Goal: Task Accomplishment & Management: Manage account settings

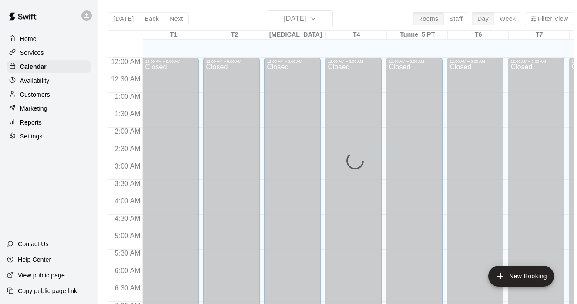
click at [37, 83] on p "Availability" at bounding box center [35, 80] width 30 height 9
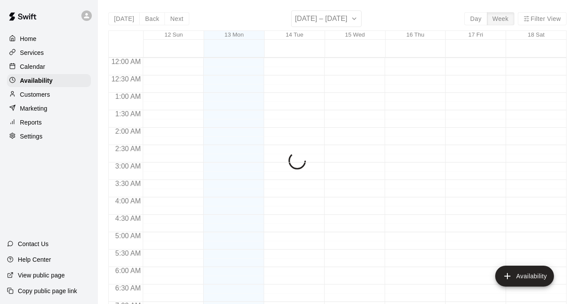
scroll to position [468, 0]
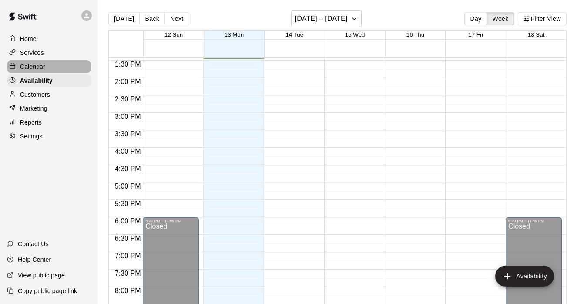
click at [36, 66] on p "Calendar" at bounding box center [32, 66] width 25 height 9
click at [32, 54] on p "Services" at bounding box center [32, 52] width 24 height 9
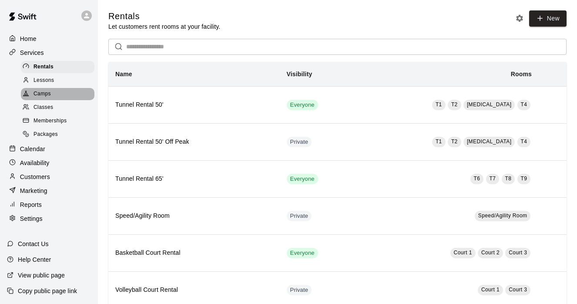
click at [45, 95] on span "Camps" at bounding box center [42, 94] width 17 height 9
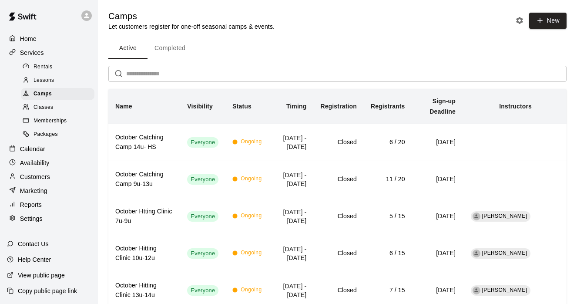
click at [51, 144] on div "Calendar" at bounding box center [49, 148] width 84 height 13
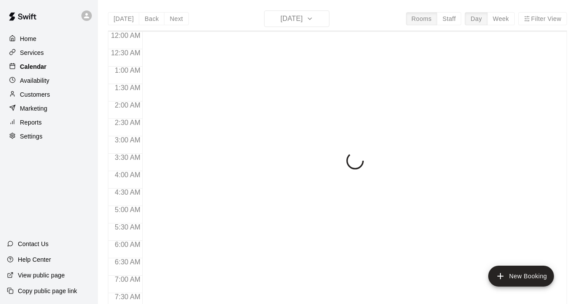
scroll to position [483, 0]
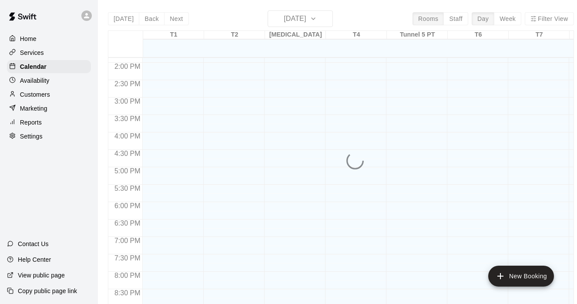
click at [323, 18] on div "Today Back Next Monday Oct 13 Rooms Staff Day Week Filter View T1 13 Mon T2 13 …" at bounding box center [341, 162] width 466 height 304
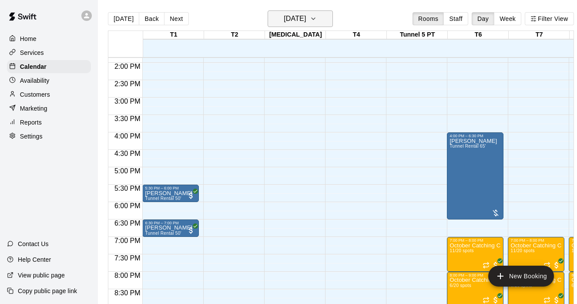
click at [315, 19] on icon "button" at bounding box center [313, 19] width 3 height 2
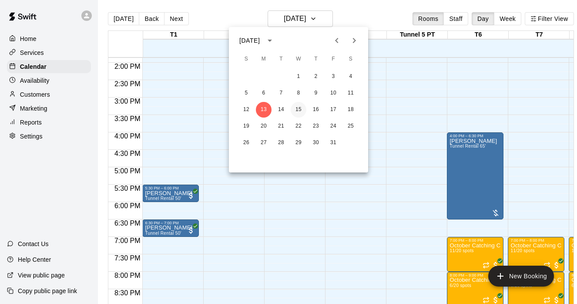
click at [298, 106] on button "15" at bounding box center [299, 110] width 16 height 16
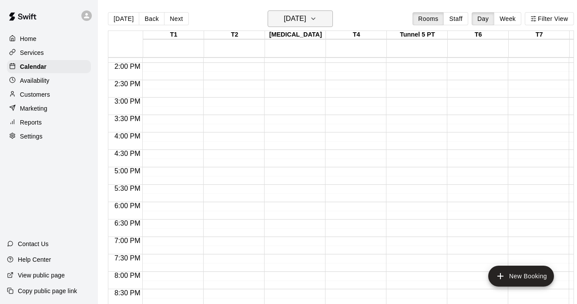
click at [317, 17] on icon "button" at bounding box center [313, 18] width 7 height 10
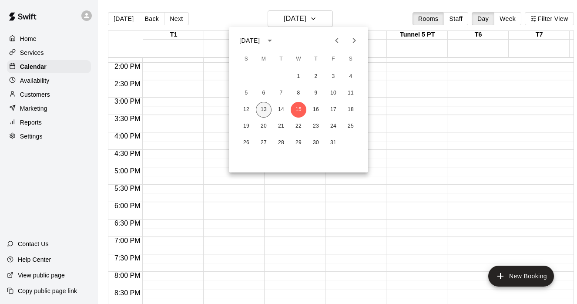
click at [266, 106] on button "13" at bounding box center [264, 110] width 16 height 16
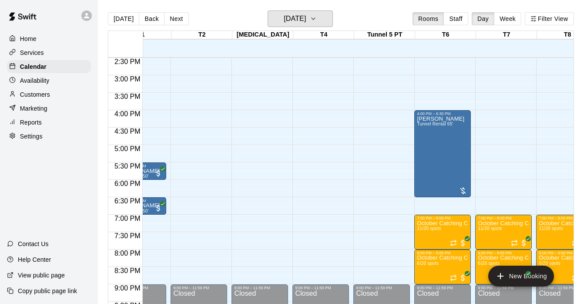
scroll to position [0, 0]
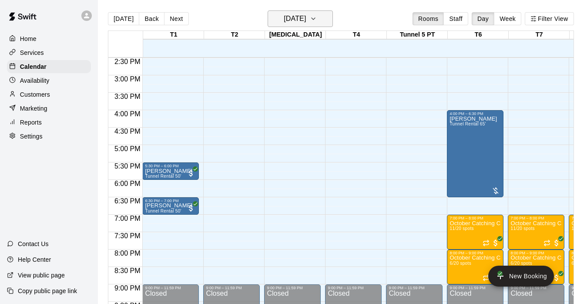
click at [317, 13] on icon "button" at bounding box center [313, 18] width 7 height 10
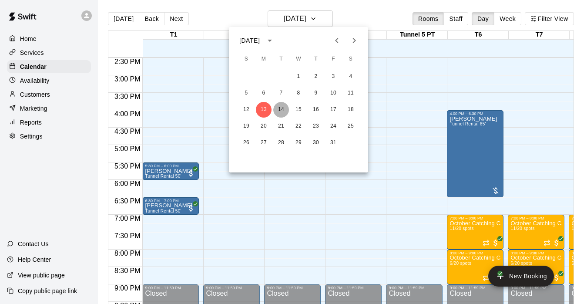
click at [283, 109] on button "14" at bounding box center [281, 110] width 16 height 16
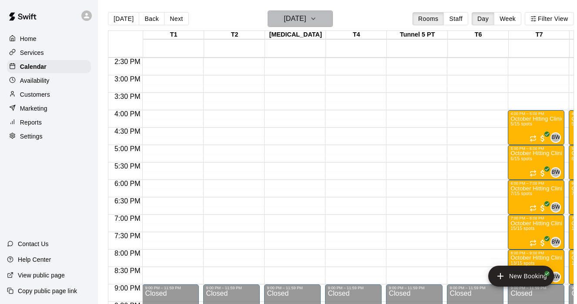
click at [317, 17] on icon "button" at bounding box center [313, 18] width 7 height 10
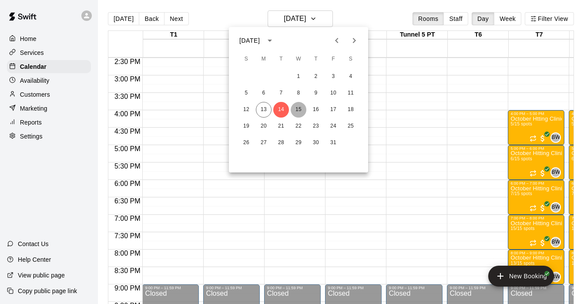
click at [296, 108] on button "15" at bounding box center [299, 110] width 16 height 16
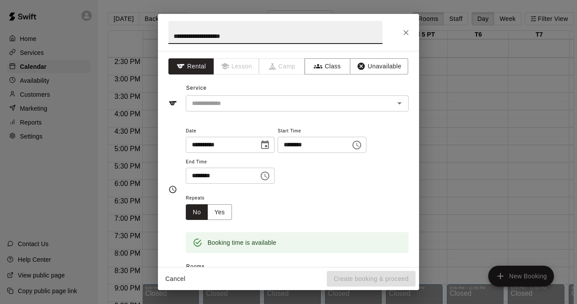
type input "**********"
click at [232, 112] on div "**********" at bounding box center [288, 159] width 261 height 216
click at [261, 105] on input "text" at bounding box center [285, 103] width 192 height 11
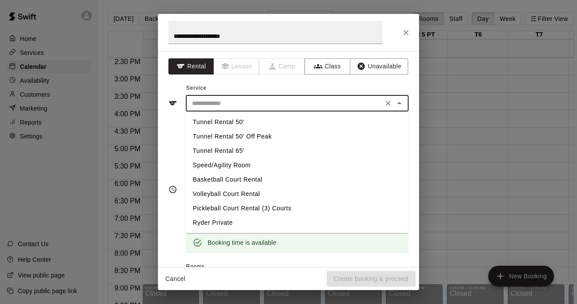
click at [245, 124] on li "Tunnel Rental 50'" at bounding box center [297, 122] width 223 height 14
type input "**********"
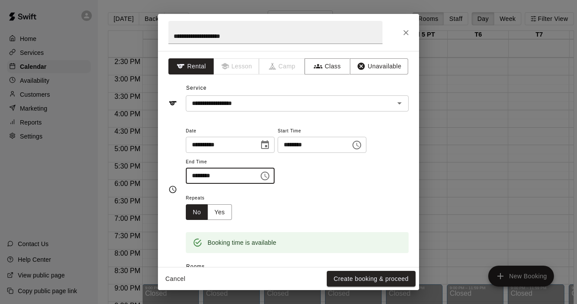
click at [249, 174] on input "********" at bounding box center [219, 176] width 67 height 16
type input "********"
click at [342, 196] on div "Repeats No Yes" at bounding box center [297, 205] width 223 height 27
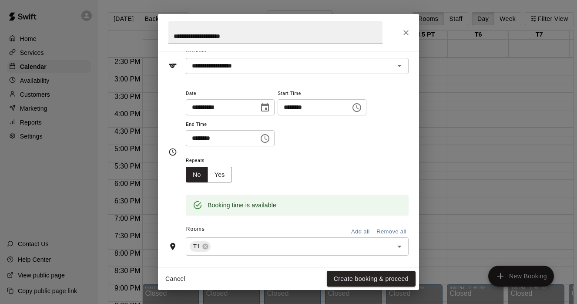
scroll to position [44, 0]
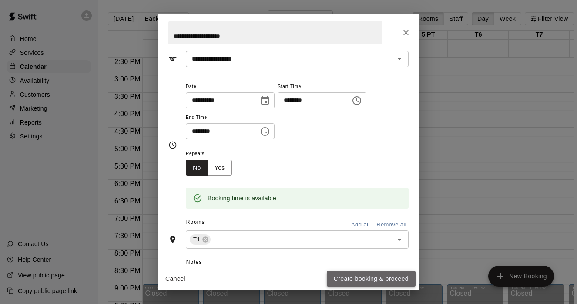
click at [350, 278] on button "Create booking & proceed" at bounding box center [371, 279] width 89 height 16
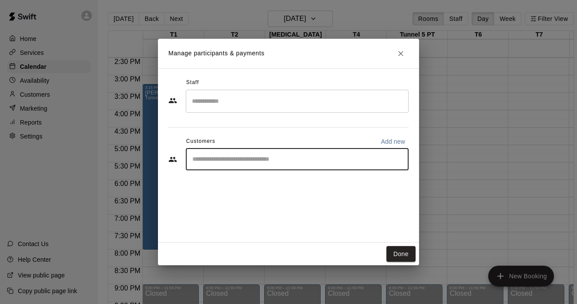
click at [210, 161] on input "Start typing to search customers..." at bounding box center [297, 159] width 215 height 9
type input "*"
type input "***"
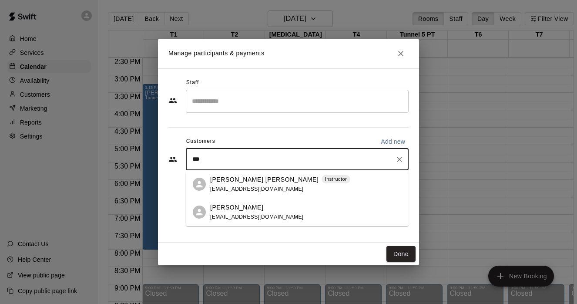
click at [242, 186] on span "thebehaviorinfluencer@gmail.com" at bounding box center [257, 189] width 94 height 6
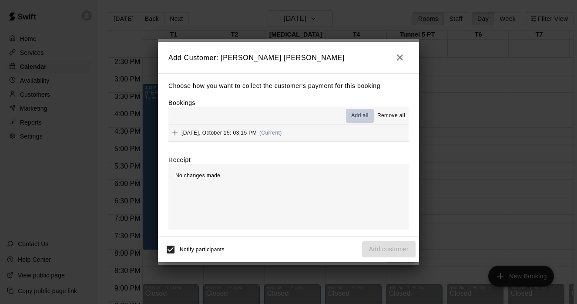
click at [368, 113] on span "Add all" at bounding box center [359, 115] width 17 height 9
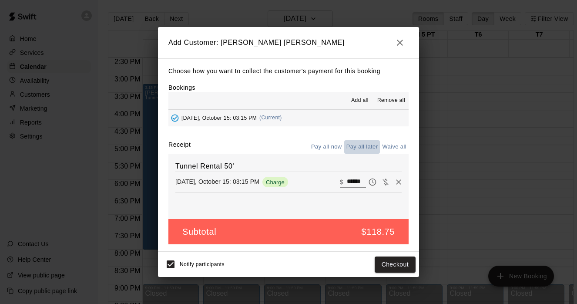
click at [367, 147] on button "Pay all later" at bounding box center [362, 146] width 36 height 13
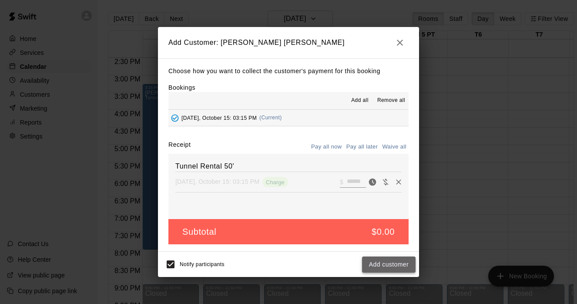
click at [390, 261] on button "Add customer" at bounding box center [389, 264] width 54 height 16
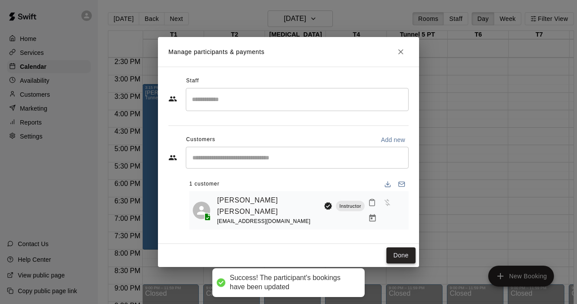
click at [398, 252] on button "Done" at bounding box center [401, 255] width 29 height 16
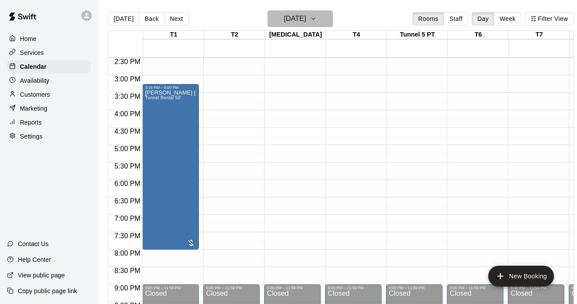
click at [317, 16] on icon "button" at bounding box center [313, 18] width 7 height 10
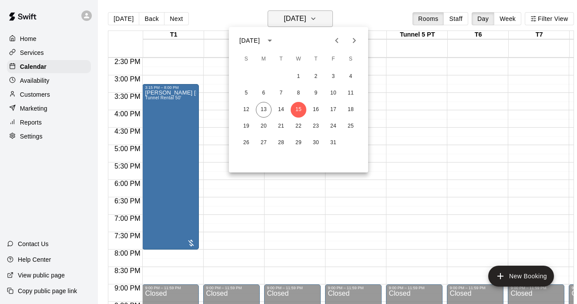
click at [333, 16] on div at bounding box center [288, 152] width 577 height 304
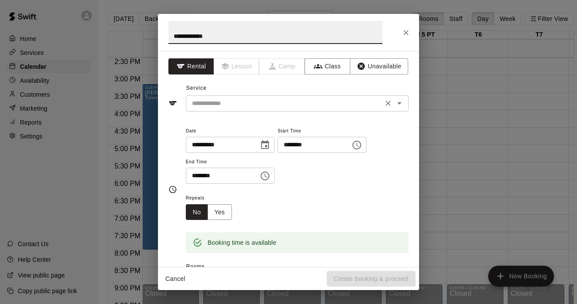
click at [399, 108] on button "Open" at bounding box center [400, 103] width 12 height 12
type input "**********"
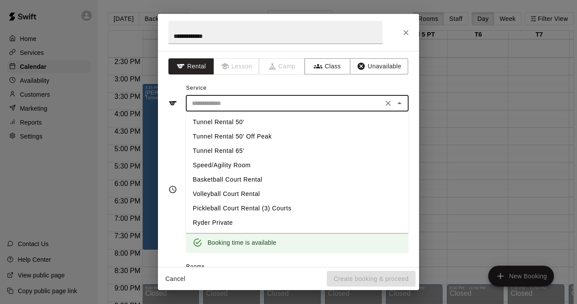
click at [232, 124] on li "Tunnel Rental 50'" at bounding box center [297, 122] width 223 height 14
type input "**********"
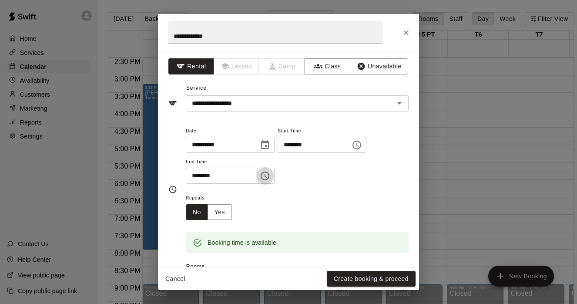
click at [269, 175] on icon "Choose time, selected time is 6:30 PM" at bounding box center [265, 176] width 10 height 10
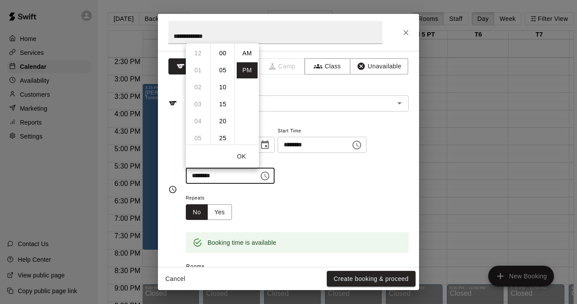
scroll to position [16, 0]
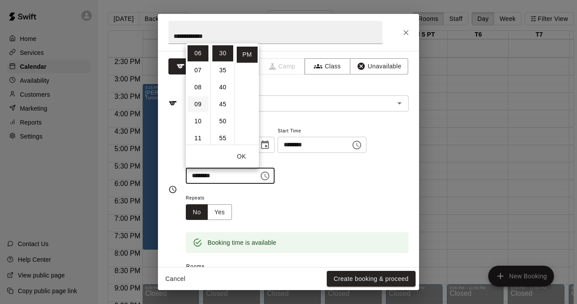
click at [203, 99] on li "09" at bounding box center [198, 104] width 21 height 16
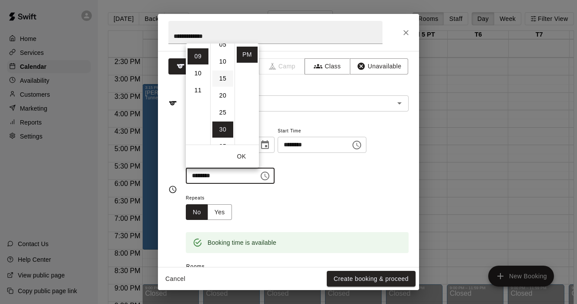
scroll to position [0, 0]
click at [224, 57] on li "00" at bounding box center [222, 53] width 21 height 16
type input "********"
click at [300, 192] on div "Repeats No Yes" at bounding box center [297, 205] width 223 height 27
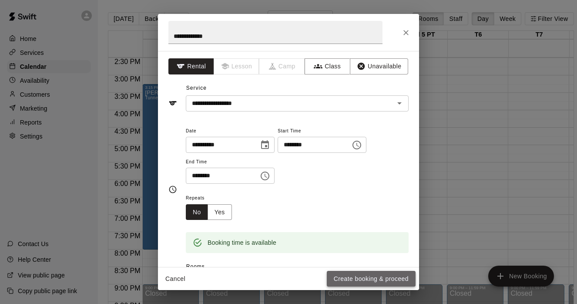
click at [354, 277] on button "Create booking & proceed" at bounding box center [371, 279] width 89 height 16
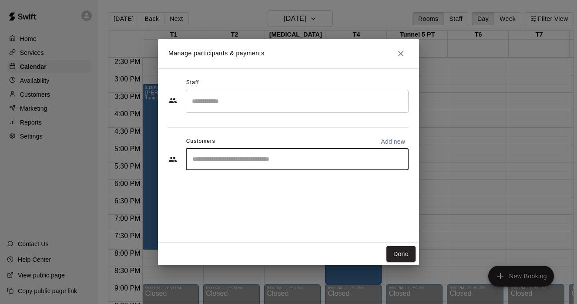
click at [235, 158] on input "Start typing to search customers..." at bounding box center [297, 159] width 215 height 9
type input "********"
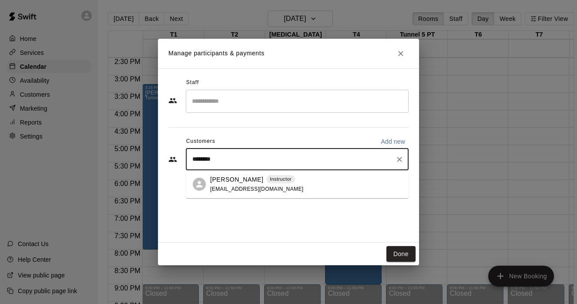
click at [302, 187] on div "Pete Catizone Instructor pcatizone@chisox.com" at bounding box center [306, 184] width 192 height 19
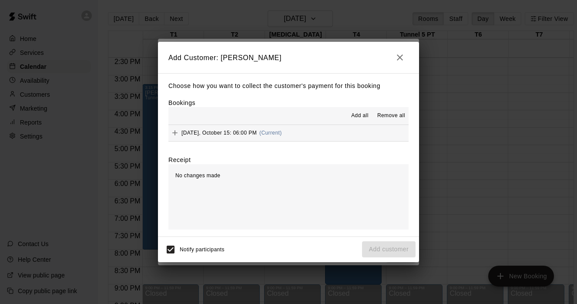
click at [360, 110] on button "Add all" at bounding box center [360, 116] width 28 height 14
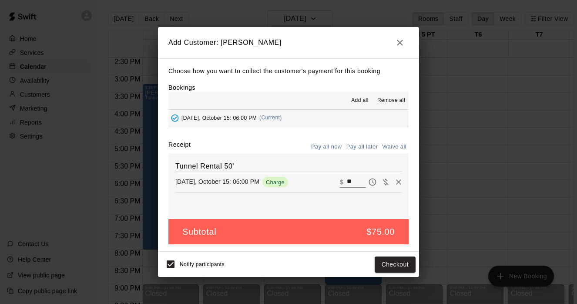
click at [367, 147] on button "Pay all later" at bounding box center [362, 146] width 36 height 13
click at [398, 269] on button "Add customer" at bounding box center [389, 264] width 54 height 16
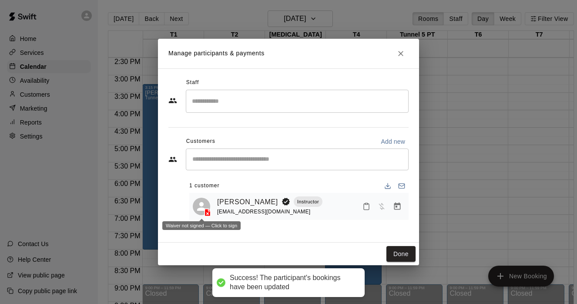
click at [207, 216] on div "Waiver not signed — Click to sign" at bounding box center [201, 222] width 78 height 15
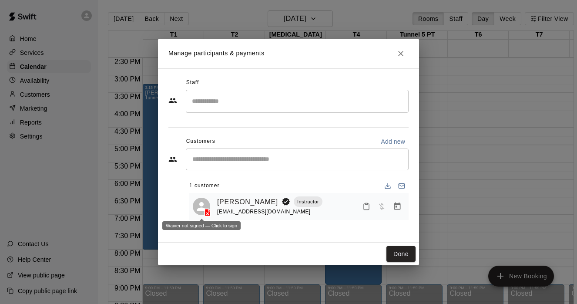
click at [207, 211] on icon at bounding box center [208, 212] width 6 height 7
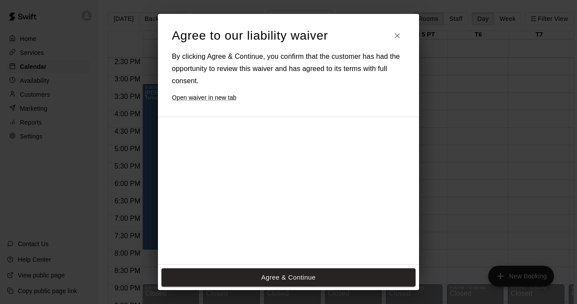
click at [295, 214] on div at bounding box center [281, 265] width 218 height 282
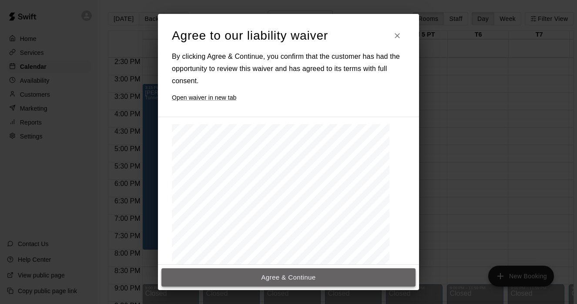
click at [295, 281] on button "Agree & Continue" at bounding box center [289, 277] width 254 height 18
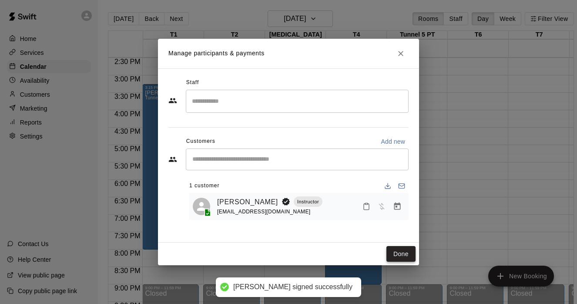
click at [399, 256] on button "Done" at bounding box center [401, 254] width 29 height 16
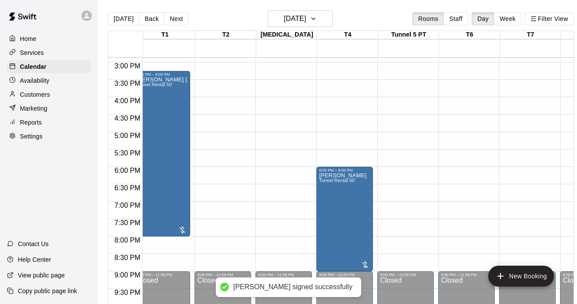
scroll to position [518, 9]
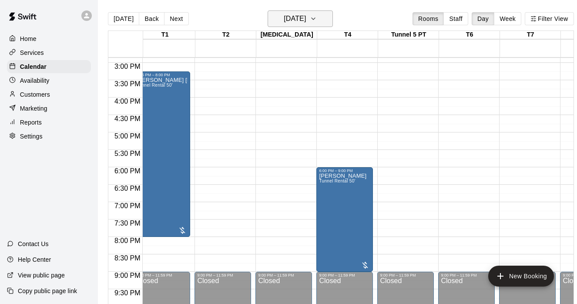
click at [333, 17] on button "Wednesday Oct 15" at bounding box center [300, 18] width 65 height 17
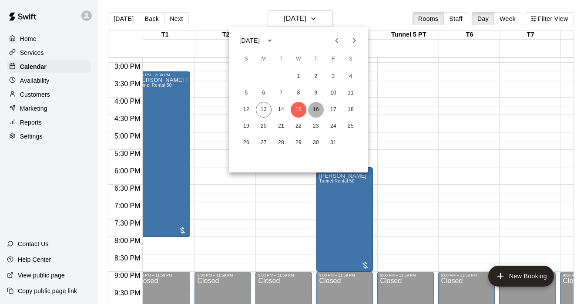
click at [317, 106] on button "16" at bounding box center [316, 110] width 16 height 16
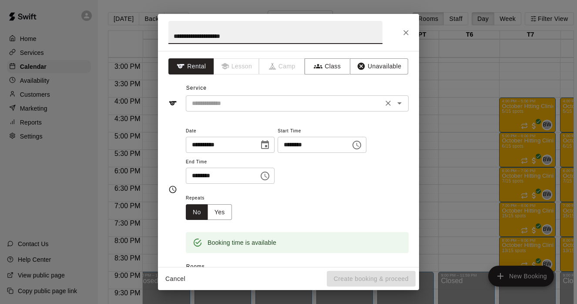
click at [245, 110] on div "​" at bounding box center [297, 103] width 223 height 16
type input "**********"
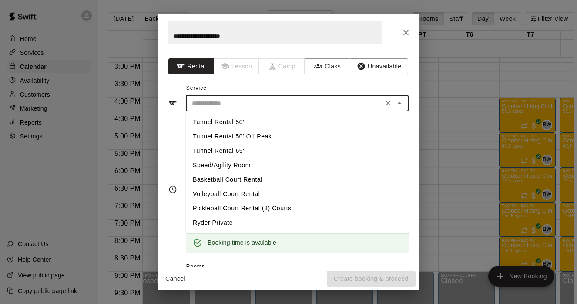
click at [227, 122] on li "Tunnel Rental 50'" at bounding box center [297, 122] width 223 height 14
type input "**********"
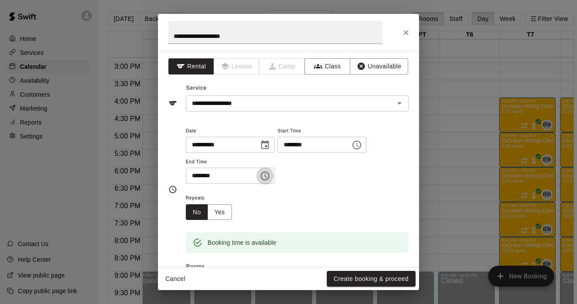
click at [270, 176] on icon "Choose time, selected time is 4:00 PM" at bounding box center [265, 176] width 10 height 10
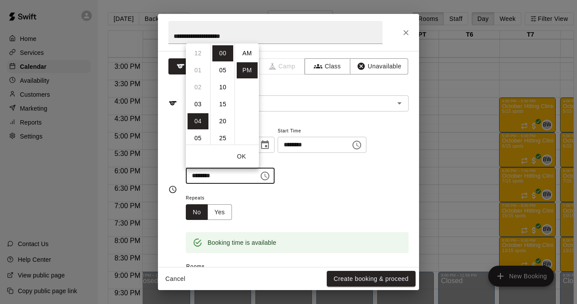
scroll to position [16, 0]
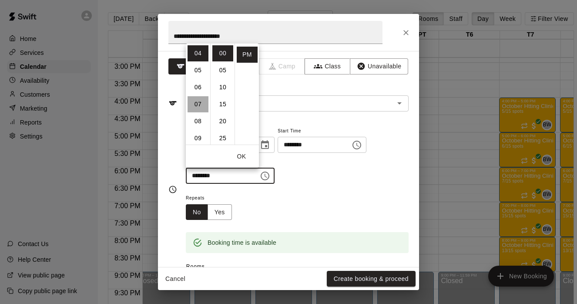
click at [200, 106] on li "07" at bounding box center [198, 104] width 21 height 16
click at [226, 138] on li "30" at bounding box center [222, 139] width 21 height 16
type input "********"
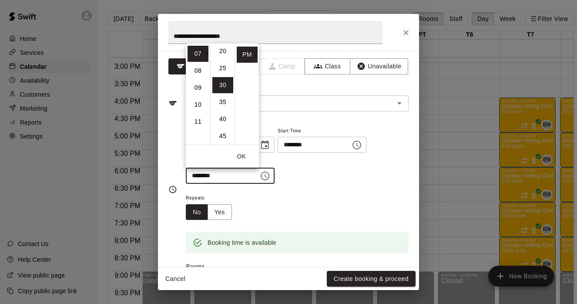
click at [308, 207] on div "Repeats No Yes" at bounding box center [297, 205] width 223 height 27
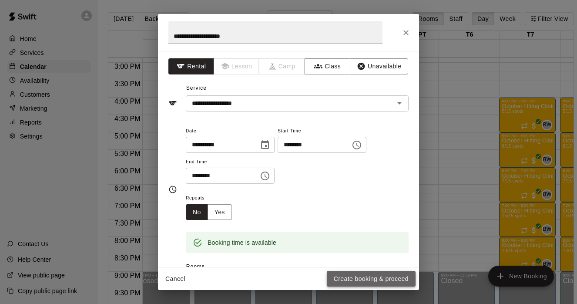
click at [350, 277] on button "Create booking & proceed" at bounding box center [371, 279] width 89 height 16
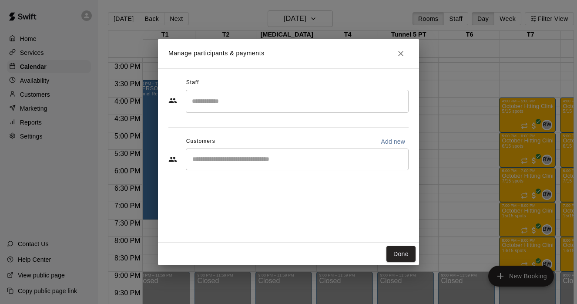
click at [226, 152] on div "​" at bounding box center [297, 159] width 223 height 22
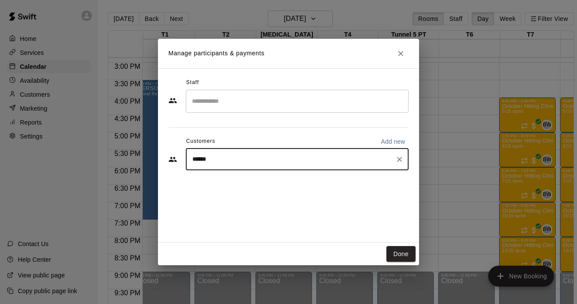
type input "*******"
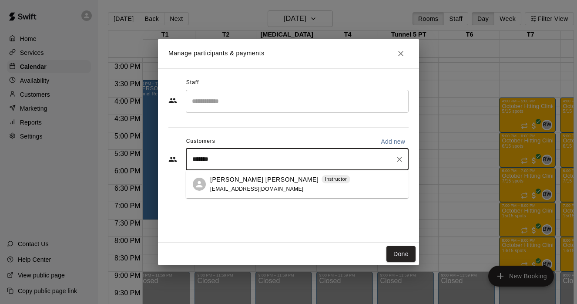
click at [231, 175] on p "Kendall Ryndak Samuel" at bounding box center [264, 179] width 108 height 9
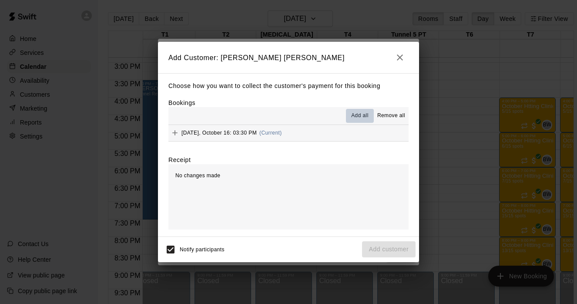
click at [359, 116] on span "Add all" at bounding box center [359, 115] width 17 height 9
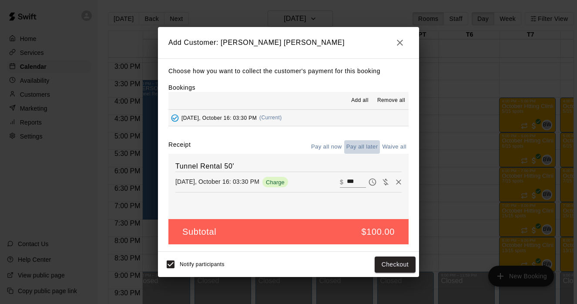
click at [358, 143] on button "Pay all later" at bounding box center [362, 146] width 36 height 13
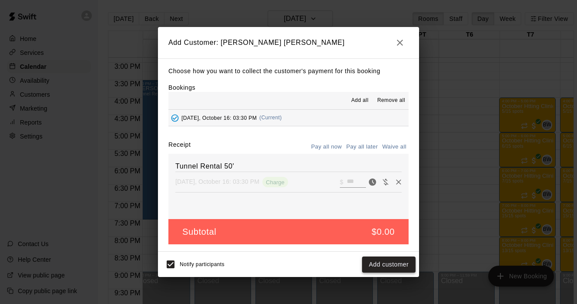
click at [390, 263] on button "Add customer" at bounding box center [389, 264] width 54 height 16
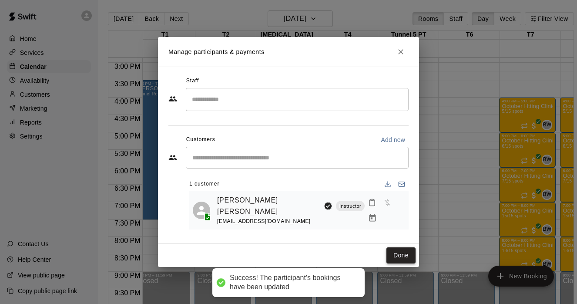
click at [406, 255] on button "Done" at bounding box center [401, 255] width 29 height 16
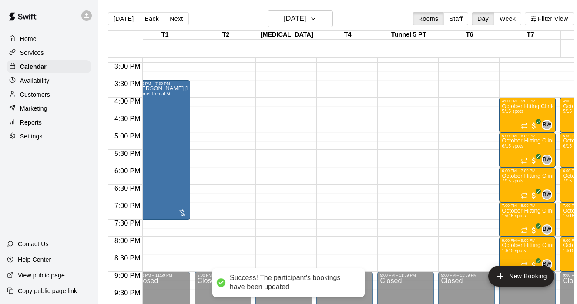
scroll to position [510, 9]
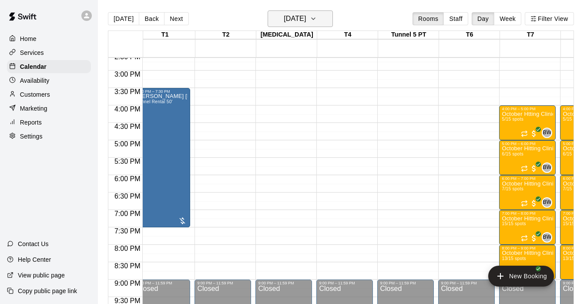
click at [317, 13] on icon "button" at bounding box center [313, 18] width 7 height 10
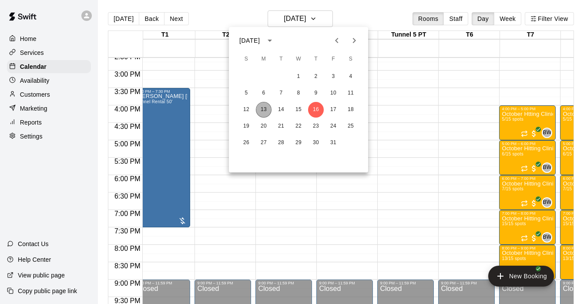
click at [265, 104] on button "13" at bounding box center [264, 110] width 16 height 16
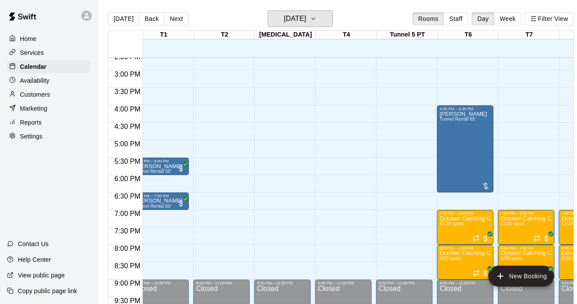
scroll to position [510, 12]
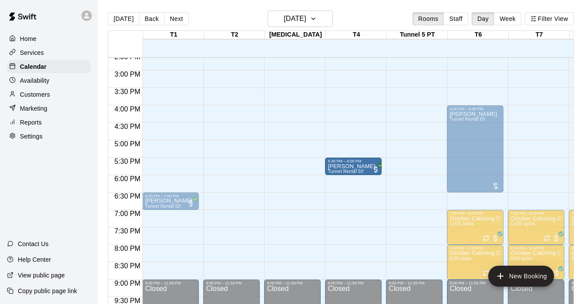
drag, startPoint x: 180, startPoint y: 161, endPoint x: 346, endPoint y: 167, distance: 166.0
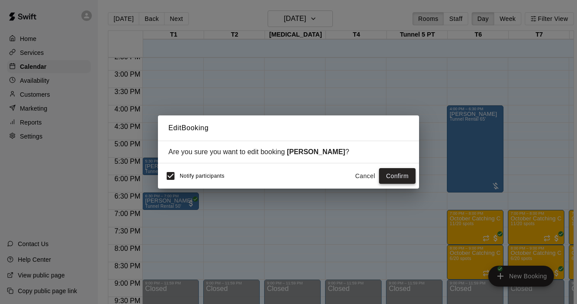
click at [390, 177] on button "Confirm" at bounding box center [397, 176] width 37 height 16
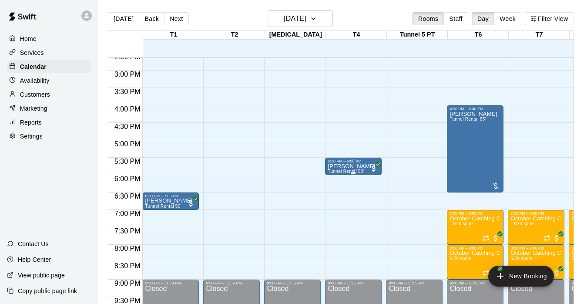
click at [264, 135] on div at bounding box center [288, 152] width 577 height 304
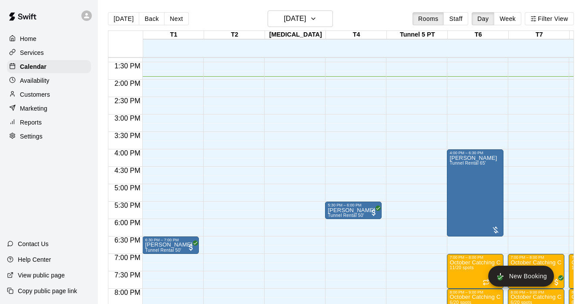
scroll to position [459, 0]
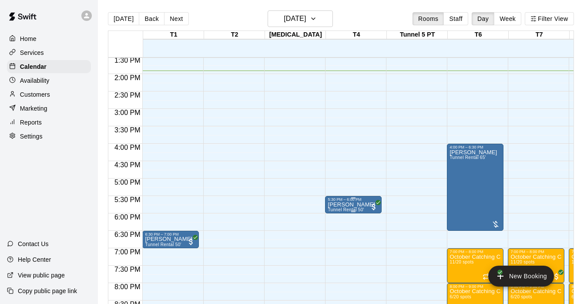
click at [338, 213] on icon "edit" at bounding box center [337, 210] width 10 height 10
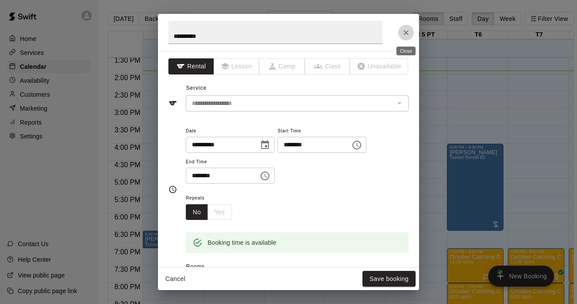
click at [411, 31] on button "Close" at bounding box center [406, 33] width 16 height 16
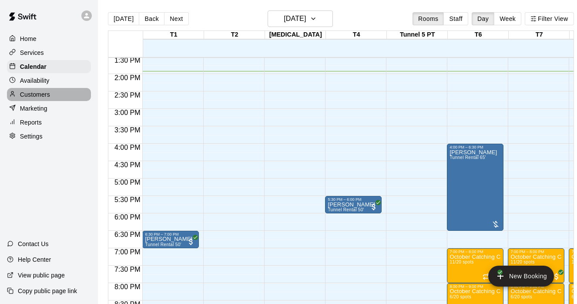
click at [33, 90] on p "Customers" at bounding box center [35, 94] width 30 height 9
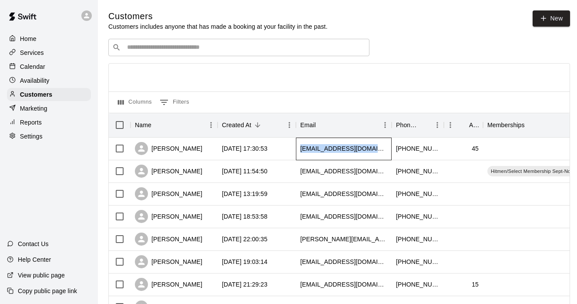
drag, startPoint x: 375, startPoint y: 149, endPoint x: 301, endPoint y: 148, distance: 73.6
click at [301, 148] on div "redaconcrete@yahoo.com" at bounding box center [344, 149] width 96 height 23
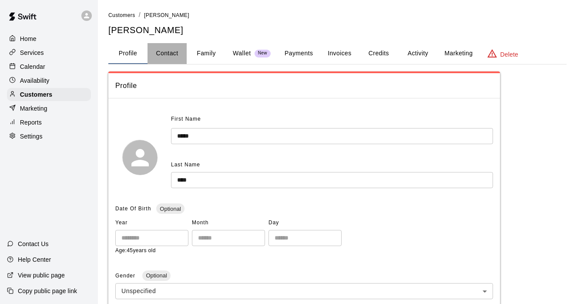
click at [166, 53] on button "Contact" at bounding box center [167, 53] width 39 height 21
select select "**"
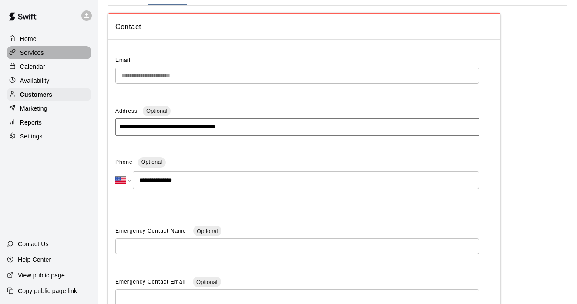
click at [35, 54] on p "Services" at bounding box center [32, 52] width 24 height 9
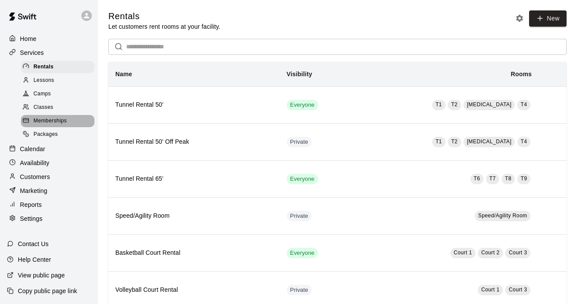
click at [52, 117] on span "Memberships" at bounding box center [50, 121] width 33 height 9
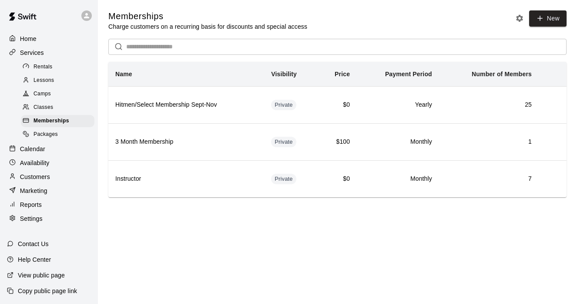
click at [50, 106] on span "Classes" at bounding box center [44, 107] width 20 height 9
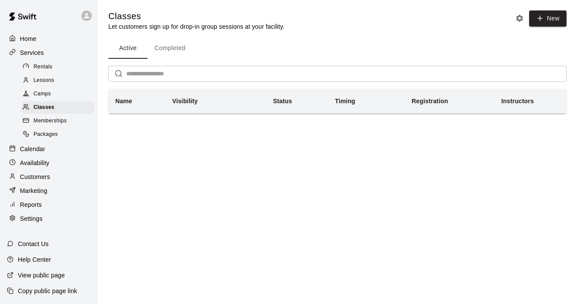
click at [40, 180] on p "Customers" at bounding box center [35, 176] width 30 height 9
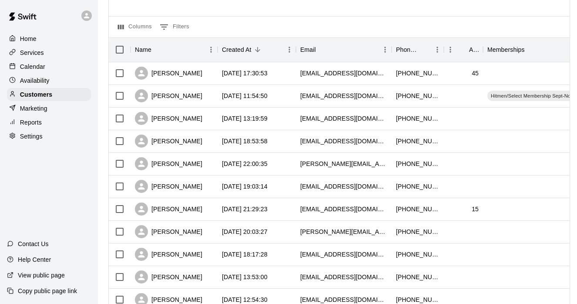
click at [40, 52] on p "Services" at bounding box center [32, 52] width 24 height 9
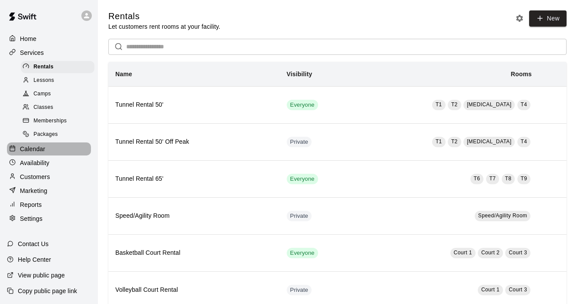
click at [39, 153] on div "Calendar" at bounding box center [49, 148] width 84 height 13
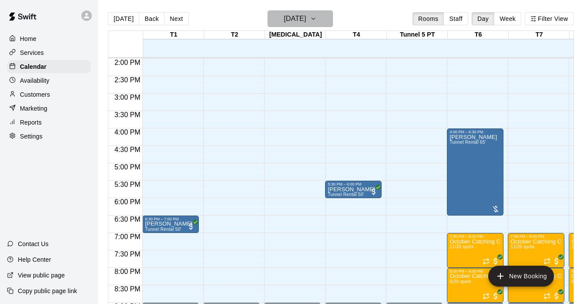
click at [317, 17] on icon "button" at bounding box center [313, 18] width 7 height 10
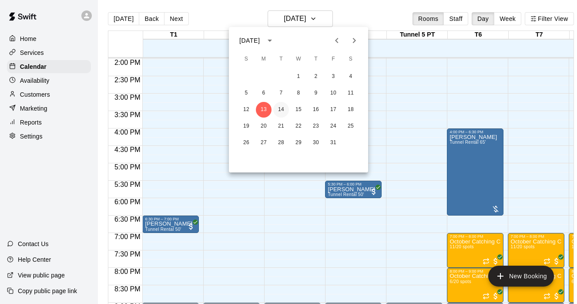
click at [283, 111] on button "14" at bounding box center [281, 110] width 16 height 16
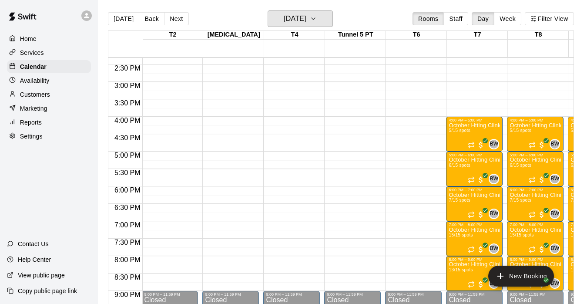
scroll to position [499, 68]
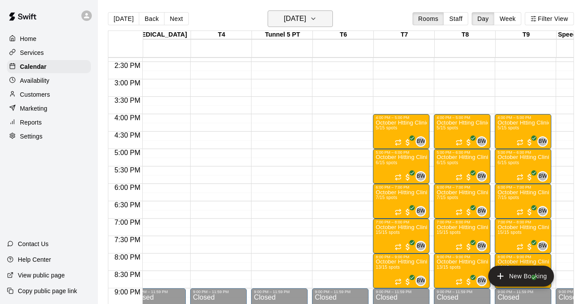
click at [331, 20] on button "Tuesday Oct 14" at bounding box center [300, 18] width 65 height 17
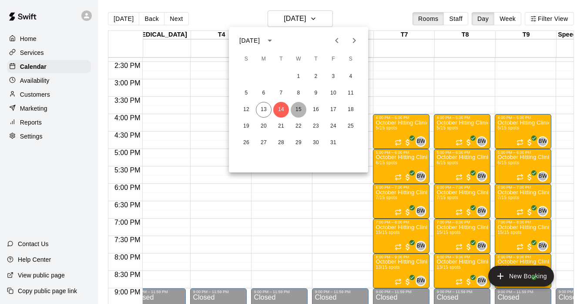
click at [300, 110] on button "15" at bounding box center [299, 110] width 16 height 16
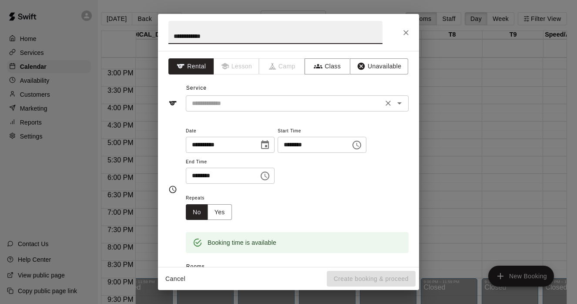
click at [403, 110] on div "​" at bounding box center [297, 103] width 223 height 16
type input "**********"
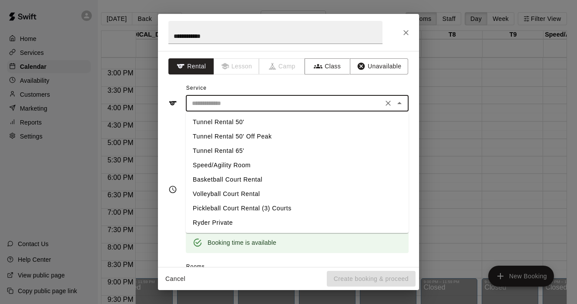
click at [298, 151] on li "Tunnel Rental 65'" at bounding box center [297, 151] width 223 height 14
type input "**********"
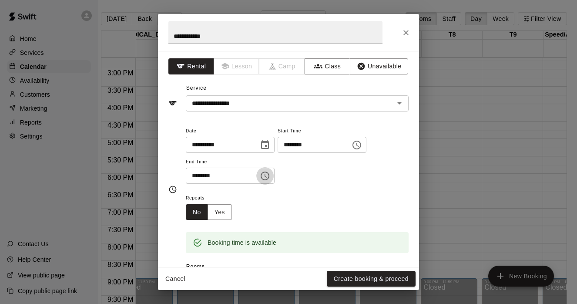
click at [266, 176] on icon "Choose time, selected time is 5:00 PM" at bounding box center [265, 176] width 10 height 10
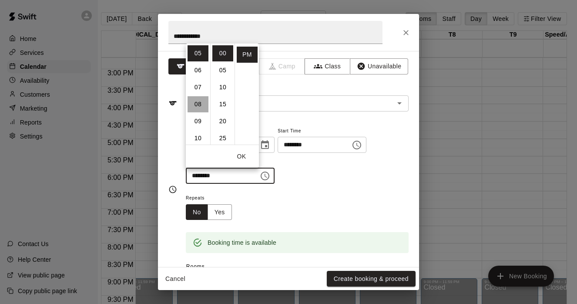
click at [202, 103] on li "08" at bounding box center [198, 104] width 21 height 16
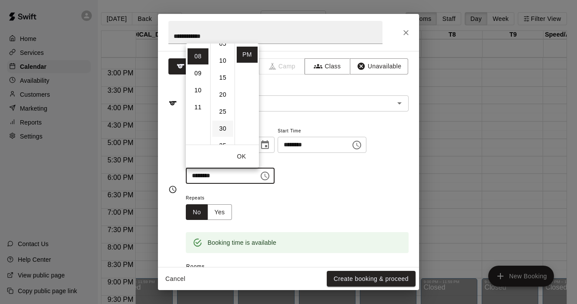
click at [225, 128] on li "30" at bounding box center [222, 129] width 21 height 16
type input "********"
click at [242, 156] on button "OK" at bounding box center [242, 156] width 28 height 16
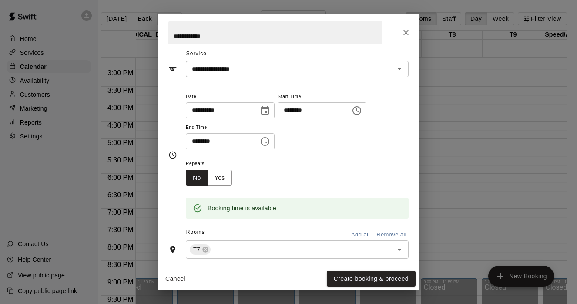
scroll to position [47, 0]
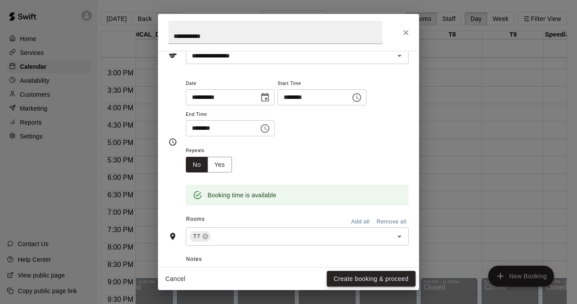
click at [358, 281] on button "Create booking & proceed" at bounding box center [371, 279] width 89 height 16
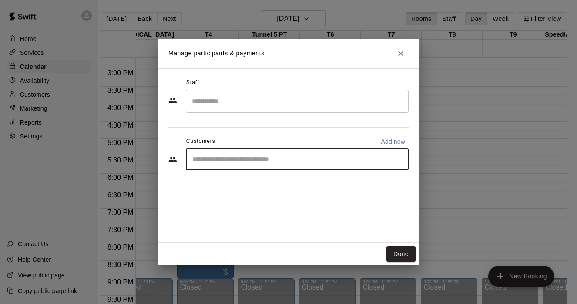
click at [249, 159] on input "Start typing to search customers..." at bounding box center [297, 159] width 215 height 9
type input "*****"
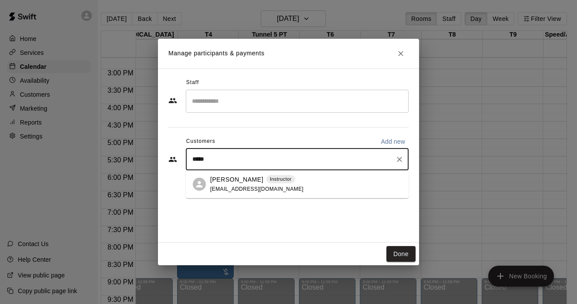
click at [250, 189] on span "rbwtbd@gmail.com" at bounding box center [257, 189] width 94 height 6
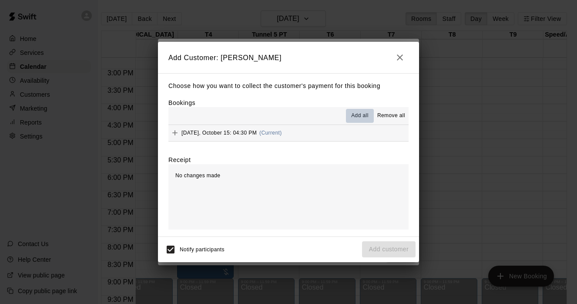
click at [362, 113] on span "Add all" at bounding box center [359, 115] width 17 height 9
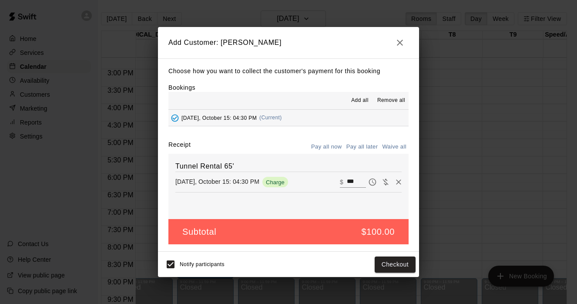
click at [366, 142] on button "Pay all later" at bounding box center [362, 146] width 36 height 13
click at [386, 264] on button "Add customer" at bounding box center [389, 264] width 54 height 16
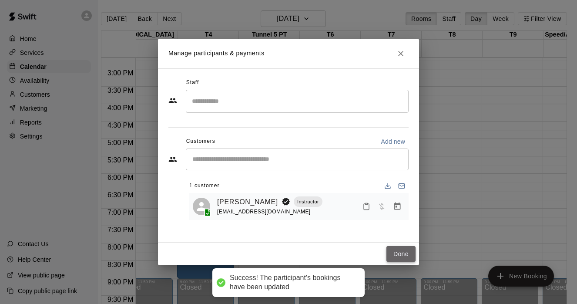
click at [405, 247] on button "Done" at bounding box center [401, 254] width 29 height 16
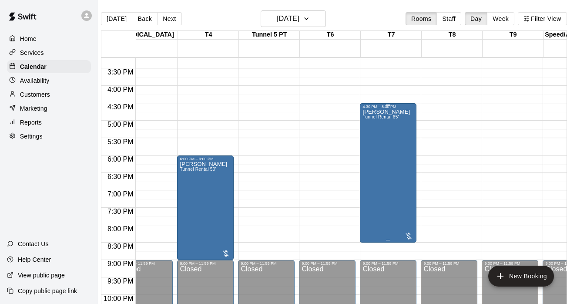
scroll to position [530, 141]
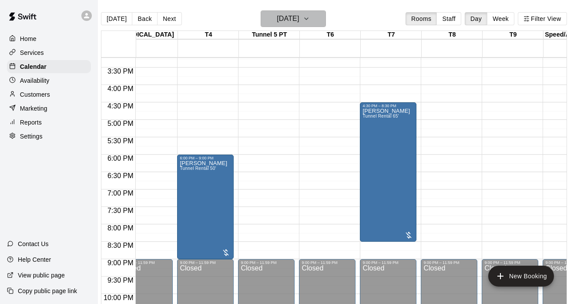
click at [323, 14] on button "Wednesday Oct 15" at bounding box center [293, 18] width 65 height 17
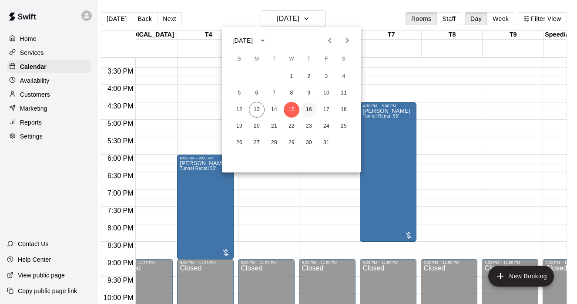
click at [306, 108] on button "16" at bounding box center [309, 110] width 16 height 16
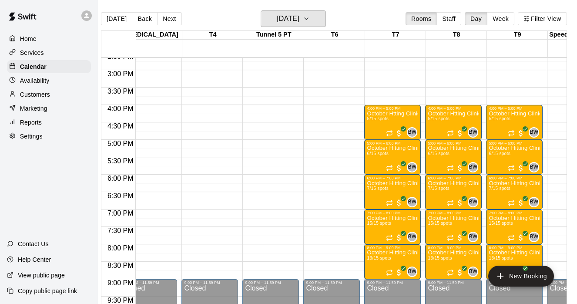
scroll to position [509, 137]
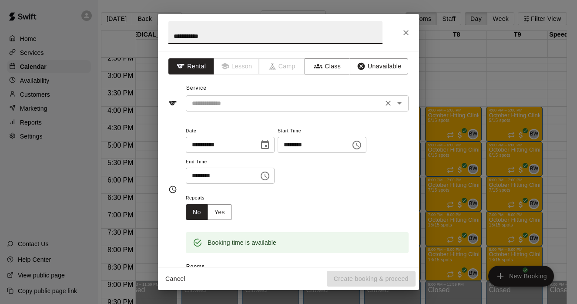
type input "**********"
click at [241, 100] on input "text" at bounding box center [285, 103] width 192 height 11
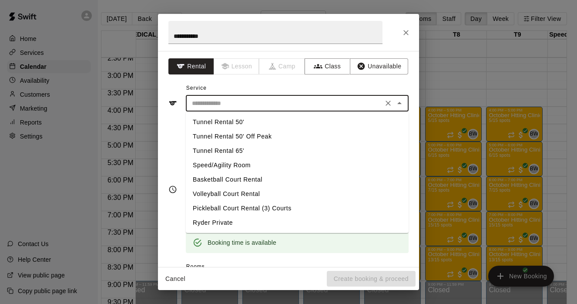
click at [235, 126] on li "Tunnel Rental 50'" at bounding box center [297, 122] width 223 height 14
type input "**********"
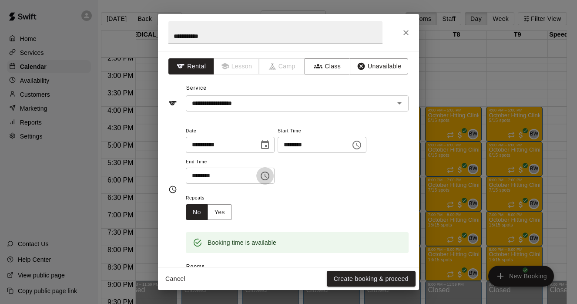
click at [265, 175] on icon "Choose time, selected time is 4:00 PM" at bounding box center [265, 176] width 10 height 10
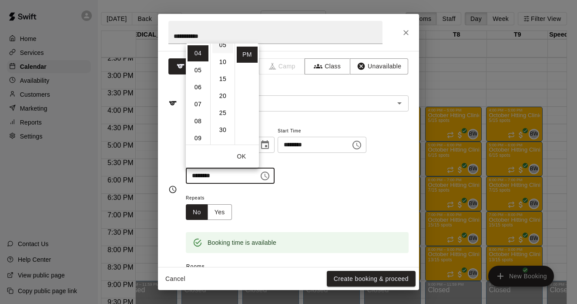
scroll to position [46, 0]
click at [224, 108] on li "30" at bounding box center [222, 109] width 21 height 16
type input "********"
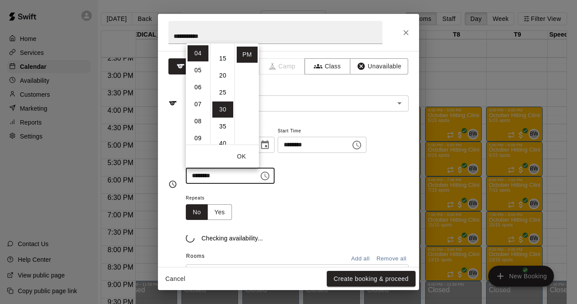
scroll to position [102, 0]
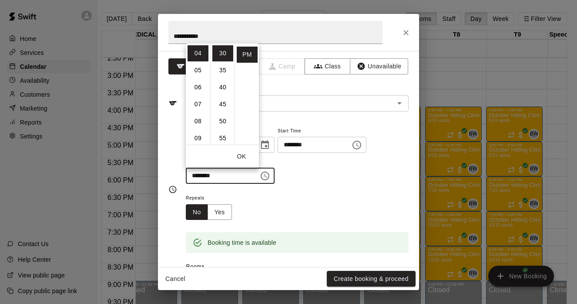
click at [314, 183] on div "**********" at bounding box center [297, 154] width 223 height 59
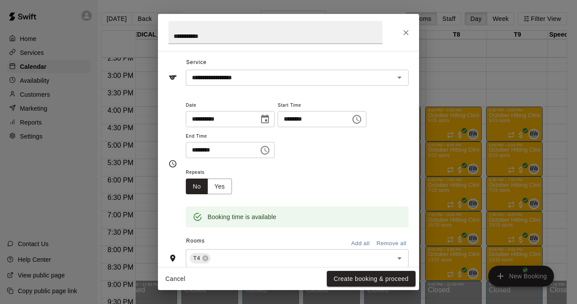
scroll to position [30, 0]
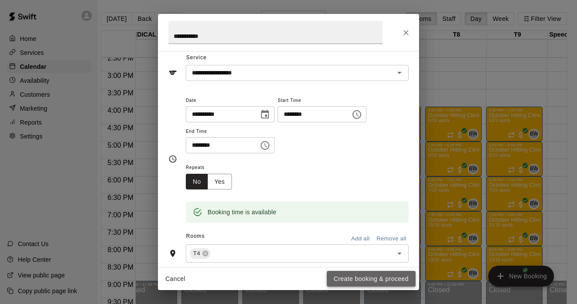
click at [351, 278] on button "Create booking & proceed" at bounding box center [371, 279] width 89 height 16
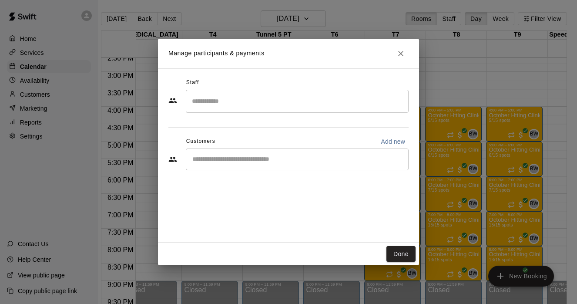
click at [248, 158] on input "Start typing to search customers..." at bounding box center [297, 159] width 215 height 9
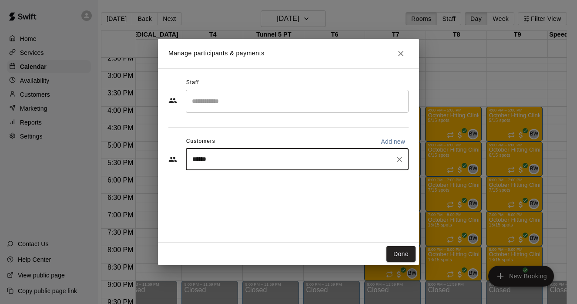
type input "*******"
click at [248, 190] on span "rfmarinec@gmail.com" at bounding box center [257, 189] width 94 height 6
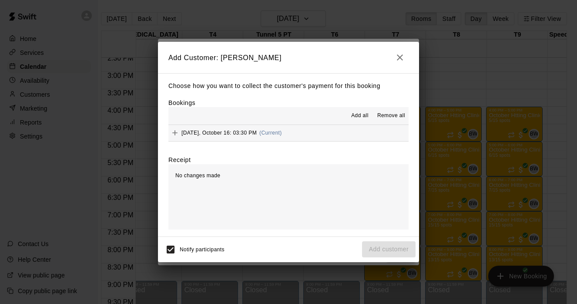
click at [364, 111] on span "Add all" at bounding box center [359, 115] width 17 height 9
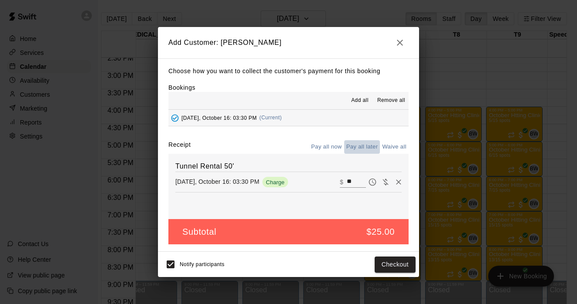
click at [363, 150] on button "Pay all later" at bounding box center [362, 146] width 36 height 13
click at [384, 264] on button "Add customer" at bounding box center [389, 264] width 54 height 16
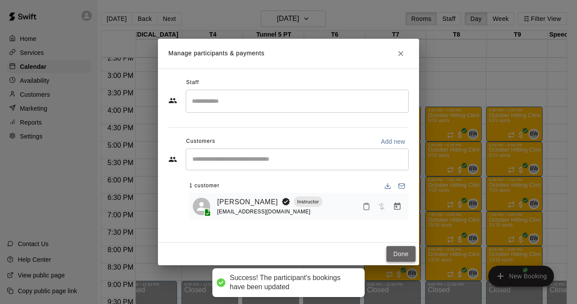
click at [402, 252] on button "Done" at bounding box center [401, 254] width 29 height 16
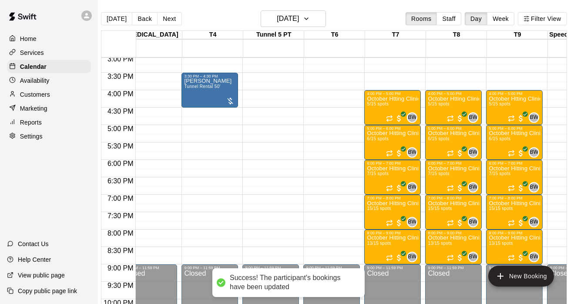
scroll to position [526, 137]
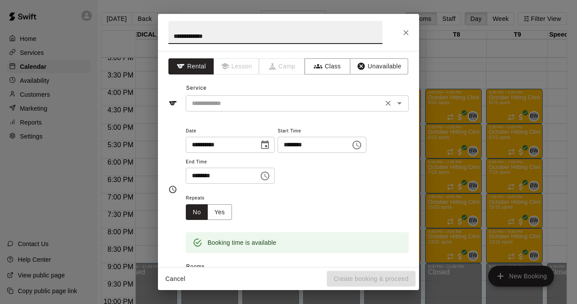
type input "**********"
click at [262, 105] on input "text" at bounding box center [285, 103] width 192 height 11
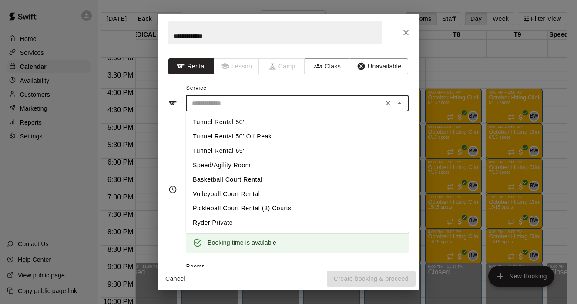
click at [231, 120] on li "Tunnel Rental 50'" at bounding box center [297, 122] width 223 height 14
type input "**********"
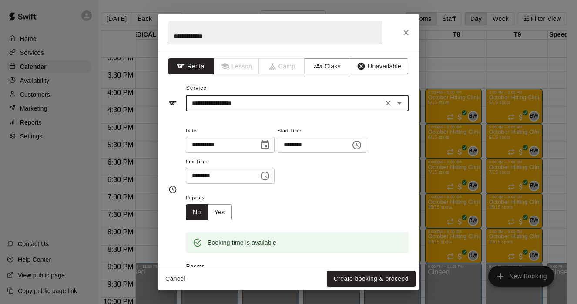
click at [262, 175] on button "Choose time, selected time is 6:30 PM" at bounding box center [264, 175] width 17 height 17
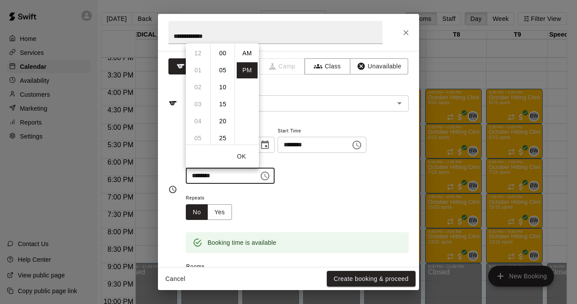
scroll to position [16, 0]
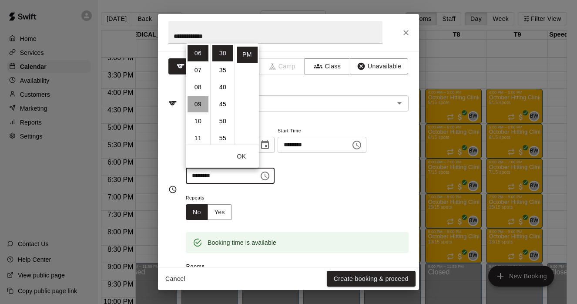
click at [199, 103] on li "09" at bounding box center [198, 104] width 21 height 16
click at [221, 52] on li "00" at bounding box center [222, 53] width 21 height 16
type input "********"
click at [240, 152] on button "OK" at bounding box center [242, 156] width 28 height 16
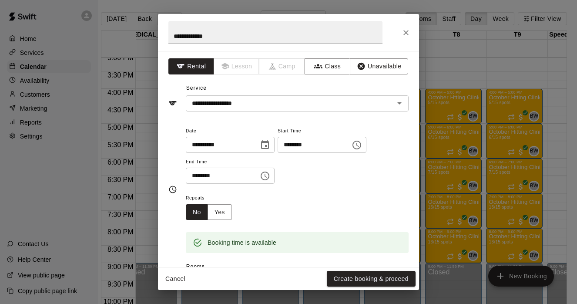
scroll to position [13, 0]
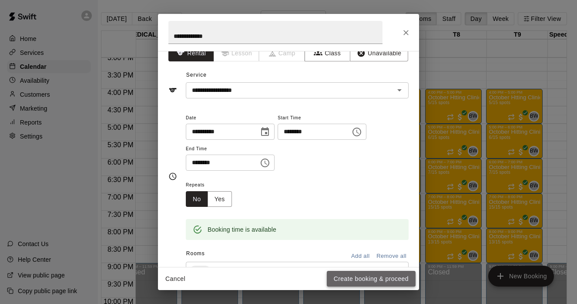
click at [349, 275] on button "Create booking & proceed" at bounding box center [371, 279] width 89 height 16
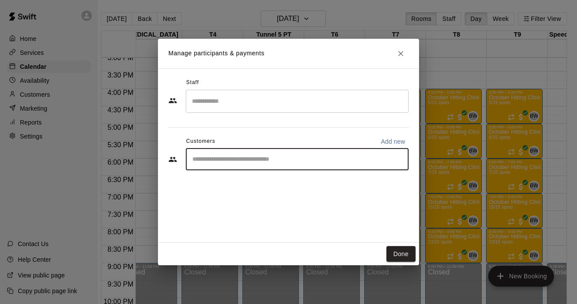
click at [225, 159] on input "Start typing to search customers..." at bounding box center [297, 159] width 215 height 9
type input "********"
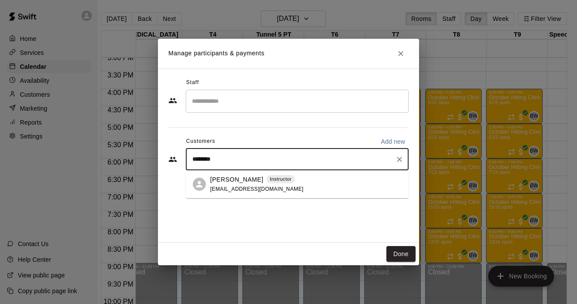
click at [228, 189] on span "pcatizone@chisox.com" at bounding box center [257, 189] width 94 height 6
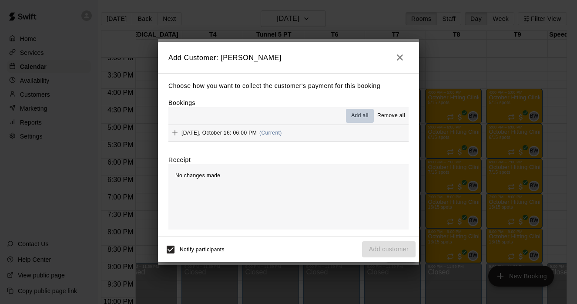
click at [353, 113] on span "Add all" at bounding box center [359, 115] width 17 height 9
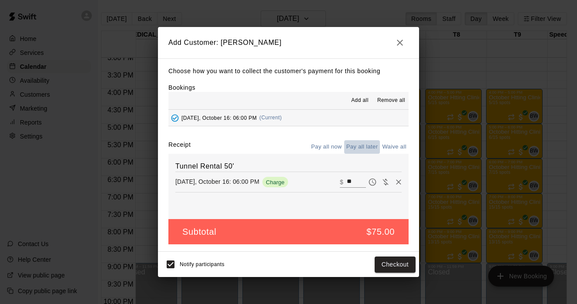
click at [364, 145] on button "Pay all later" at bounding box center [362, 146] width 36 height 13
click at [381, 263] on button "Add customer" at bounding box center [389, 264] width 54 height 16
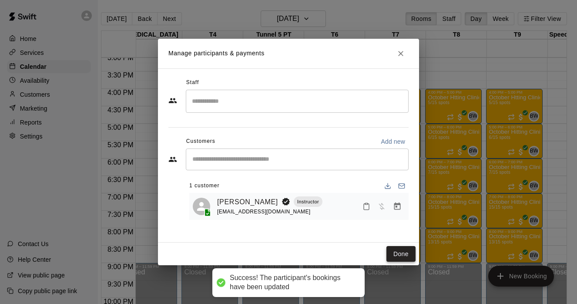
click at [391, 253] on button "Done" at bounding box center [401, 254] width 29 height 16
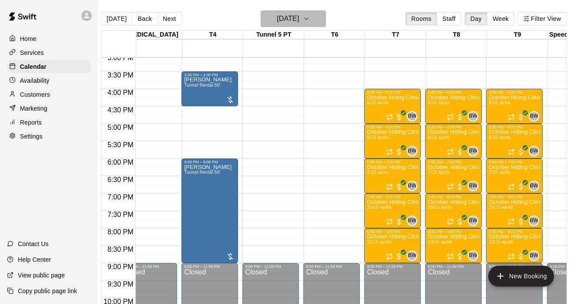
click at [310, 23] on icon "button" at bounding box center [306, 18] width 7 height 10
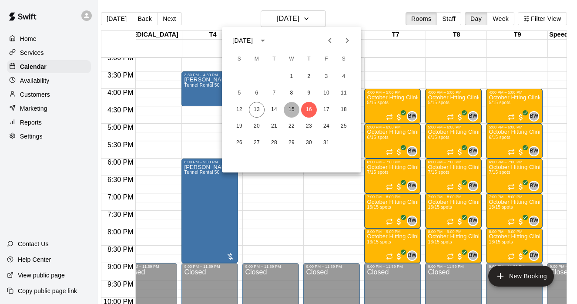
click at [293, 111] on button "15" at bounding box center [292, 110] width 16 height 16
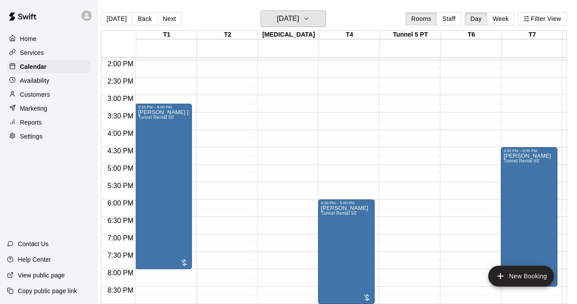
scroll to position [484, 0]
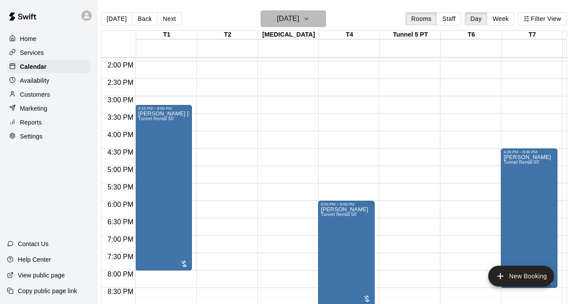
click at [310, 23] on icon "button" at bounding box center [306, 18] width 7 height 10
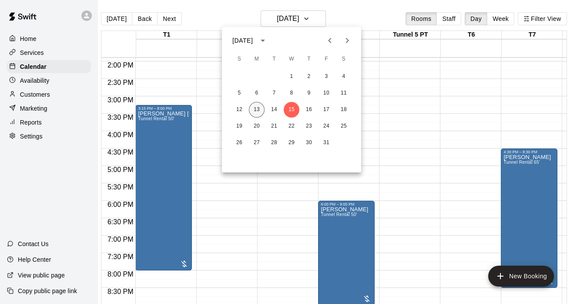
click at [253, 106] on button "13" at bounding box center [257, 110] width 16 height 16
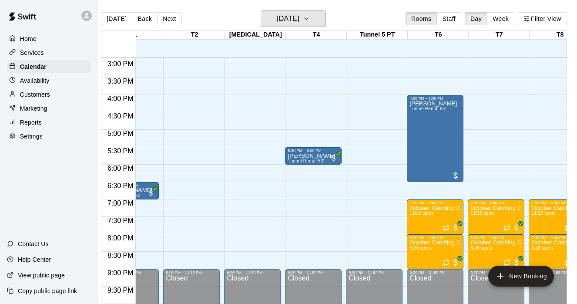
scroll to position [0, 22]
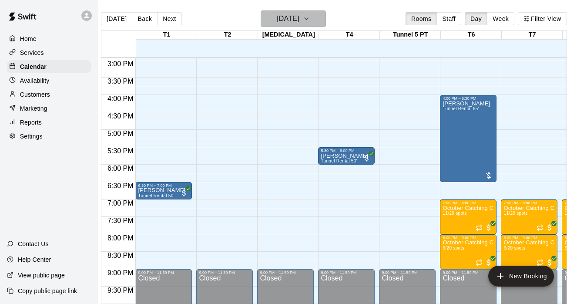
click at [323, 21] on button "[DATE]" at bounding box center [293, 18] width 65 height 17
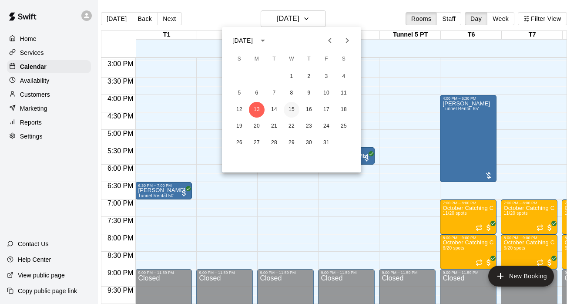
click at [287, 109] on button "15" at bounding box center [292, 110] width 16 height 16
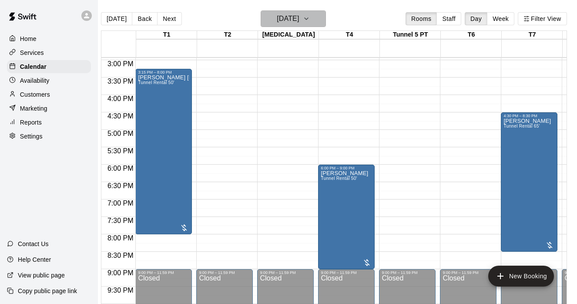
click at [310, 16] on icon "button" at bounding box center [306, 18] width 7 height 10
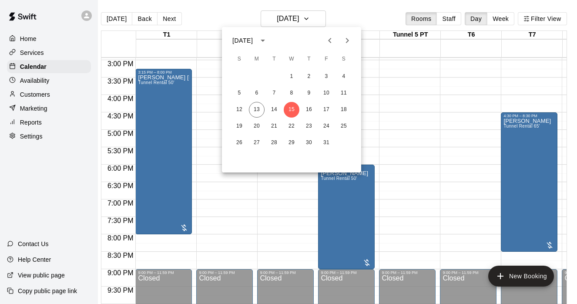
click at [348, 38] on icon "Next month" at bounding box center [347, 40] width 10 height 10
click at [271, 95] on button "4" at bounding box center [274, 93] width 16 height 16
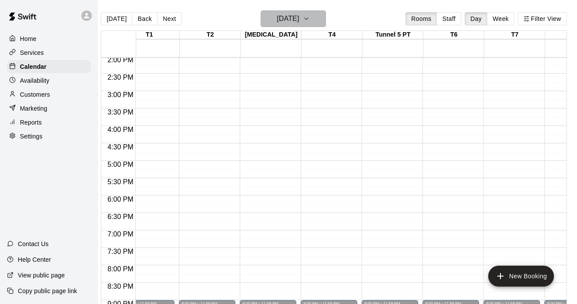
click at [310, 14] on icon "button" at bounding box center [306, 18] width 7 height 10
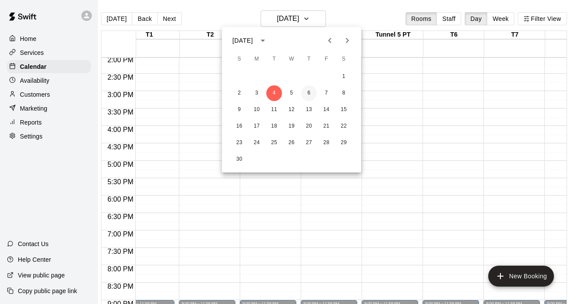
click at [307, 92] on button "6" at bounding box center [309, 93] width 16 height 16
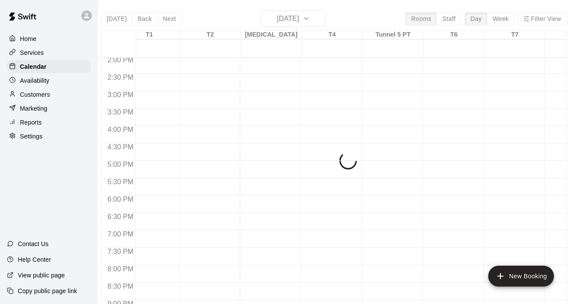
click at [320, 18] on div "Today Back Next Thursday Nov 06 Rooms Staff Day Week Filter View T1 06 Thu T2 0…" at bounding box center [334, 162] width 466 height 304
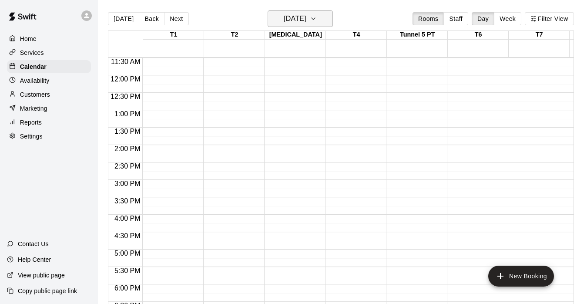
click at [315, 19] on icon "button" at bounding box center [313, 19] width 3 height 2
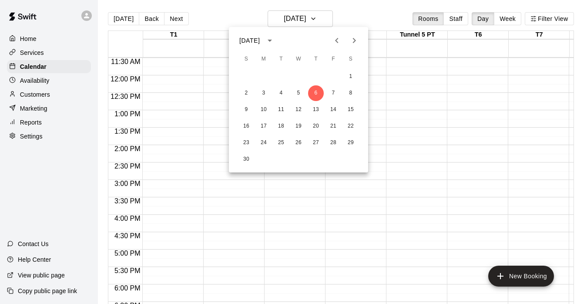
click at [307, 233] on div at bounding box center [288, 152] width 577 height 304
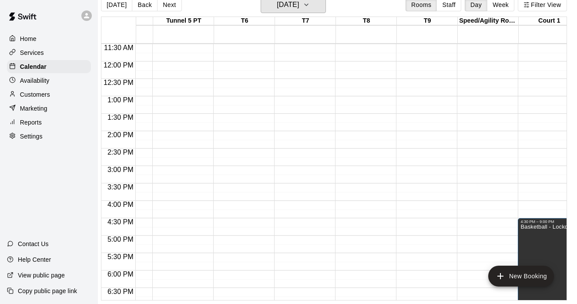
scroll to position [401, 218]
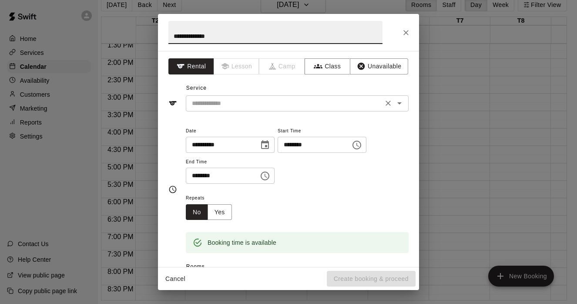
type input "**********"
click at [274, 104] on input "text" at bounding box center [285, 103] width 192 height 11
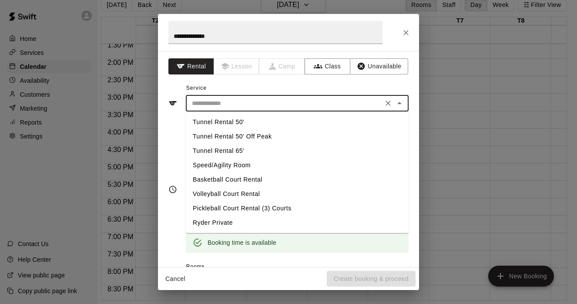
click at [242, 124] on li "Tunnel Rental 50'" at bounding box center [297, 122] width 223 height 14
type input "**********"
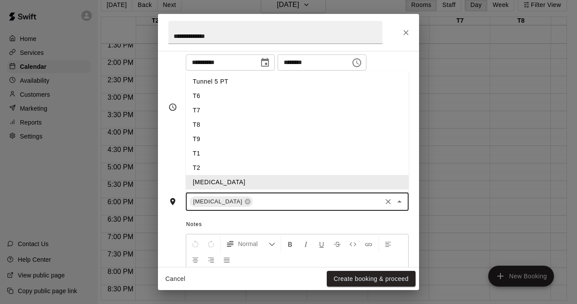
click at [254, 205] on input "text" at bounding box center [317, 201] width 126 height 11
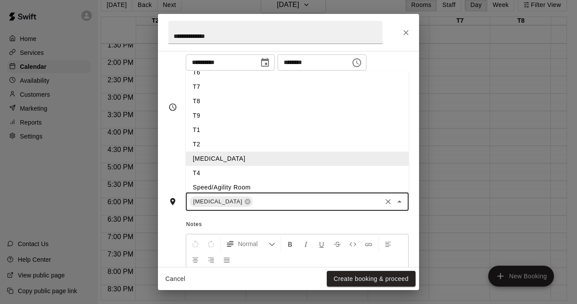
click at [210, 171] on li "T4" at bounding box center [297, 173] width 223 height 14
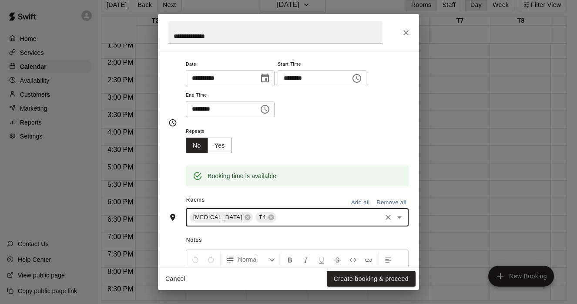
click at [267, 108] on icon "Choose time, selected time is 5:30 PM" at bounding box center [266, 109] width 3 height 4
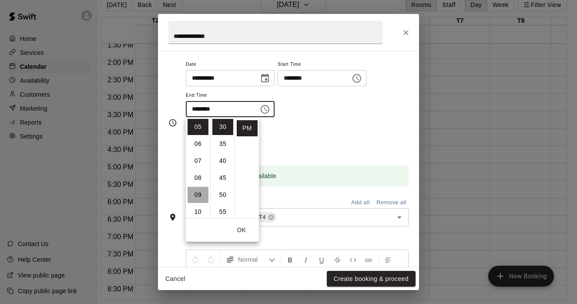
click at [201, 191] on li "09" at bounding box center [198, 195] width 21 height 16
click at [222, 120] on li "00" at bounding box center [222, 127] width 21 height 16
type input "********"
click at [352, 279] on button "Create booking & proceed" at bounding box center [371, 279] width 89 height 16
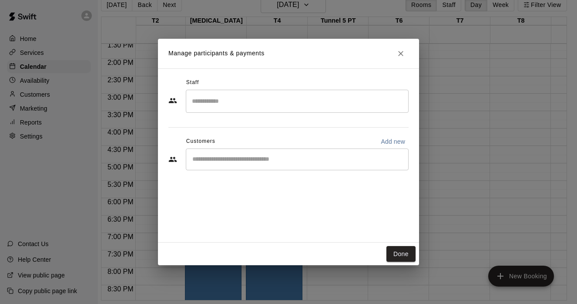
click at [326, 165] on div "​" at bounding box center [297, 159] width 223 height 22
click at [401, 51] on icon "Close" at bounding box center [401, 53] width 9 height 9
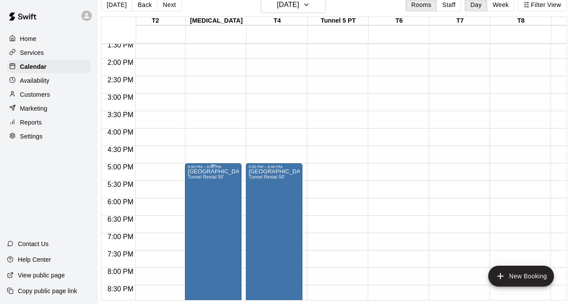
click at [198, 177] on icon "edit" at bounding box center [197, 178] width 8 height 8
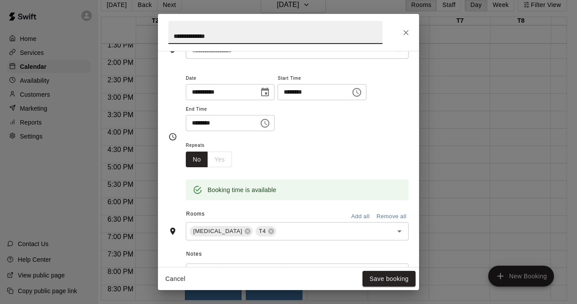
click at [228, 161] on div "No Yes" at bounding box center [209, 160] width 46 height 16
click at [216, 158] on div "No Yes" at bounding box center [209, 160] width 46 height 16
click at [215, 155] on div "No Yes" at bounding box center [209, 160] width 46 height 16
click at [199, 158] on button "No" at bounding box center [197, 160] width 22 height 16
click at [222, 158] on div "No Yes" at bounding box center [209, 160] width 46 height 16
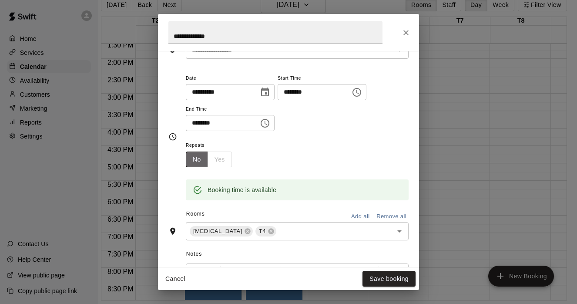
click at [201, 157] on button "No" at bounding box center [197, 160] width 22 height 16
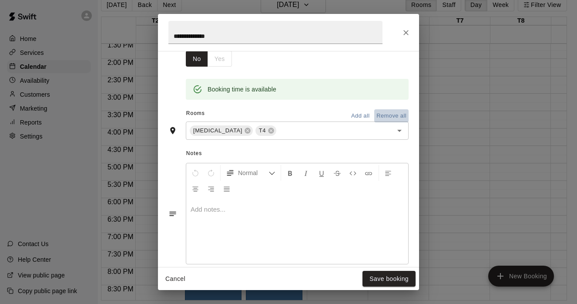
click at [378, 113] on button "Remove all" at bounding box center [391, 115] width 34 height 13
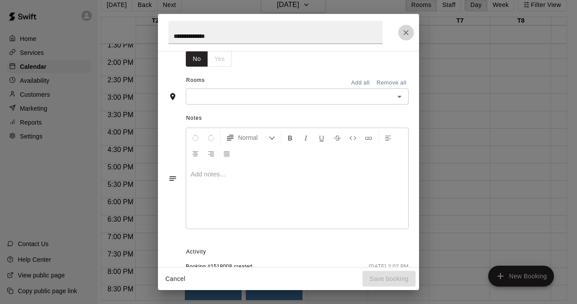
click at [408, 30] on icon "Close" at bounding box center [406, 32] width 9 height 9
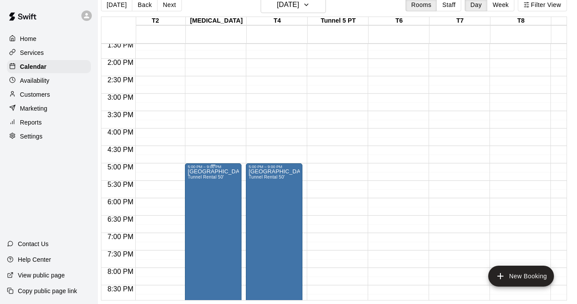
click at [192, 223] on icon "delete" at bounding box center [197, 219] width 10 height 10
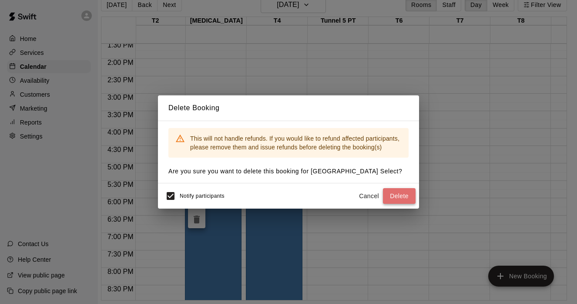
click at [393, 194] on button "Delete" at bounding box center [399, 196] width 33 height 16
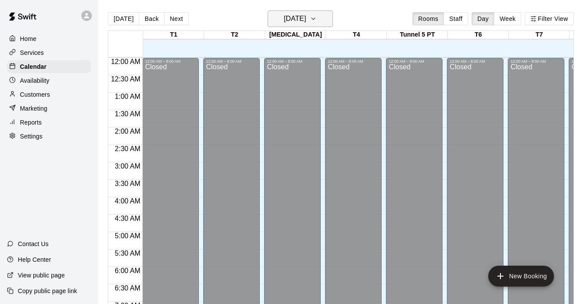
scroll to position [489, 0]
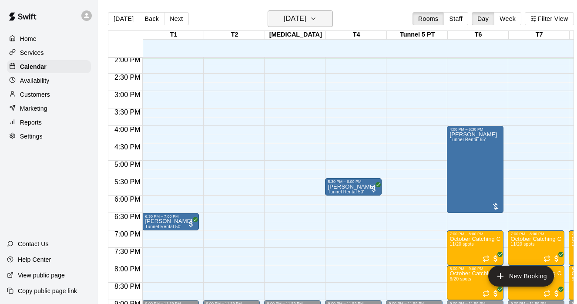
click at [323, 12] on button "[DATE]" at bounding box center [300, 18] width 65 height 17
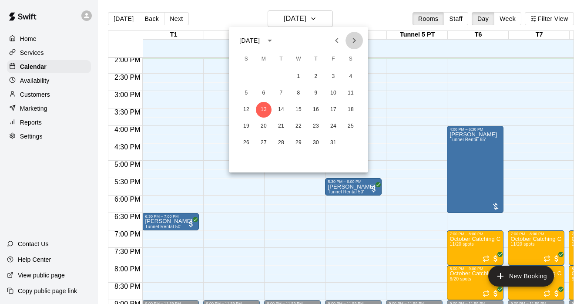
click at [355, 43] on icon "Next month" at bounding box center [354, 40] width 10 height 10
click at [317, 88] on button "6" at bounding box center [316, 93] width 16 height 16
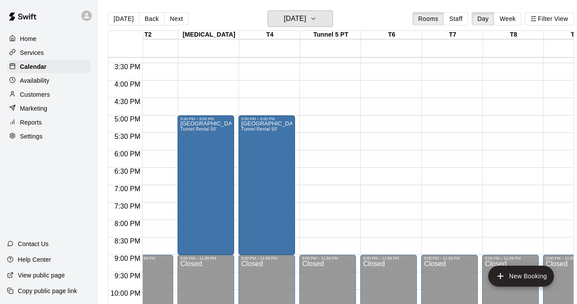
scroll to position [0, 0]
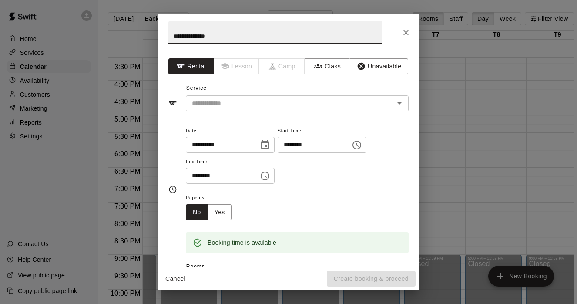
type input "**********"
click at [295, 120] on div "**********" at bounding box center [288, 189] width 240 height 142
click at [295, 115] on div "**********" at bounding box center [288, 159] width 261 height 216
click at [296, 111] on div "​" at bounding box center [297, 103] width 223 height 16
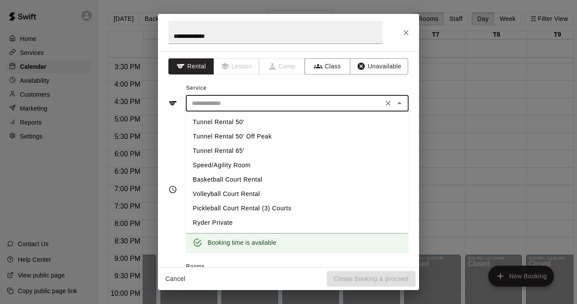
click at [260, 155] on li "Tunnel Rental 65'" at bounding box center [297, 151] width 223 height 14
type input "**********"
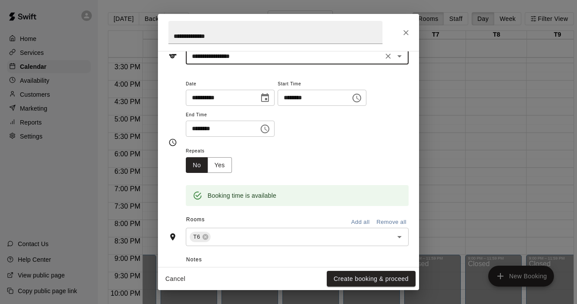
scroll to position [57, 0]
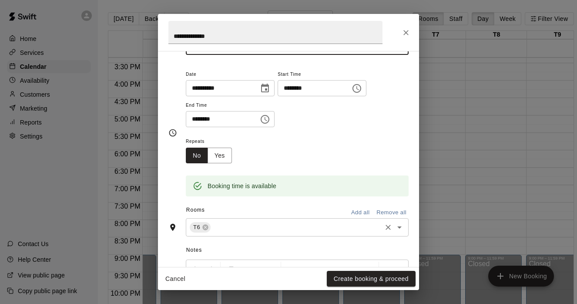
click at [216, 229] on input "text" at bounding box center [296, 227] width 168 height 11
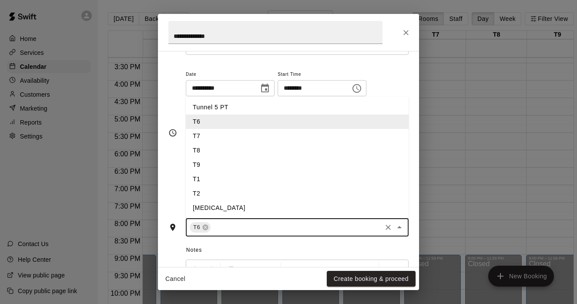
click at [207, 136] on li "T7" at bounding box center [297, 136] width 223 height 14
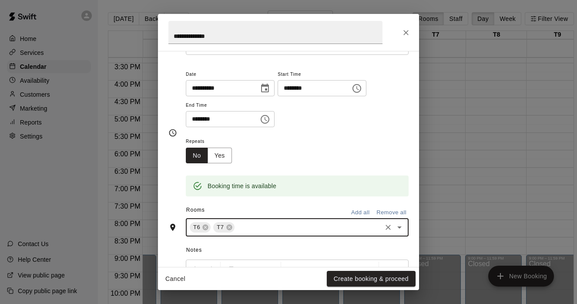
click at [246, 219] on div "T6 T7 ​" at bounding box center [297, 227] width 223 height 18
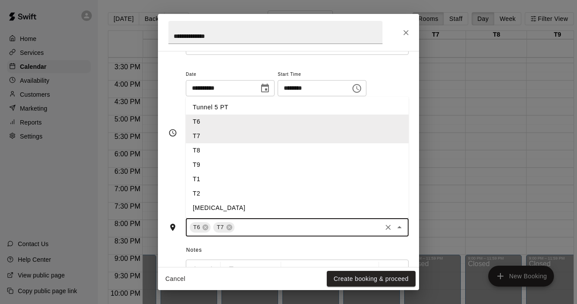
click at [207, 148] on li "T8" at bounding box center [297, 150] width 223 height 14
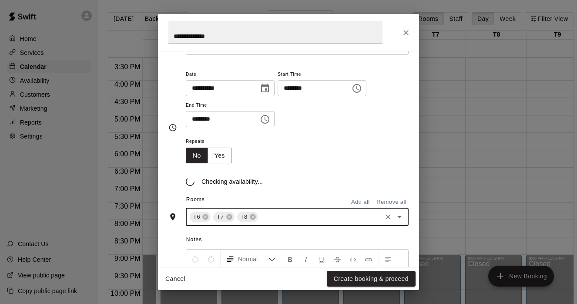
click at [269, 208] on div "Rooms Add all Remove all" at bounding box center [288, 200] width 240 height 15
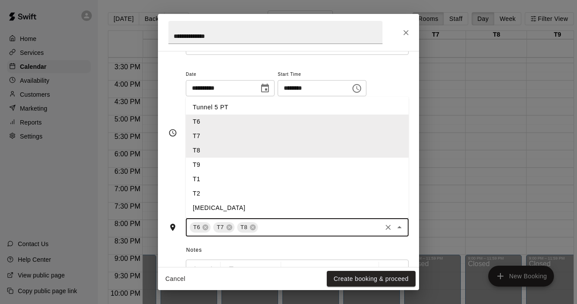
click at [269, 227] on input "text" at bounding box center [319, 227] width 121 height 11
click at [209, 165] on li "T9" at bounding box center [297, 165] width 223 height 14
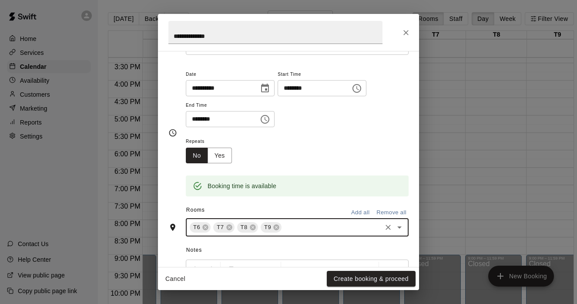
click at [267, 116] on icon "Choose time, selected time is 5:30 PM" at bounding box center [265, 119] width 10 height 10
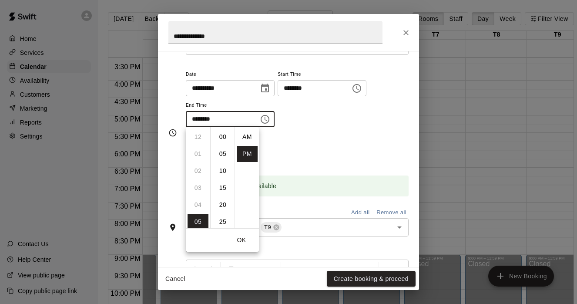
scroll to position [16, 0]
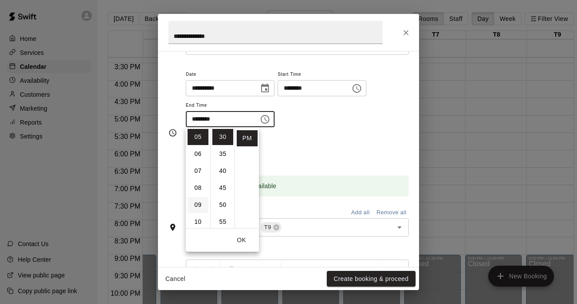
click at [199, 200] on li "09" at bounding box center [198, 205] width 21 height 16
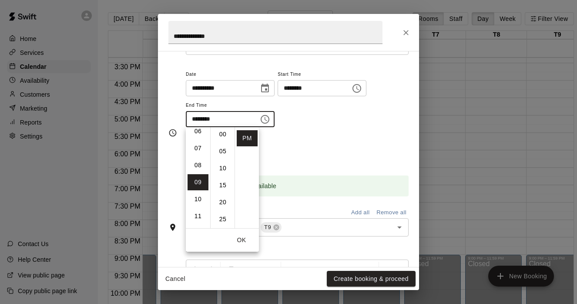
scroll to position [0, 0]
click at [222, 135] on li "00" at bounding box center [222, 137] width 21 height 16
type input "********"
click at [317, 150] on div "Repeats No Yes" at bounding box center [297, 149] width 223 height 27
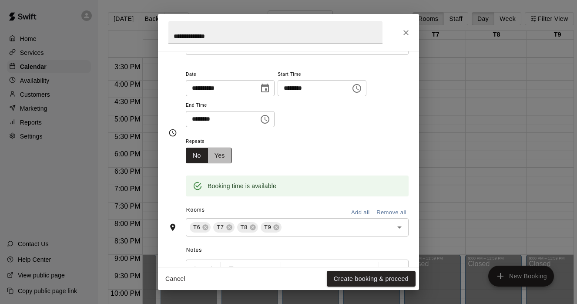
click at [223, 156] on button "Yes" at bounding box center [220, 156] width 24 height 16
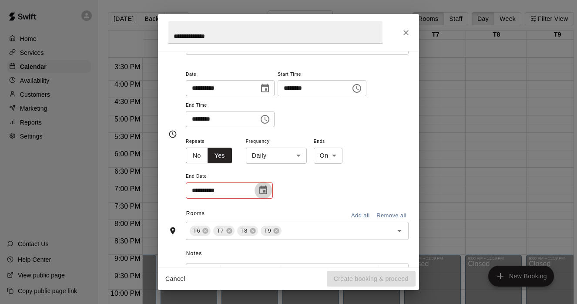
click at [265, 190] on icon "Choose date" at bounding box center [263, 189] width 8 height 9
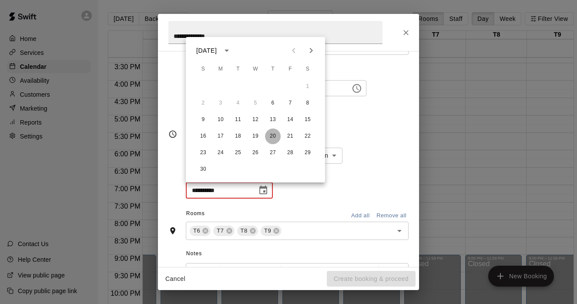
click at [273, 138] on button "20" at bounding box center [273, 136] width 16 height 16
type input "**********"
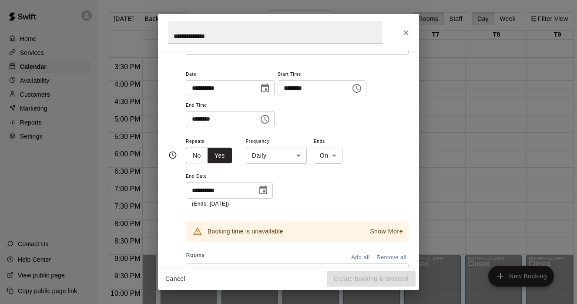
scroll to position [57, 0]
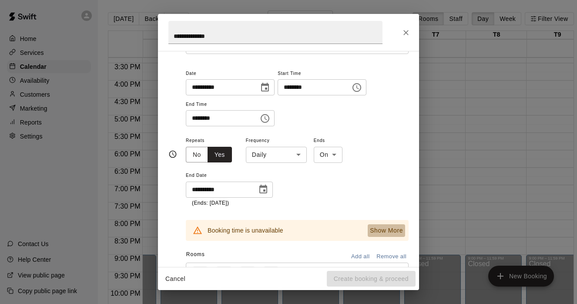
click at [378, 232] on p "Show More" at bounding box center [386, 230] width 33 height 9
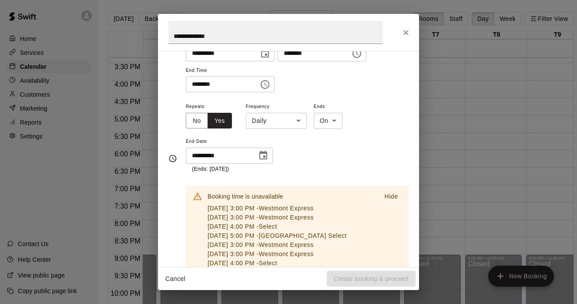
scroll to position [92, 0]
click at [340, 152] on div "**********" at bounding box center [297, 137] width 223 height 72
click at [297, 122] on body "Home Services Calendar Availability Customers Marketing Reports Settings Contac…" at bounding box center [288, 159] width 577 height 318
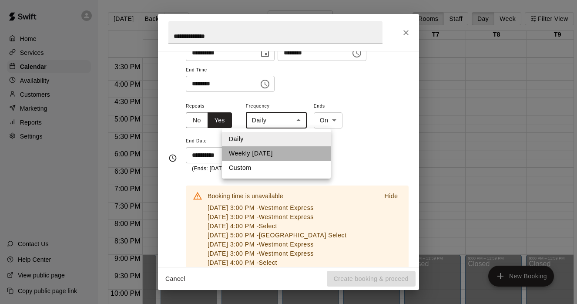
click at [285, 150] on li "Weekly on Thursday" at bounding box center [276, 153] width 109 height 14
type input "******"
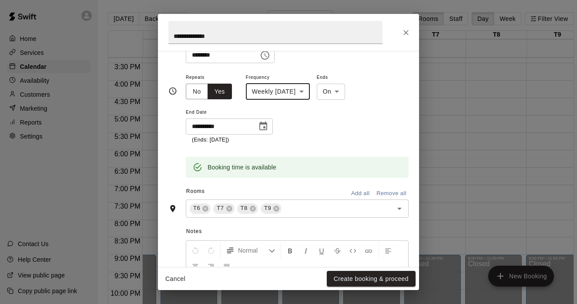
scroll to position [120, 0]
click at [362, 280] on button "Create booking & proceed" at bounding box center [371, 279] width 89 height 16
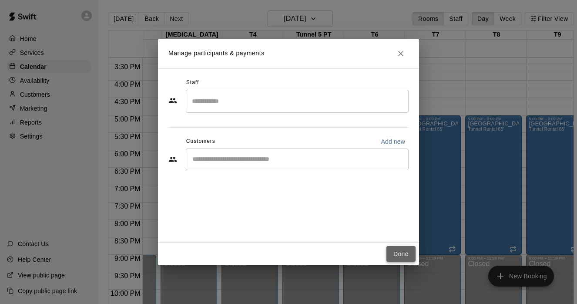
click at [402, 254] on button "Done" at bounding box center [401, 254] width 29 height 16
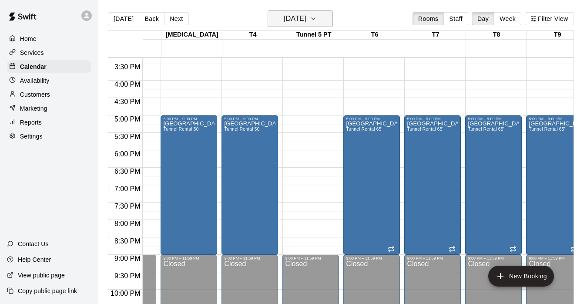
click at [330, 24] on button "Thursday Nov 06" at bounding box center [300, 18] width 65 height 17
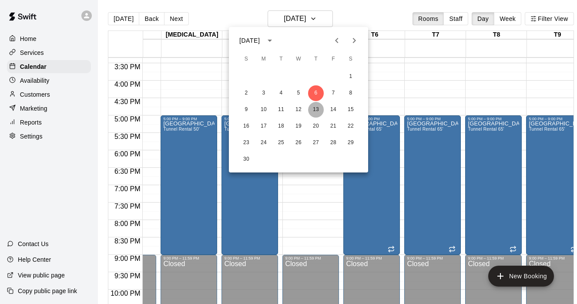
click at [311, 105] on button "13" at bounding box center [316, 110] width 16 height 16
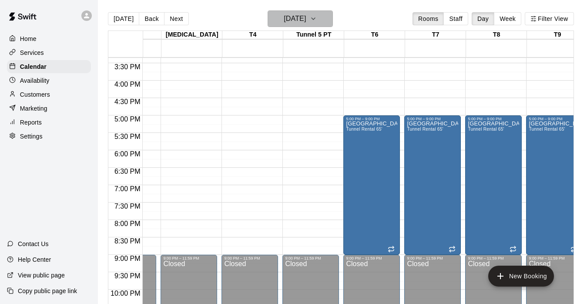
click at [323, 21] on button "Thursday Nov 13" at bounding box center [300, 18] width 65 height 17
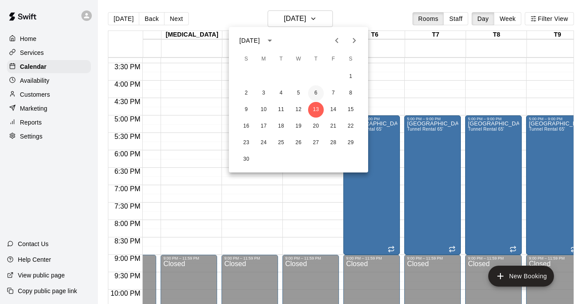
click at [314, 94] on button "6" at bounding box center [316, 93] width 16 height 16
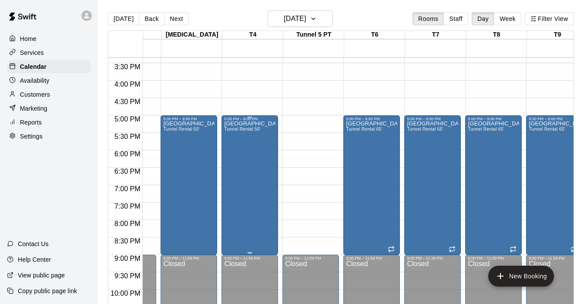
click at [247, 124] on p "Chicago Select" at bounding box center [249, 124] width 51 height 0
click at [234, 171] on icon "delete" at bounding box center [233, 175] width 6 height 8
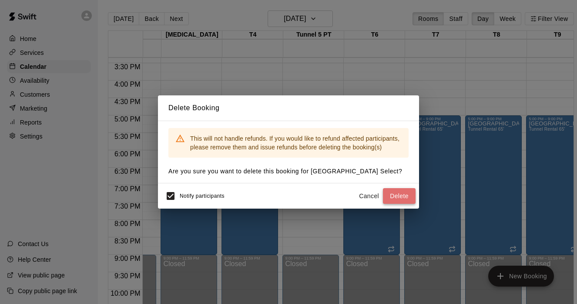
click at [393, 197] on button "Delete" at bounding box center [399, 196] width 33 height 16
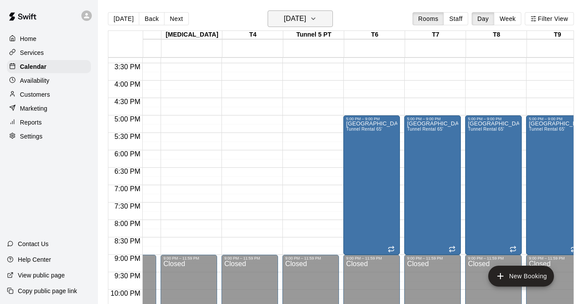
click at [325, 13] on button "Thursday Nov 06" at bounding box center [300, 18] width 65 height 17
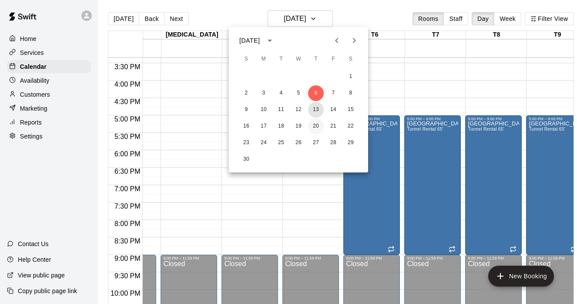
click at [316, 106] on button "13" at bounding box center [316, 110] width 16 height 16
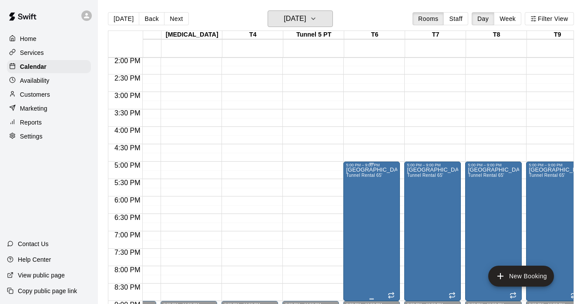
scroll to position [484, 104]
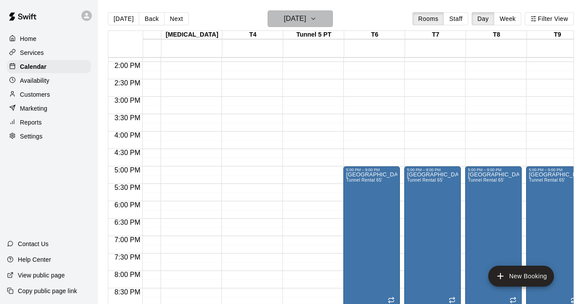
click at [317, 19] on icon "button" at bounding box center [313, 18] width 7 height 10
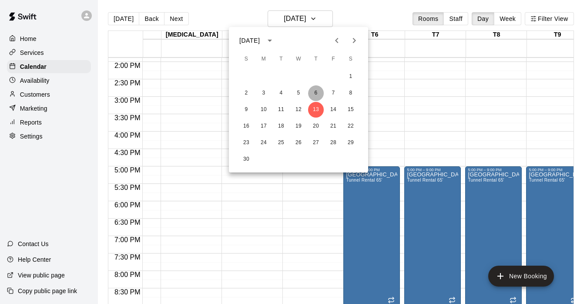
click at [320, 90] on button "6" at bounding box center [316, 93] width 16 height 16
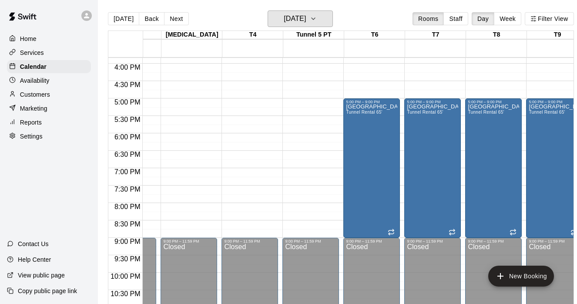
scroll to position [577, 104]
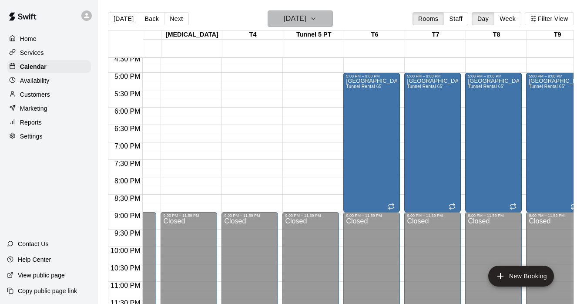
click at [317, 20] on icon "button" at bounding box center [313, 18] width 7 height 10
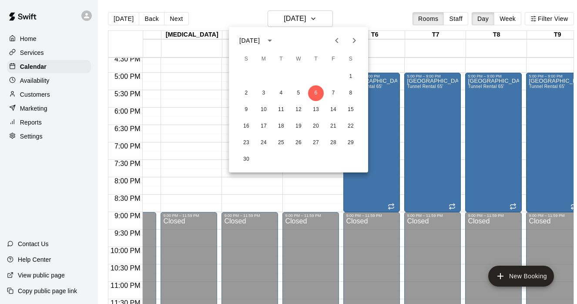
click at [378, 4] on div at bounding box center [288, 152] width 577 height 304
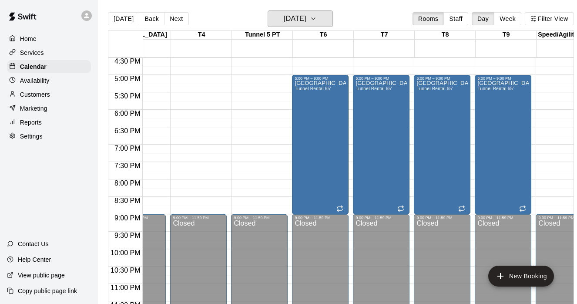
scroll to position [0, 154]
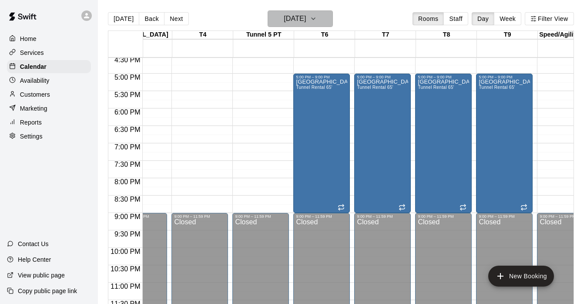
click at [317, 13] on icon "button" at bounding box center [313, 18] width 7 height 10
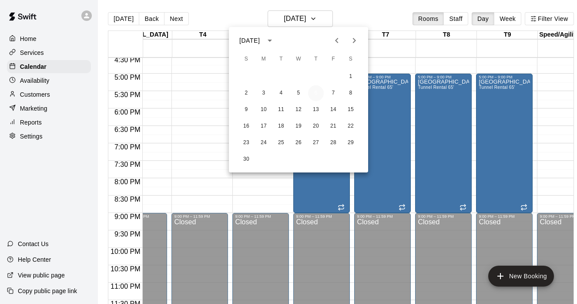
click at [319, 96] on button "6" at bounding box center [316, 93] width 16 height 16
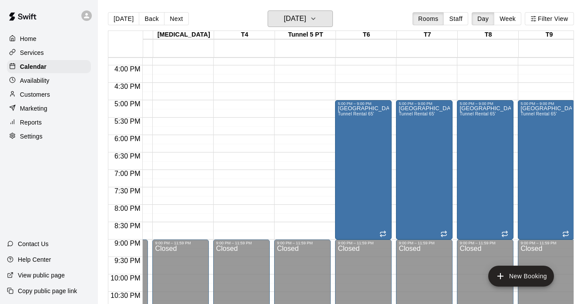
scroll to position [549, 112]
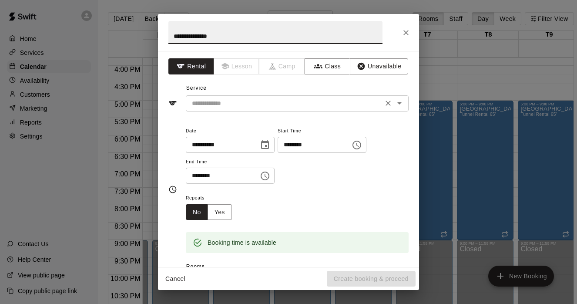
type input "**********"
click at [270, 102] on input "text" at bounding box center [285, 103] width 192 height 11
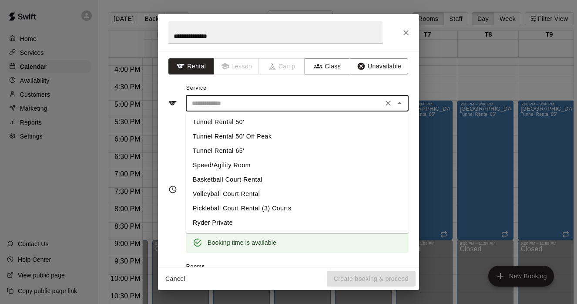
click at [241, 123] on li "Tunnel Rental 50'" at bounding box center [297, 122] width 223 height 14
type input "**********"
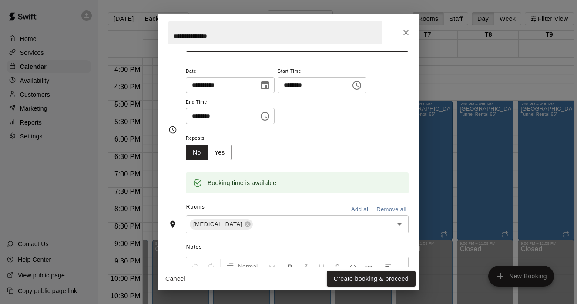
scroll to position [74, 0]
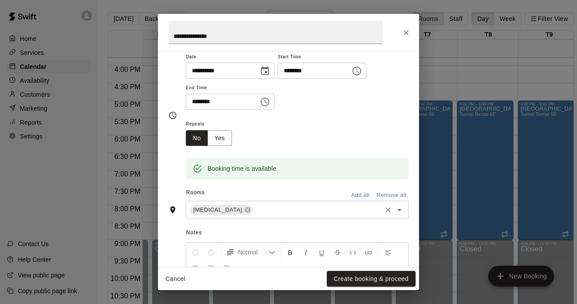
click at [254, 214] on input "text" at bounding box center [317, 210] width 126 height 11
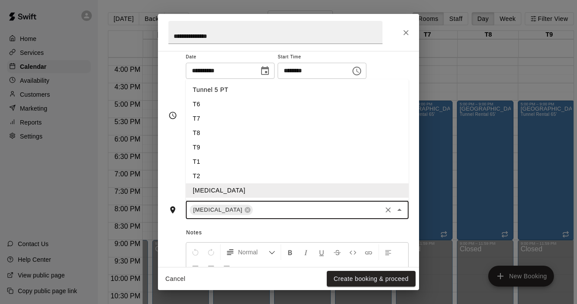
scroll to position [27, 0]
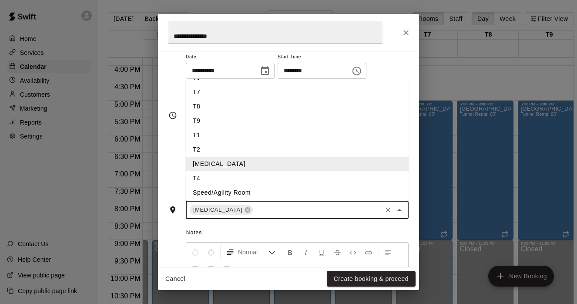
click at [209, 179] on li "T4" at bounding box center [297, 178] width 223 height 14
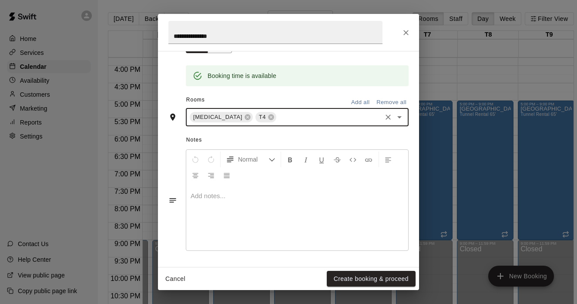
scroll to position [166, 0]
click at [376, 280] on button "Create booking & proceed" at bounding box center [371, 279] width 89 height 16
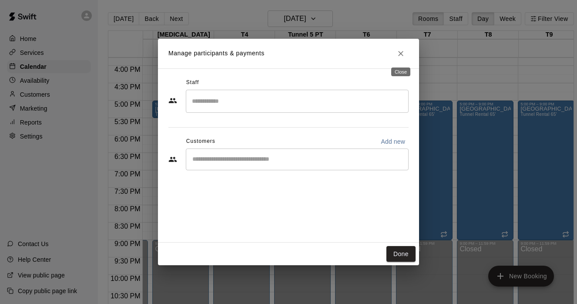
click at [402, 56] on icon "Close" at bounding box center [401, 53] width 9 height 9
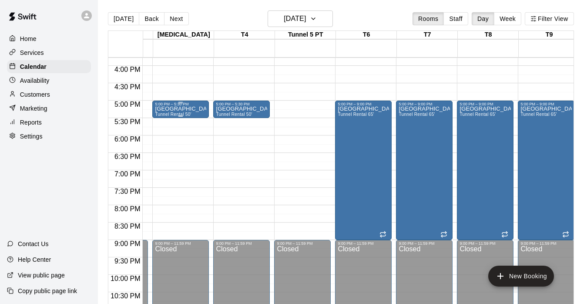
click at [199, 105] on div "5:00 PM – 5:30 PM" at bounding box center [180, 104] width 51 height 4
click at [165, 153] on icon "delete" at bounding box center [164, 152] width 6 height 8
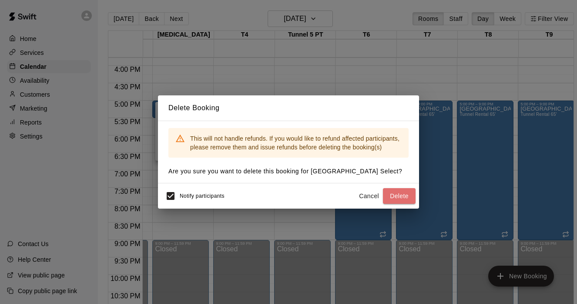
drag, startPoint x: 394, startPoint y: 193, endPoint x: 389, endPoint y: 192, distance: 5.0
click at [393, 192] on button "Delete" at bounding box center [399, 196] width 33 height 16
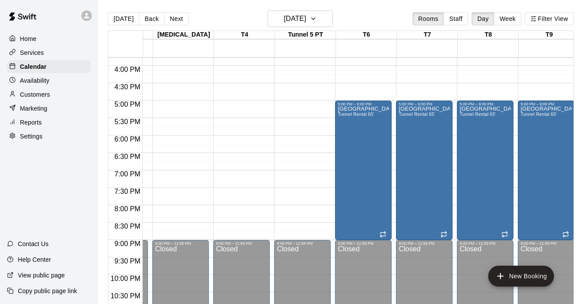
scroll to position [0, 116]
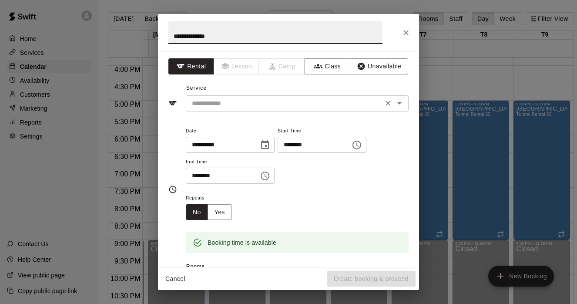
type input "**********"
click at [240, 107] on input "text" at bounding box center [285, 103] width 192 height 11
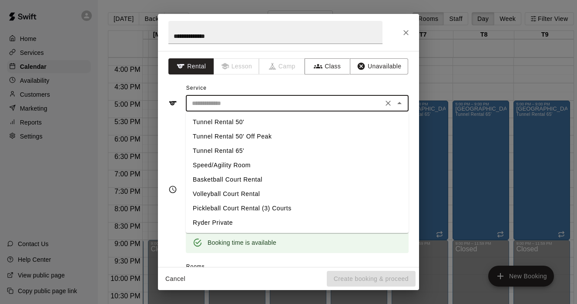
click at [237, 121] on li "Tunnel Rental 50'" at bounding box center [297, 122] width 223 height 14
type input "**********"
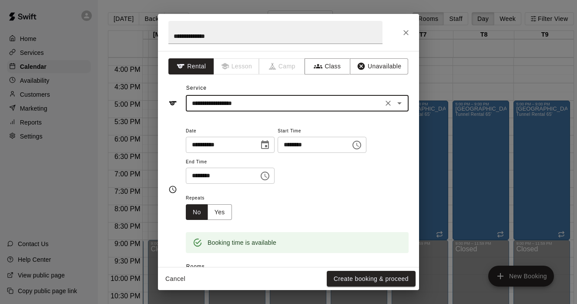
click at [269, 173] on icon "Choose time, selected time is 5:30 PM" at bounding box center [265, 176] width 9 height 9
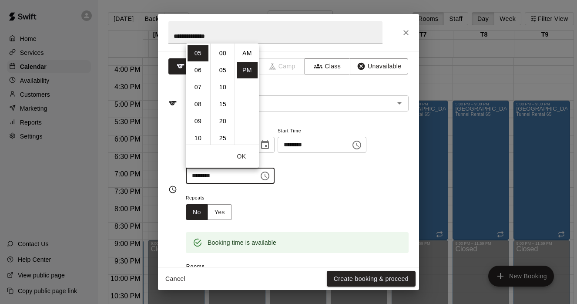
scroll to position [16, 0]
click at [200, 117] on li "09" at bounding box center [198, 121] width 21 height 16
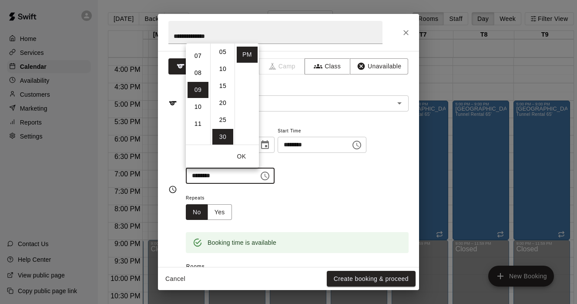
scroll to position [0, 0]
click at [223, 54] on li "00" at bounding box center [222, 53] width 21 height 16
type input "********"
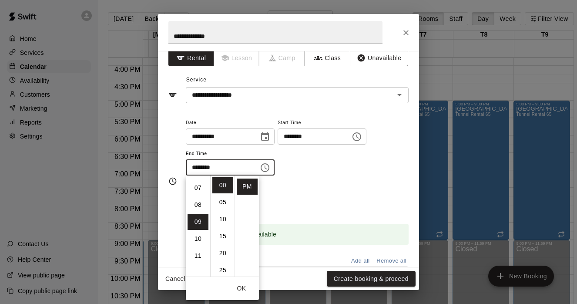
click at [339, 191] on div "Repeats No Yes" at bounding box center [297, 197] width 223 height 27
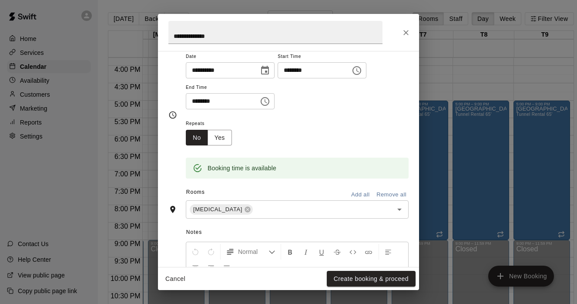
scroll to position [75, 0]
click at [225, 136] on button "Yes" at bounding box center [220, 137] width 24 height 16
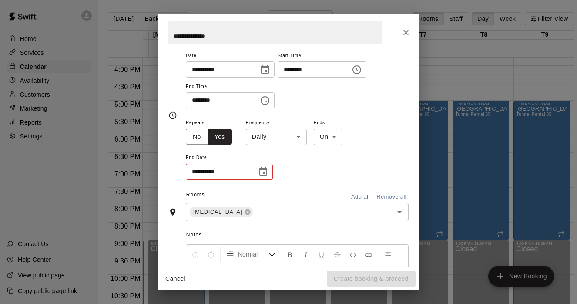
scroll to position [77, 0]
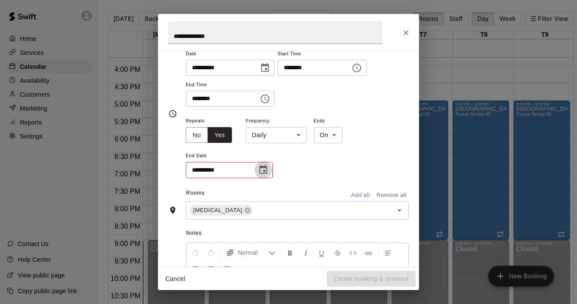
click at [263, 170] on icon "Choose date" at bounding box center [263, 169] width 8 height 9
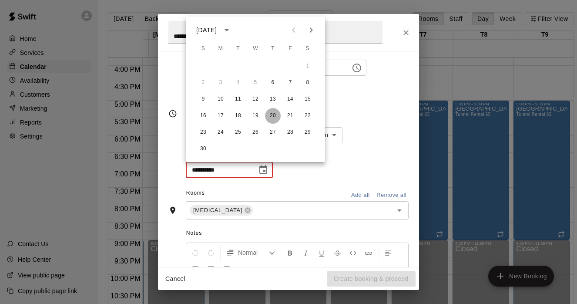
click at [271, 115] on button "20" at bounding box center [273, 116] width 16 height 16
type input "**********"
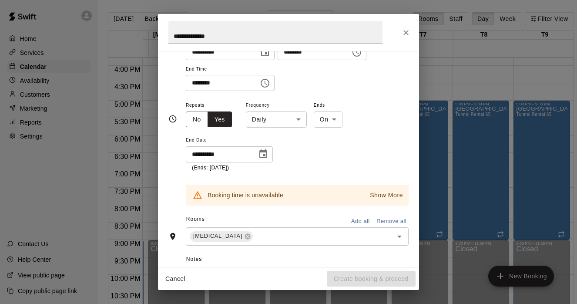
scroll to position [98, 0]
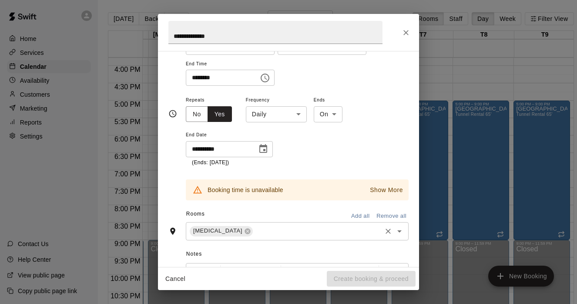
click at [254, 232] on input "text" at bounding box center [317, 231] width 126 height 11
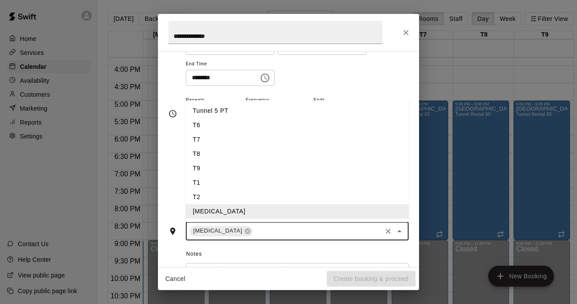
scroll to position [32, 0]
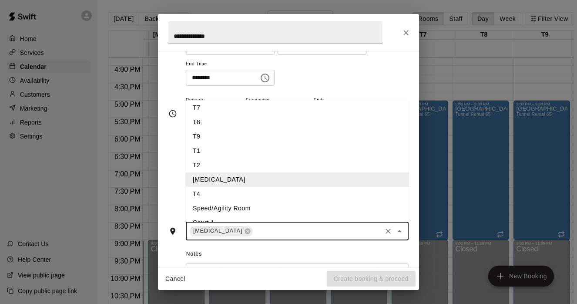
click at [205, 193] on li "T4" at bounding box center [297, 194] width 223 height 14
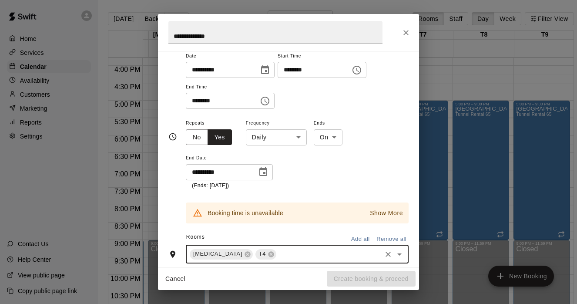
scroll to position [68, 0]
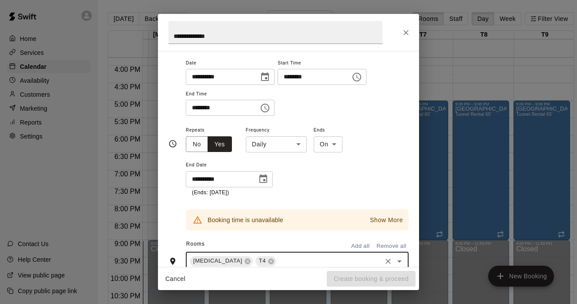
click at [323, 80] on input "********" at bounding box center [311, 77] width 67 height 16
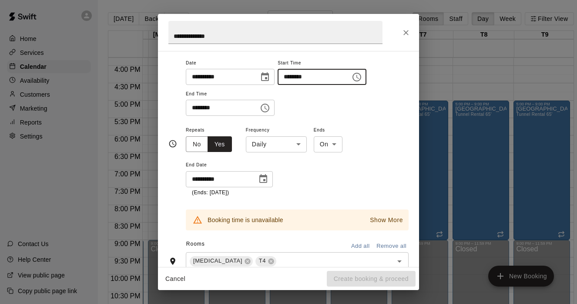
click at [366, 77] on button "Choose time, selected time is 5:00 PM" at bounding box center [356, 76] width 17 height 17
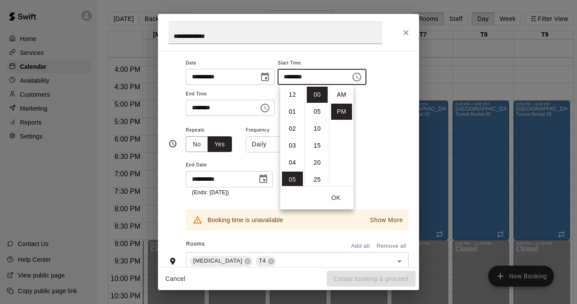
scroll to position [16, 0]
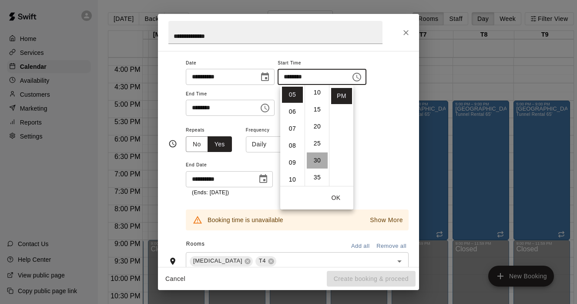
click at [318, 165] on li "30" at bounding box center [317, 160] width 21 height 16
type input "********"
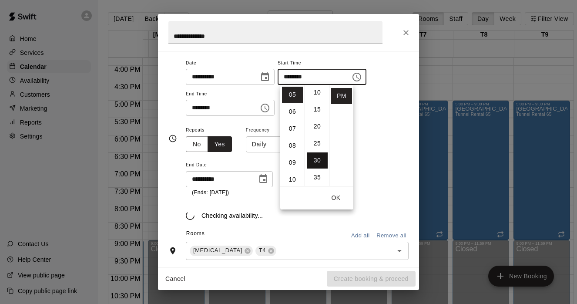
scroll to position [102, 0]
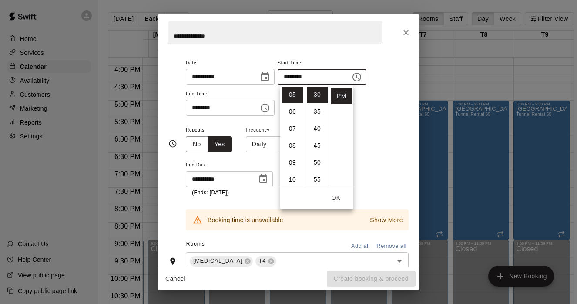
click at [373, 216] on p "Show More" at bounding box center [386, 220] width 33 height 9
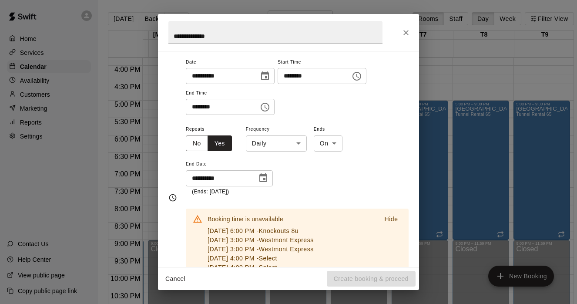
scroll to position [67, 0]
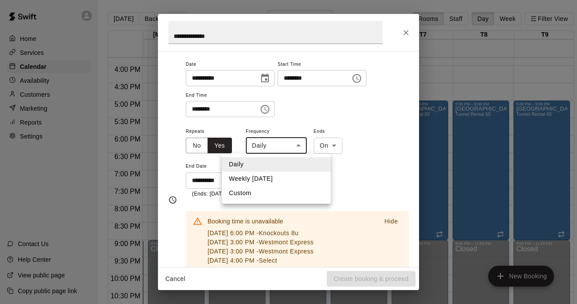
click at [306, 142] on body "Home Services Calendar Availability Customers Marketing Reports Settings Contac…" at bounding box center [288, 159] width 577 height 318
click at [270, 179] on li "Weekly on Thursday" at bounding box center [276, 179] width 109 height 14
type input "******"
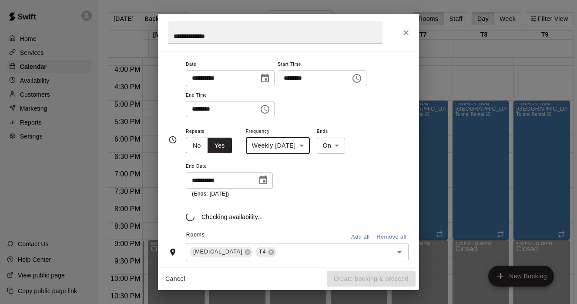
scroll to position [7, 0]
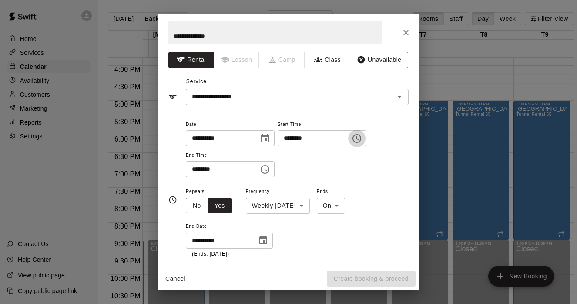
click at [361, 142] on icon "Choose time, selected time is 5:30 PM" at bounding box center [357, 138] width 9 height 9
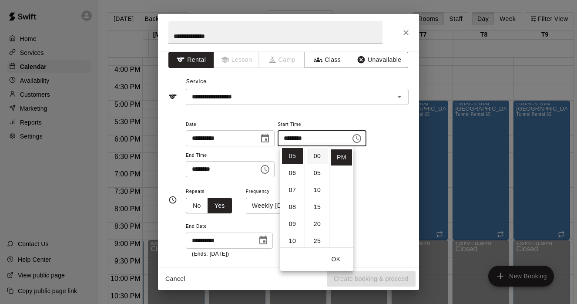
scroll to position [0, 0]
click at [321, 155] on li "00" at bounding box center [317, 156] width 21 height 16
type input "********"
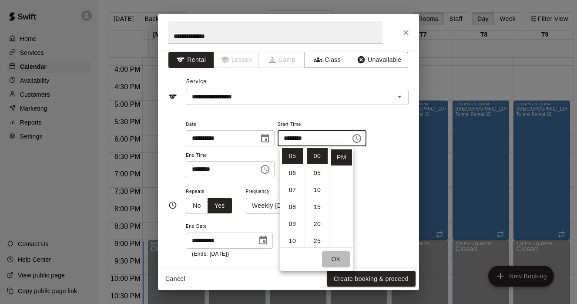
click at [339, 260] on button "OK" at bounding box center [336, 259] width 28 height 16
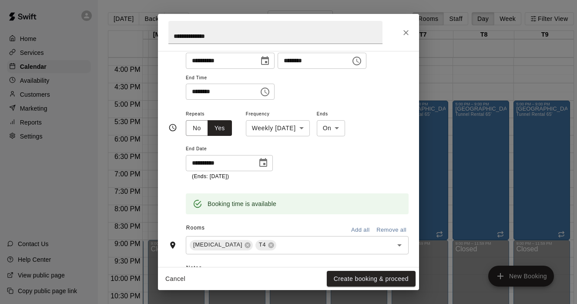
scroll to position [84, 0]
click at [360, 278] on button "Create booking & proceed" at bounding box center [371, 279] width 89 height 16
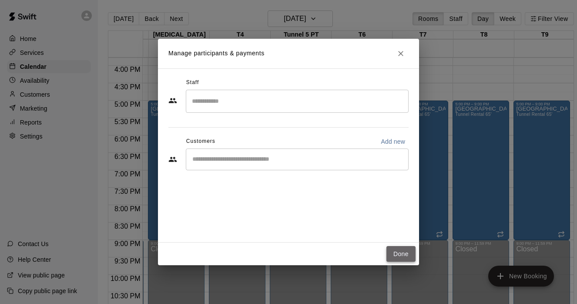
click at [395, 253] on button "Done" at bounding box center [401, 254] width 29 height 16
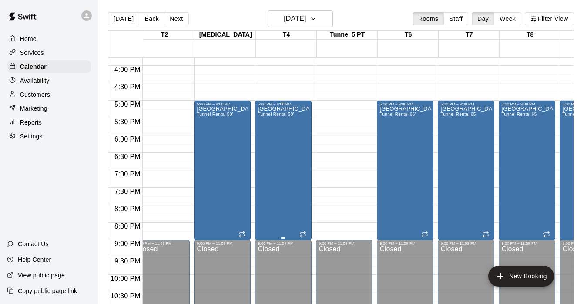
scroll to position [549, 54]
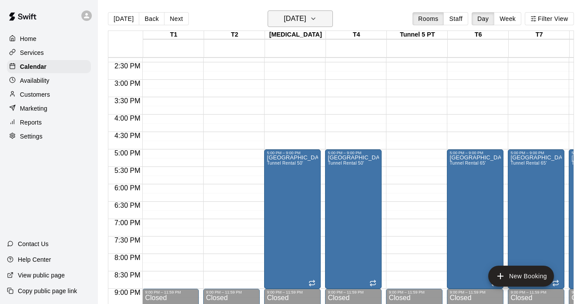
click at [323, 22] on button "Thursday Nov 06" at bounding box center [300, 18] width 65 height 17
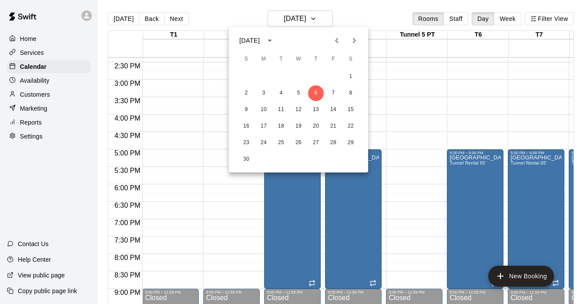
click at [225, 187] on div at bounding box center [288, 152] width 577 height 304
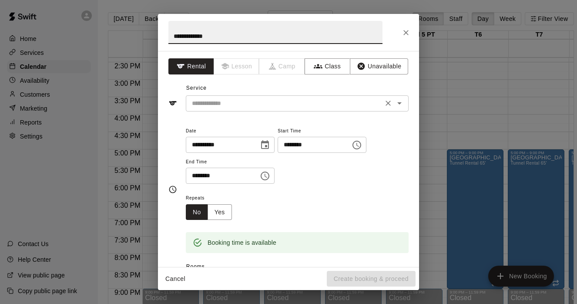
type input "**********"
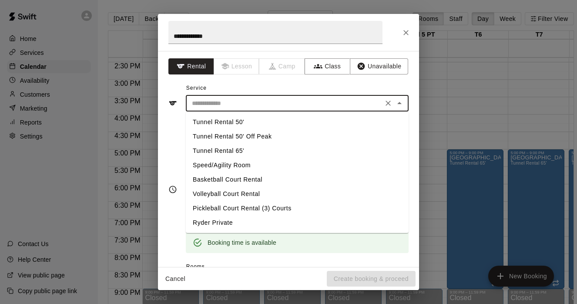
click at [313, 103] on input "text" at bounding box center [285, 103] width 192 height 11
click at [238, 124] on li "Tunnel Rental 50'" at bounding box center [297, 122] width 223 height 14
type input "**********"
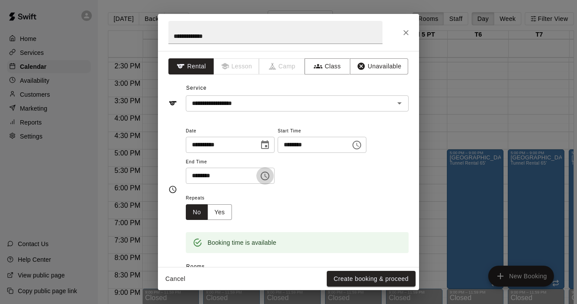
click at [268, 179] on icon "Choose time, selected time is 6:30 PM" at bounding box center [265, 176] width 10 height 10
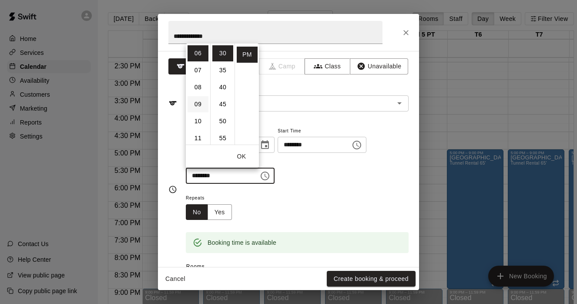
click at [199, 107] on li "09" at bounding box center [198, 104] width 21 height 16
click at [219, 47] on li "00" at bounding box center [222, 53] width 21 height 16
type input "********"
click at [243, 152] on button "OK" at bounding box center [242, 156] width 28 height 16
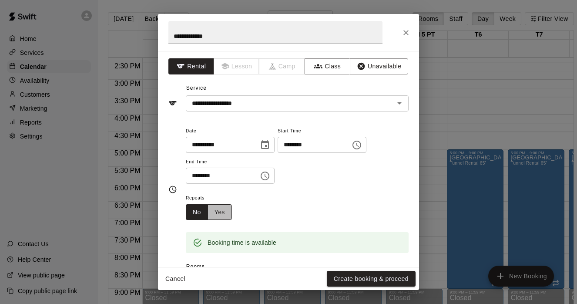
click at [223, 208] on button "Yes" at bounding box center [220, 212] width 24 height 16
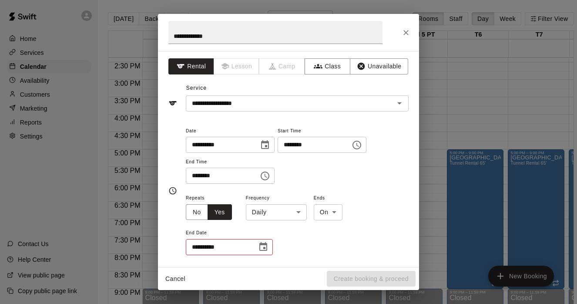
click at [301, 212] on body "Home Services Calendar Availability Customers Marketing Reports Settings Contac…" at bounding box center [288, 159] width 577 height 318
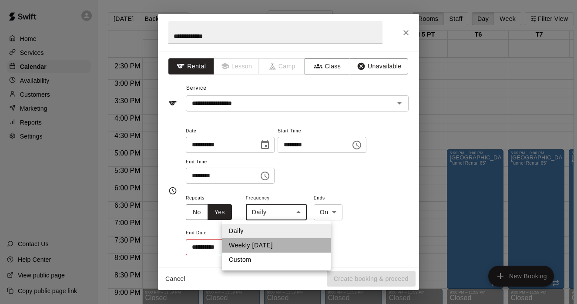
click at [270, 244] on li "Weekly on Thursday" at bounding box center [276, 245] width 109 height 14
type input "******"
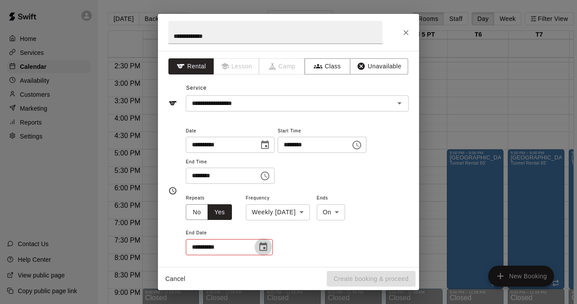
click at [263, 245] on icon "Choose date" at bounding box center [263, 246] width 8 height 9
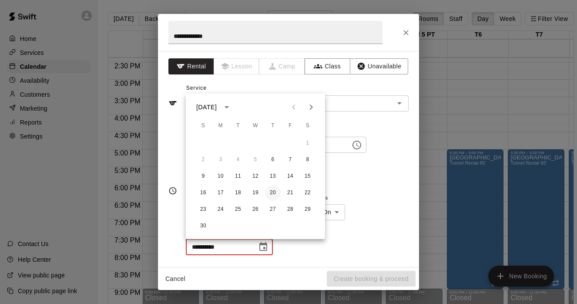
click at [273, 196] on button "20" at bounding box center [273, 193] width 16 height 16
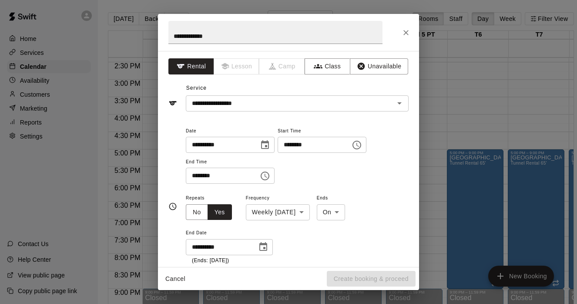
type input "**********"
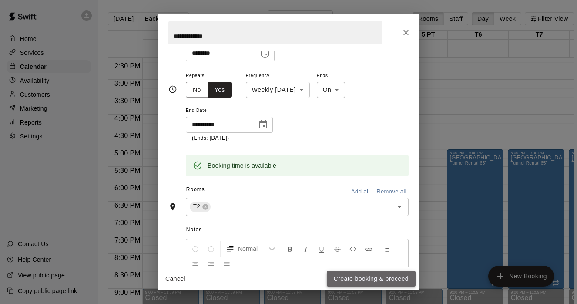
click at [356, 275] on button "Create booking & proceed" at bounding box center [371, 279] width 89 height 16
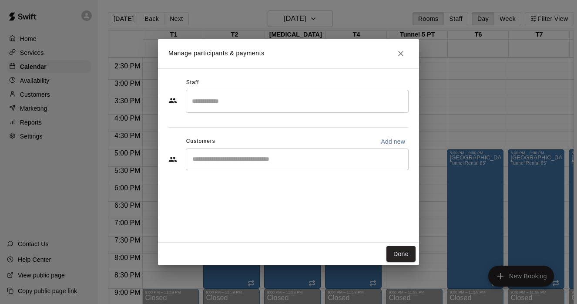
drag, startPoint x: 397, startPoint y: 253, endPoint x: 356, endPoint y: 173, distance: 90.5
click at [358, 174] on div "Manage participants & payments Staff ​ Customers Add new ​ Done" at bounding box center [288, 152] width 261 height 227
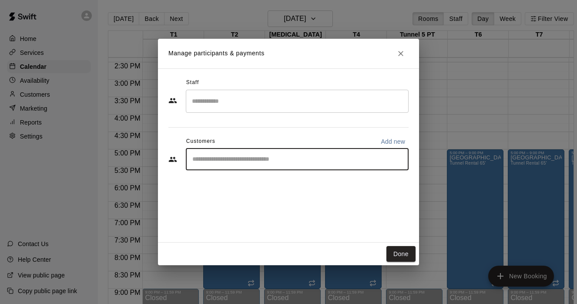
click at [349, 162] on input "Start typing to search customers..." at bounding box center [297, 159] width 215 height 9
type input "********"
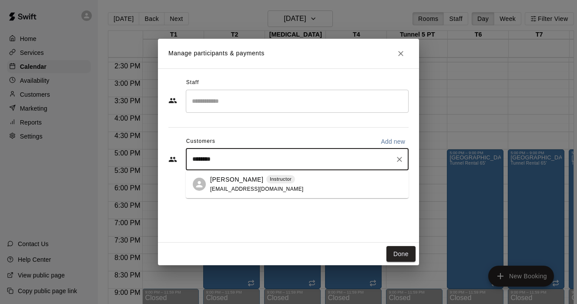
click at [246, 182] on p "Pete Catizone" at bounding box center [236, 179] width 53 height 9
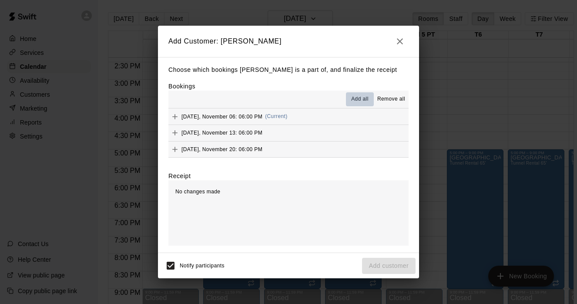
click at [361, 97] on span "Add all" at bounding box center [359, 99] width 17 height 9
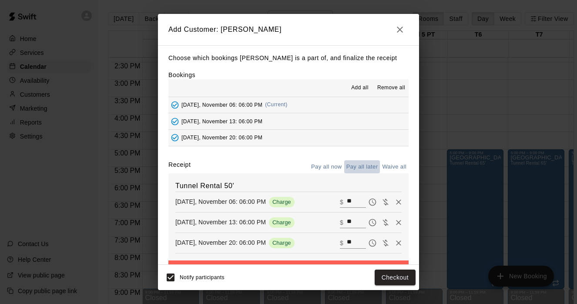
click at [366, 162] on button "Pay all later" at bounding box center [362, 166] width 36 height 13
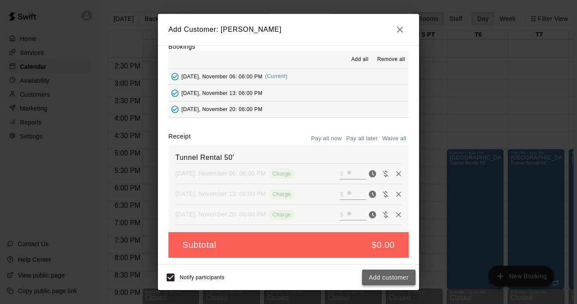
click at [391, 277] on button "Add customer" at bounding box center [389, 277] width 54 height 16
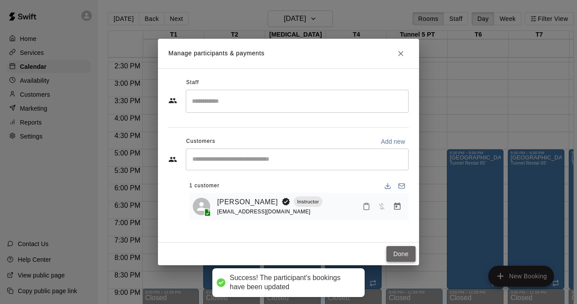
click at [395, 252] on button "Done" at bounding box center [401, 254] width 29 height 16
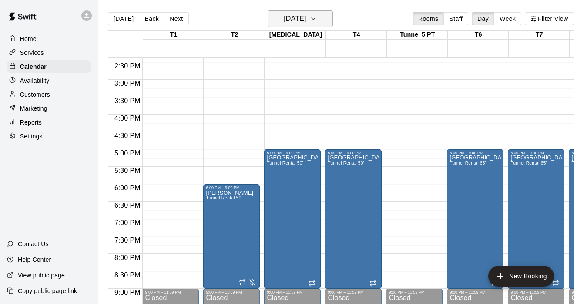
click at [317, 20] on icon "button" at bounding box center [313, 18] width 7 height 10
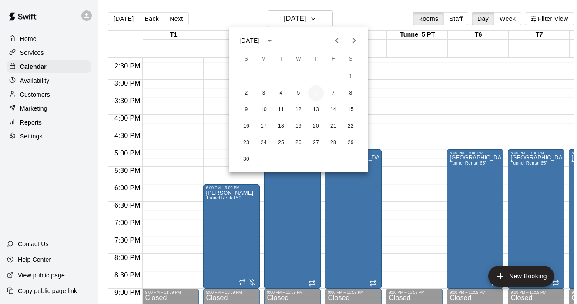
click at [313, 92] on button "6" at bounding box center [316, 93] width 16 height 16
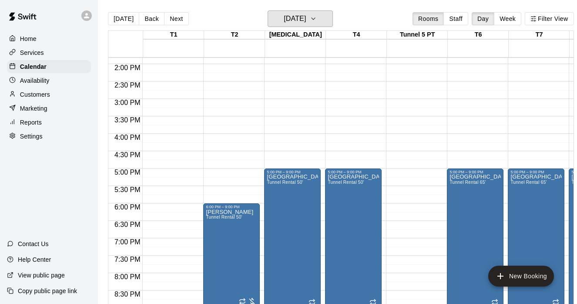
scroll to position [480, 0]
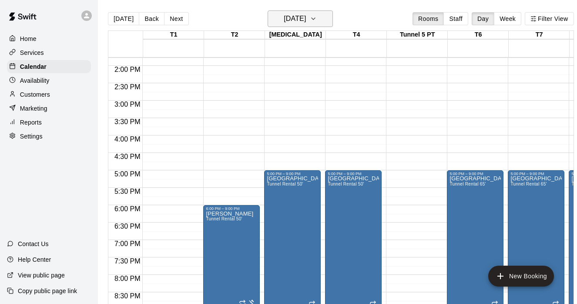
click at [323, 17] on button "Thursday Nov 06" at bounding box center [300, 18] width 65 height 17
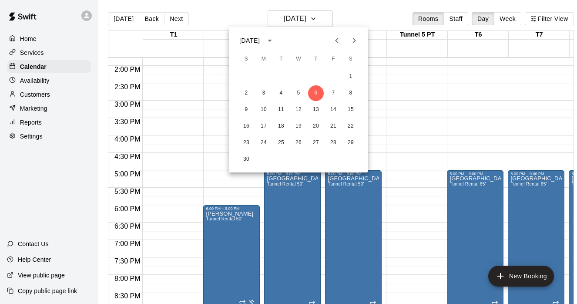
click at [211, 100] on div at bounding box center [288, 152] width 577 height 304
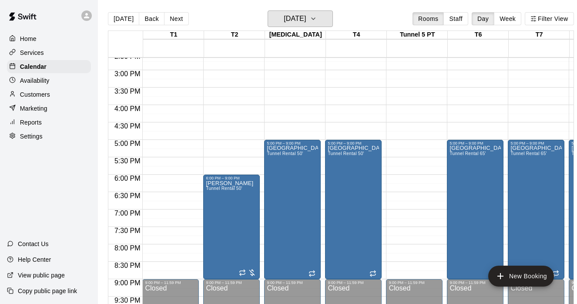
scroll to position [511, 0]
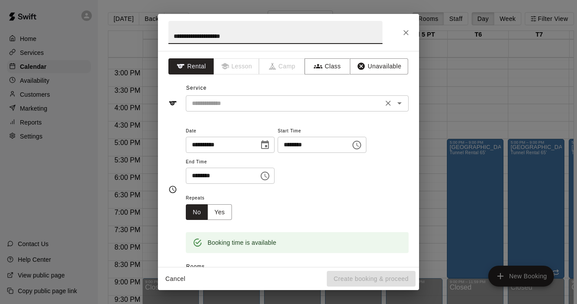
click at [249, 111] on div "​" at bounding box center [297, 103] width 223 height 16
type input "**********"
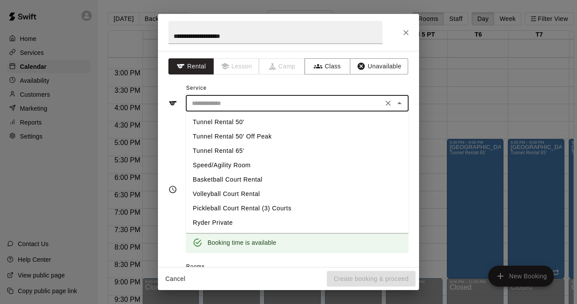
click at [235, 125] on li "Tunnel Rental 50'" at bounding box center [297, 122] width 223 height 14
type input "**********"
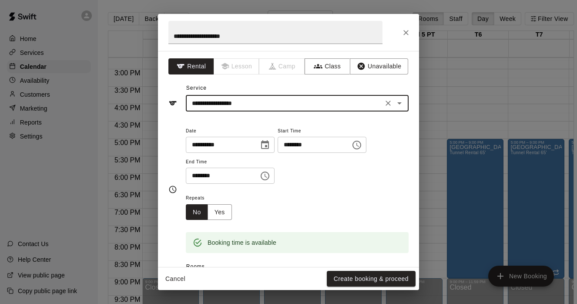
click at [269, 175] on icon "Choose time, selected time is 3:30 PM" at bounding box center [265, 176] width 10 height 10
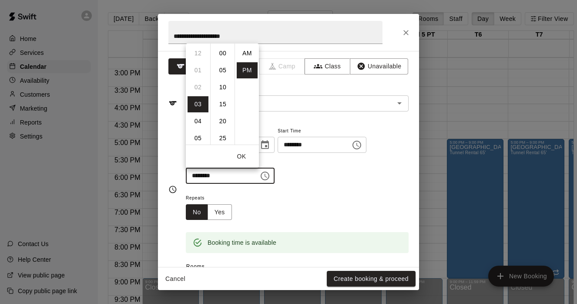
scroll to position [16, 0]
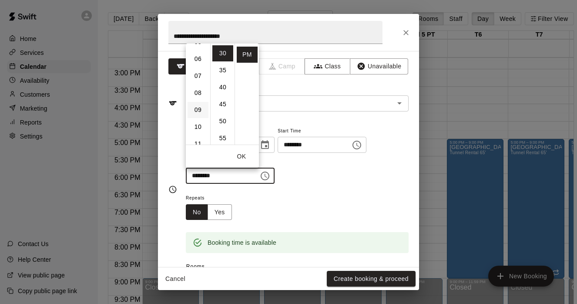
click at [199, 109] on li "09" at bounding box center [198, 110] width 21 height 16
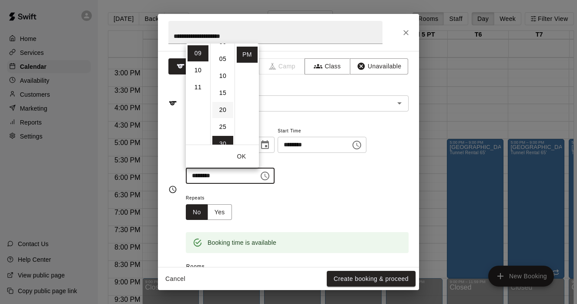
scroll to position [0, 0]
click at [224, 53] on li "00" at bounding box center [222, 53] width 21 height 16
type input "********"
click at [297, 122] on div "**********" at bounding box center [288, 189] width 240 height 142
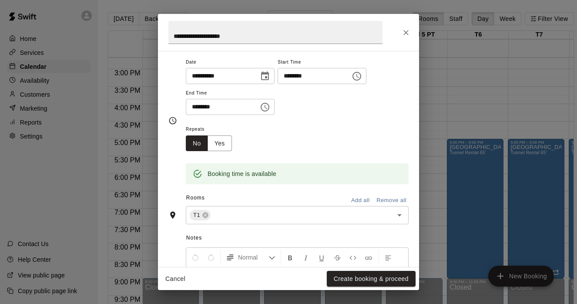
scroll to position [69, 0]
click at [222, 139] on button "Yes" at bounding box center [220, 143] width 24 height 16
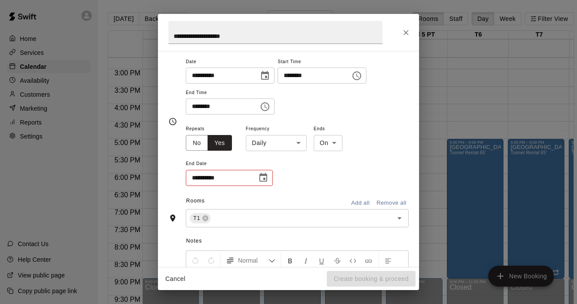
click at [299, 146] on body "Home Services Calendar Availability Customers Marketing Reports Settings Contac…" at bounding box center [288, 159] width 577 height 318
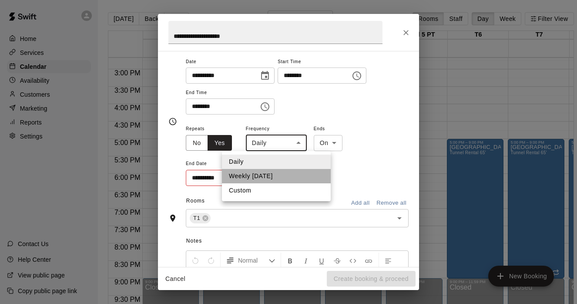
click at [275, 172] on li "Weekly on Thursday" at bounding box center [276, 176] width 109 height 14
type input "******"
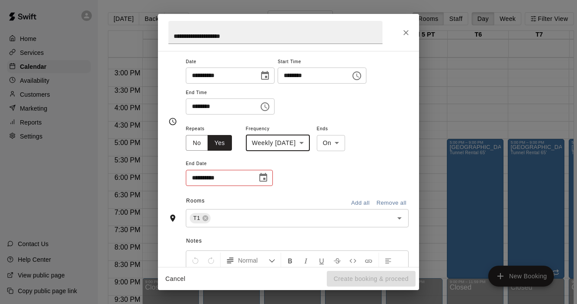
click at [269, 174] on button "Choose date" at bounding box center [263, 177] width 17 height 17
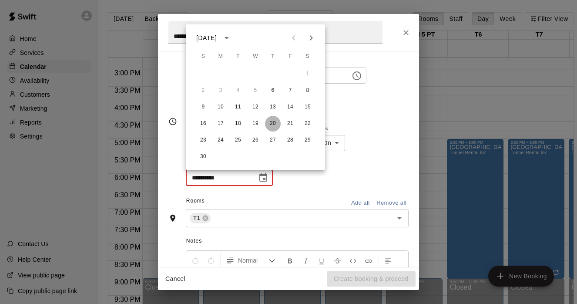
click at [271, 125] on button "20" at bounding box center [273, 124] width 16 height 16
type input "**********"
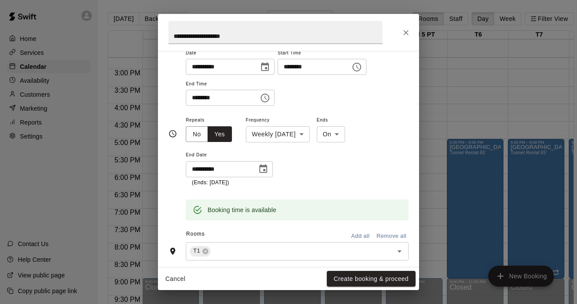
scroll to position [79, 0]
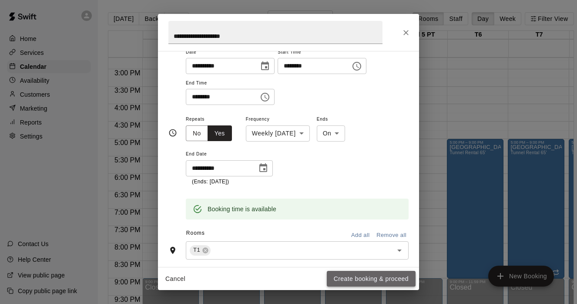
click at [347, 277] on button "Create booking & proceed" at bounding box center [371, 279] width 89 height 16
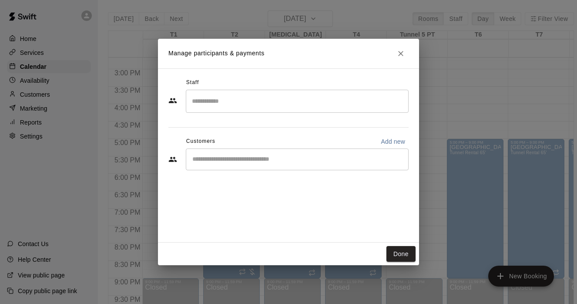
click at [217, 154] on div "​" at bounding box center [297, 159] width 223 height 22
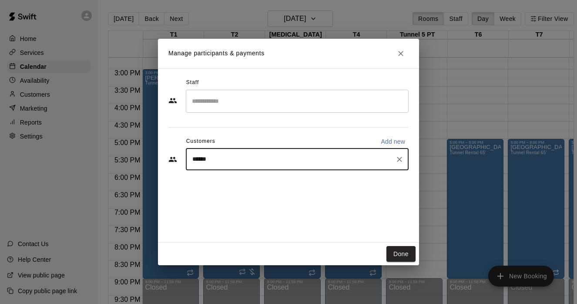
type input "*******"
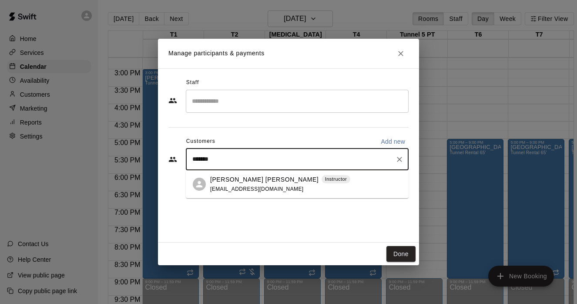
click at [237, 185] on div "Kendall Ryndak Samuel Instructor thebehaviorinfluencer@gmail.com" at bounding box center [280, 184] width 140 height 19
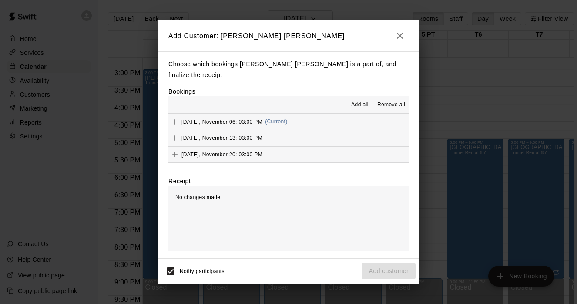
click at [363, 103] on span "Add all" at bounding box center [359, 105] width 17 height 9
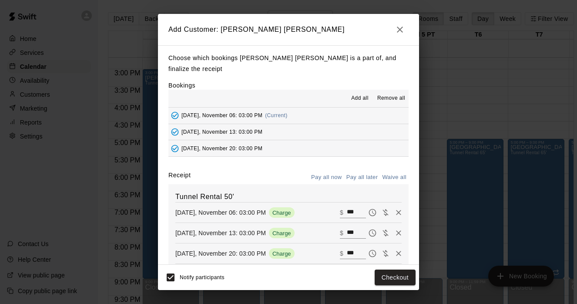
click at [374, 176] on button "Pay all later" at bounding box center [362, 177] width 36 height 13
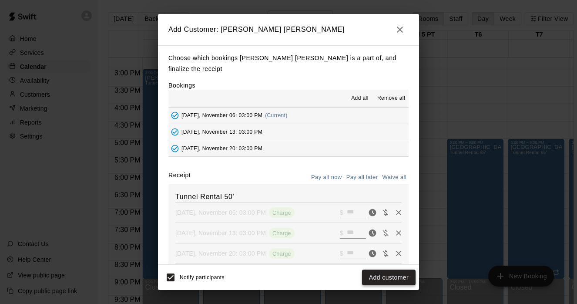
click at [396, 277] on button "Add customer" at bounding box center [389, 277] width 54 height 16
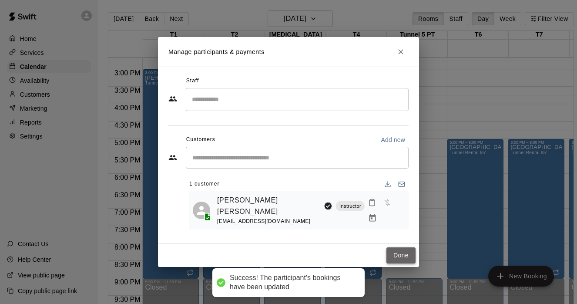
click at [400, 248] on button "Done" at bounding box center [401, 255] width 29 height 16
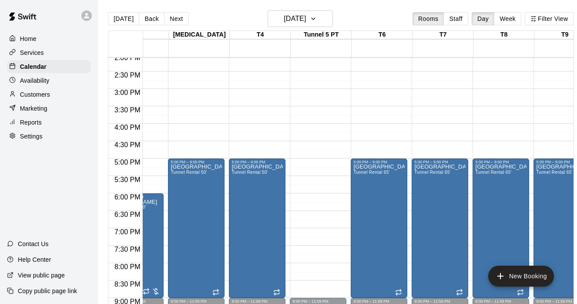
scroll to position [492, 137]
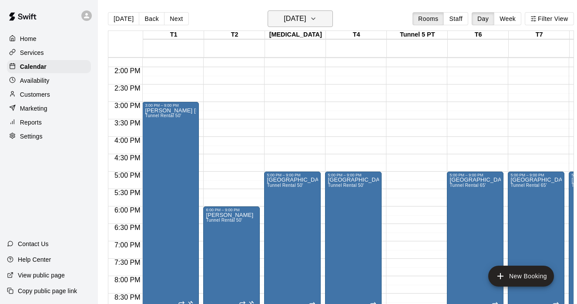
click at [317, 16] on icon "button" at bounding box center [313, 18] width 7 height 10
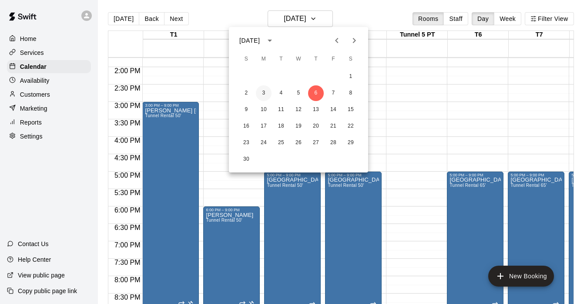
click at [261, 92] on button "3" at bounding box center [264, 93] width 16 height 16
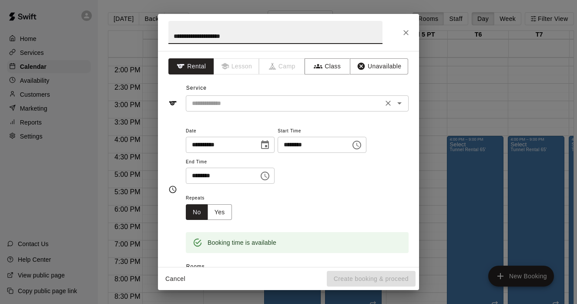
click at [336, 111] on div "​" at bounding box center [297, 103] width 223 height 16
type input "**********"
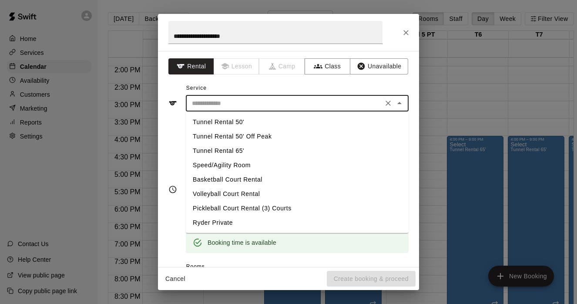
click at [237, 118] on li "Tunnel Rental 50'" at bounding box center [297, 122] width 223 height 14
type input "**********"
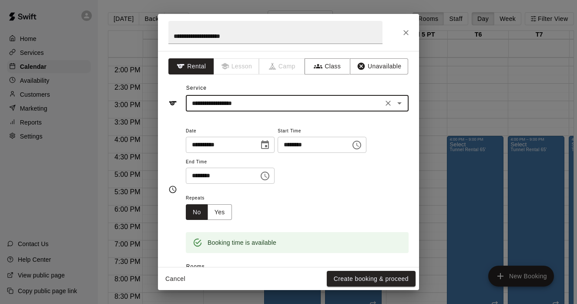
click at [269, 176] on icon "Choose time, selected time is 3:30 PM" at bounding box center [265, 176] width 10 height 10
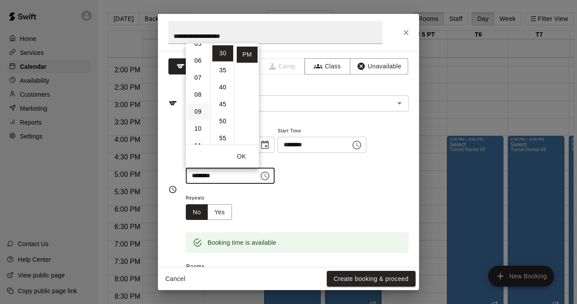
click at [197, 114] on li "09" at bounding box center [198, 112] width 21 height 16
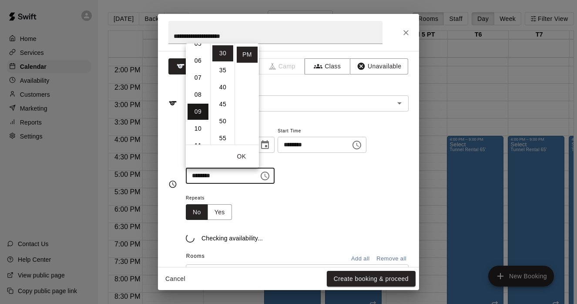
type input "********"
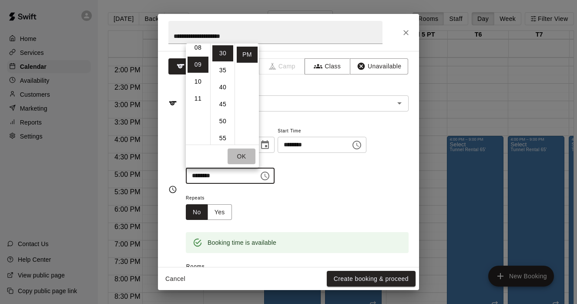
click at [241, 155] on button "OK" at bounding box center [242, 156] width 28 height 16
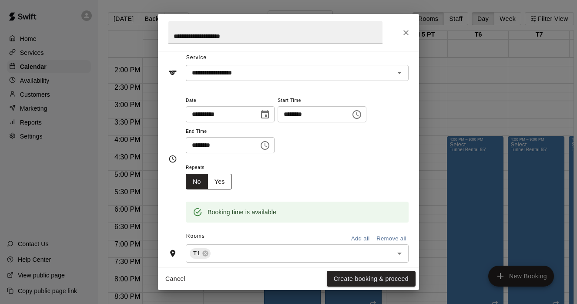
click at [227, 182] on button "Yes" at bounding box center [220, 182] width 24 height 16
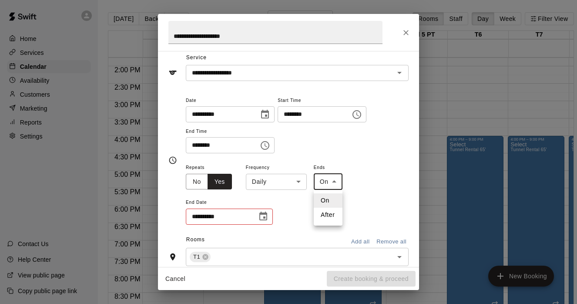
click at [329, 180] on body "Home Services Calendar Availability Customers Marketing Reports Settings Contac…" at bounding box center [288, 159] width 577 height 318
click at [328, 203] on li "On" at bounding box center [328, 200] width 29 height 14
click at [298, 186] on body "Home Services Calendar Availability Customers Marketing Reports Settings Contac…" at bounding box center [288, 159] width 577 height 318
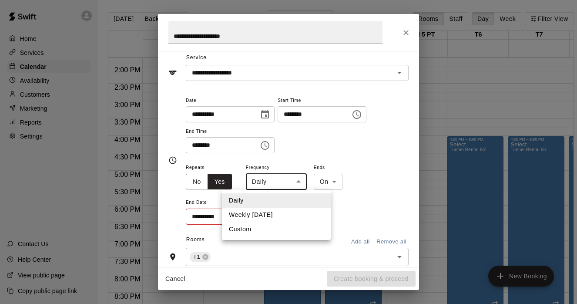
click at [281, 213] on li "Weekly on Monday" at bounding box center [276, 215] width 109 height 14
type input "******"
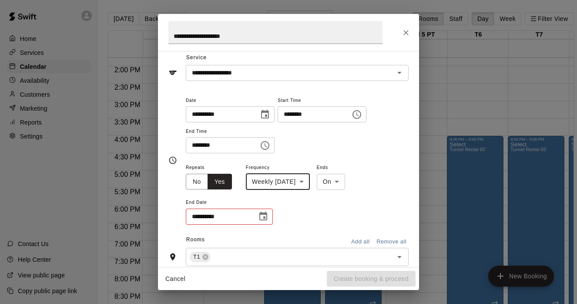
click at [265, 216] on icon "Choose date" at bounding box center [263, 216] width 10 height 10
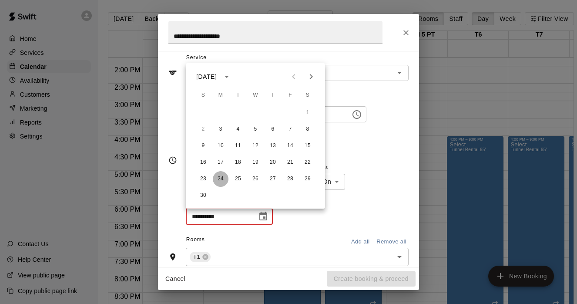
click at [220, 180] on button "24" at bounding box center [221, 179] width 16 height 16
type input "**********"
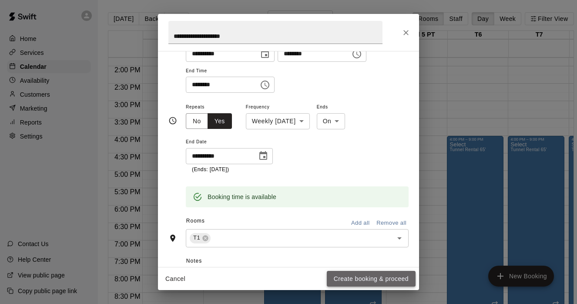
click at [360, 281] on button "Create booking & proceed" at bounding box center [371, 279] width 89 height 16
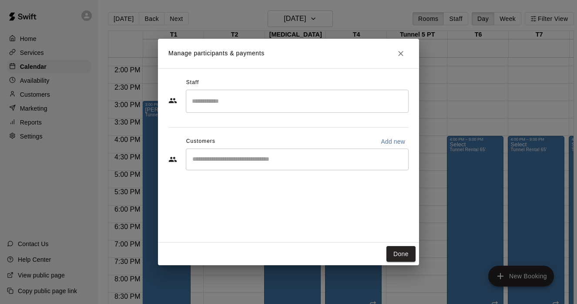
click at [241, 104] on input "Search staff" at bounding box center [297, 101] width 215 height 15
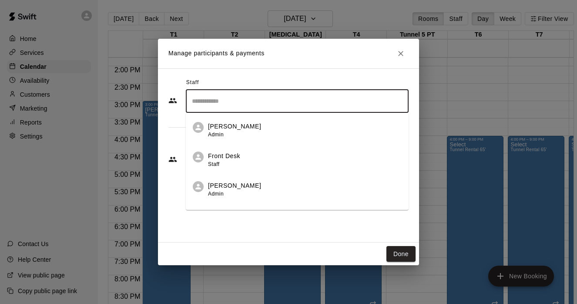
click at [234, 231] on div "Staff ​ Megan Ciccone Admin Front Desk Staff Karen Carpenter Admin Bobby Wilson…" at bounding box center [288, 155] width 261 height 174
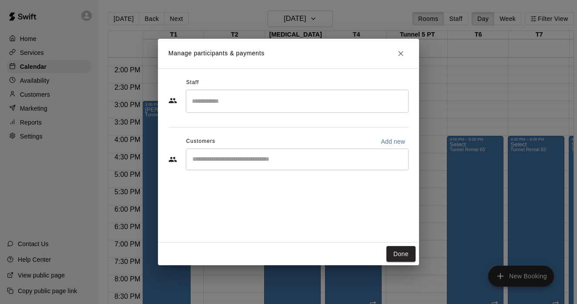
click at [229, 167] on div "​" at bounding box center [297, 159] width 223 height 22
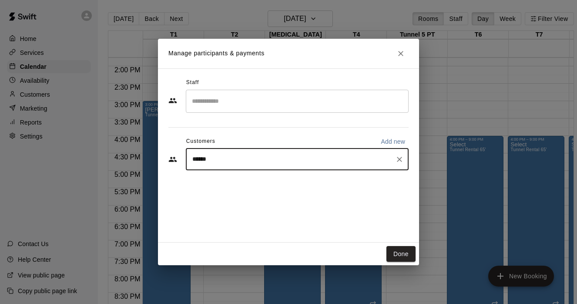
type input "*******"
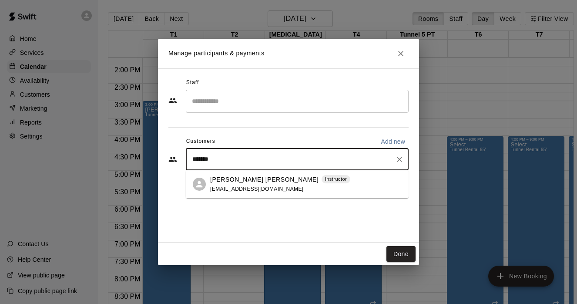
click at [253, 190] on span "thebehaviorinfluencer@gmail.com" at bounding box center [257, 189] width 94 height 6
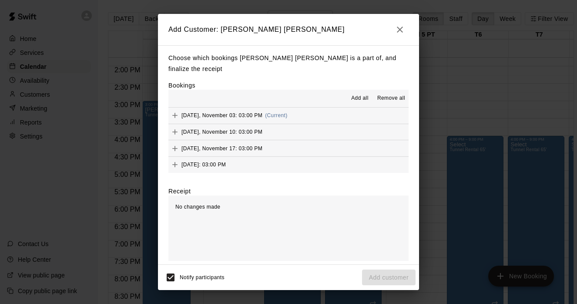
click at [357, 96] on span "Add all" at bounding box center [359, 98] width 17 height 9
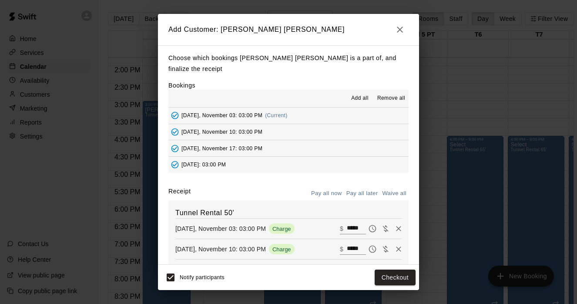
click at [358, 191] on button "Pay all later" at bounding box center [362, 193] width 36 height 13
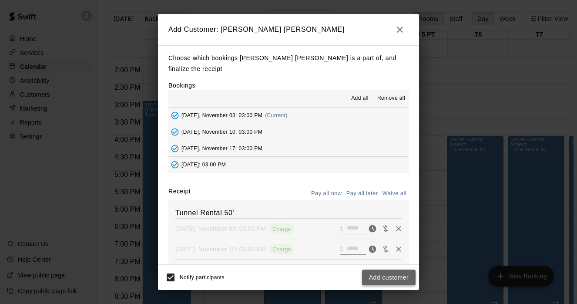
click at [398, 279] on button "Add customer" at bounding box center [389, 277] width 54 height 16
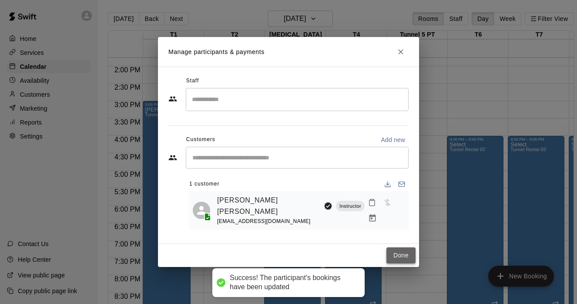
click at [400, 257] on button "Done" at bounding box center [401, 255] width 29 height 16
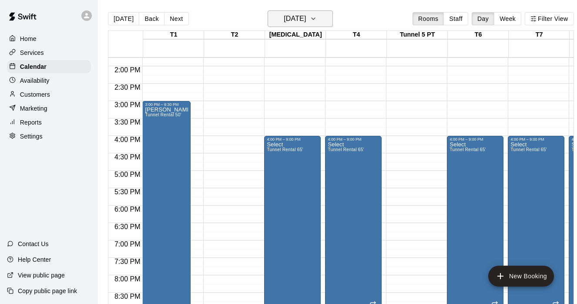
click at [306, 19] on h6 "Monday Nov 03" at bounding box center [295, 19] width 22 height 12
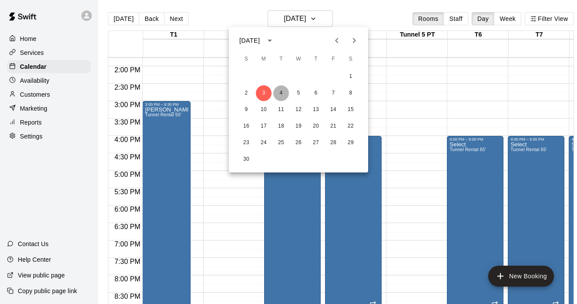
click at [280, 95] on button "4" at bounding box center [281, 93] width 16 height 16
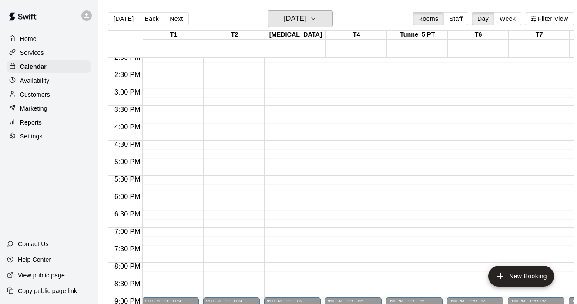
scroll to position [491, 0]
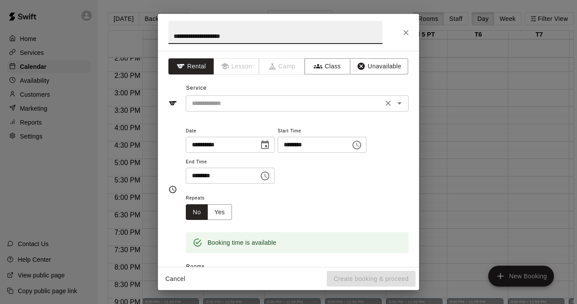
type input "**********"
click at [230, 103] on input "text" at bounding box center [285, 103] width 192 height 11
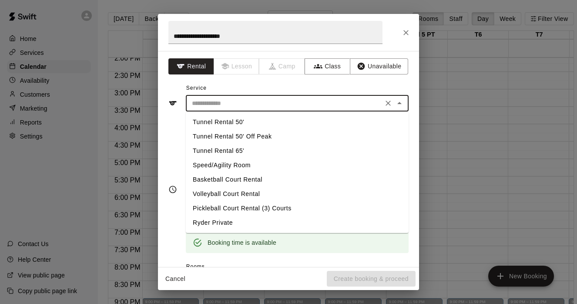
click at [230, 126] on li "Tunnel Rental 50'" at bounding box center [297, 122] width 223 height 14
type input "**********"
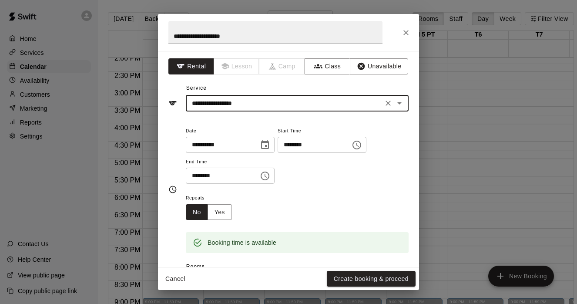
click at [265, 174] on icon "Choose time, selected time is 3:30 PM" at bounding box center [265, 176] width 10 height 10
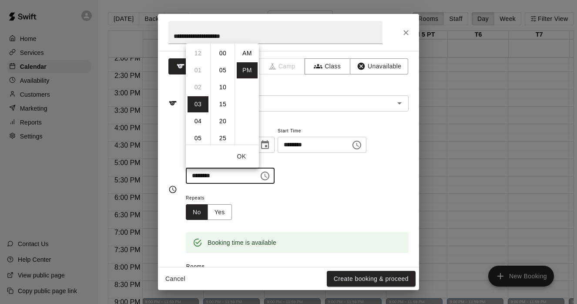
scroll to position [16, 0]
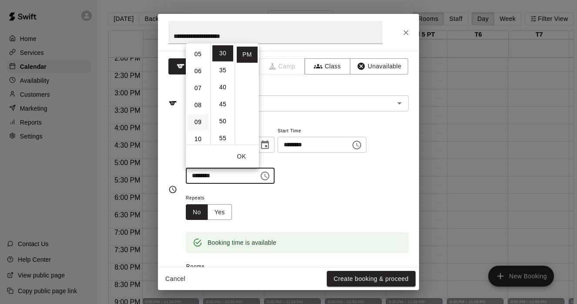
click at [198, 126] on li "09" at bounding box center [198, 122] width 21 height 16
click at [224, 54] on li "00" at bounding box center [222, 53] width 21 height 16
type input "********"
click at [309, 182] on div "**********" at bounding box center [297, 154] width 223 height 59
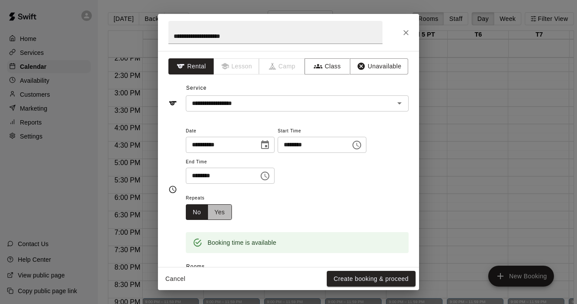
click at [225, 206] on button "Yes" at bounding box center [220, 212] width 24 height 16
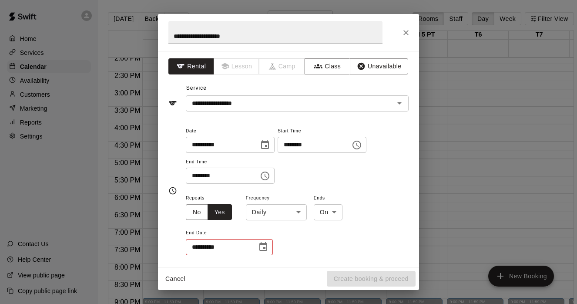
click at [298, 211] on body "Home Services Calendar Availability Customers Marketing Reports Settings Contac…" at bounding box center [288, 159] width 577 height 318
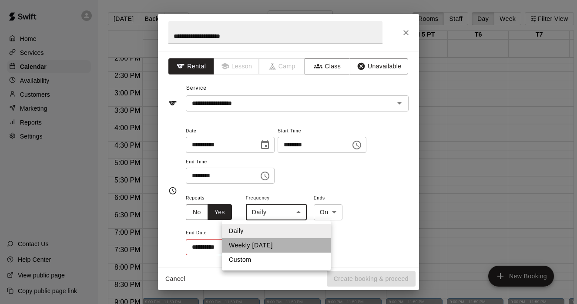
click at [274, 247] on li "Weekly on Tuesday" at bounding box center [276, 245] width 109 height 14
type input "******"
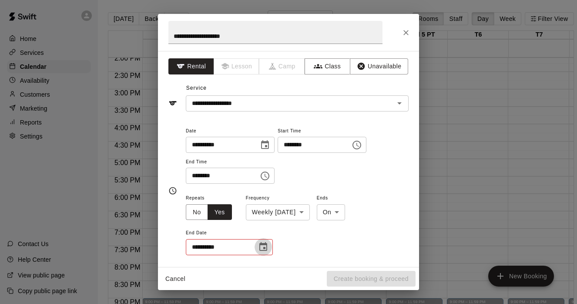
click at [268, 245] on icon "Choose date" at bounding box center [263, 247] width 10 height 10
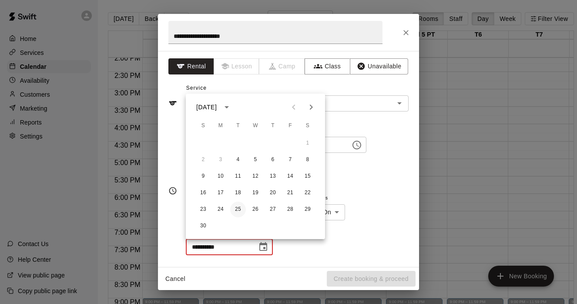
click at [236, 209] on button "25" at bounding box center [238, 210] width 16 height 16
type input "**********"
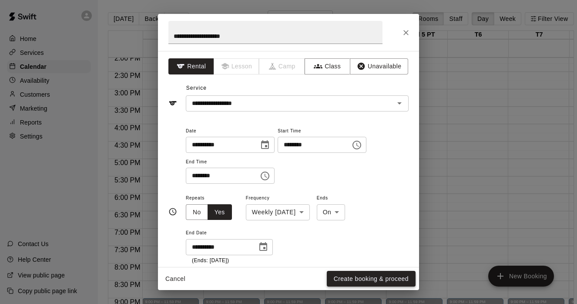
click at [382, 279] on button "Create booking & proceed" at bounding box center [371, 279] width 89 height 16
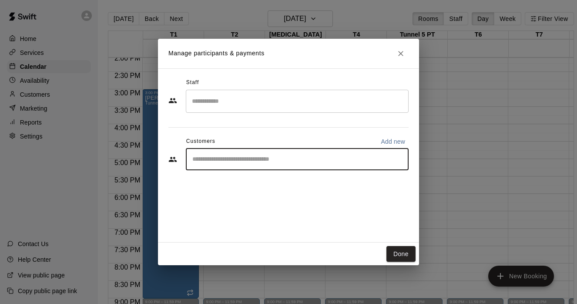
click at [252, 163] on input "Start typing to search customers..." at bounding box center [297, 159] width 215 height 9
type input "*******"
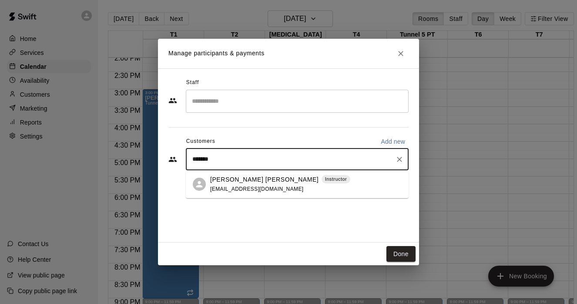
click at [247, 187] on span "thebehaviorinfluencer@gmail.com" at bounding box center [257, 189] width 94 height 6
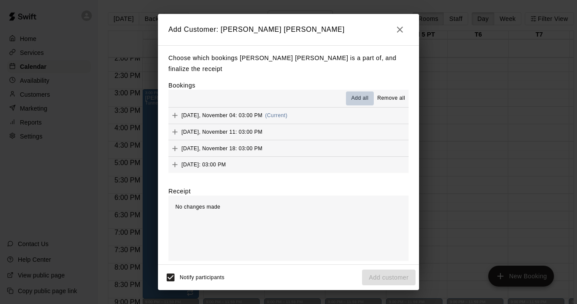
click at [357, 96] on span "Add all" at bounding box center [359, 98] width 17 height 9
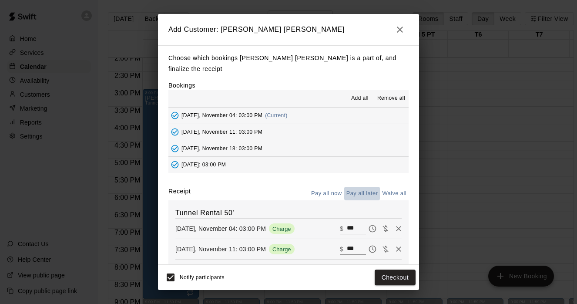
click at [362, 194] on button "Pay all later" at bounding box center [362, 193] width 36 height 13
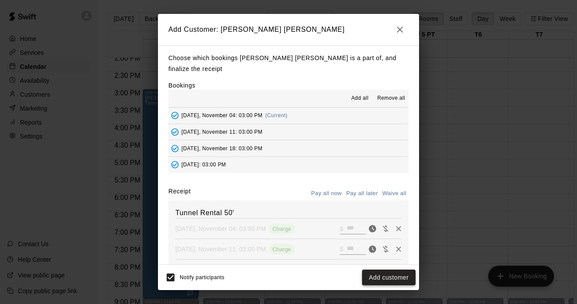
click at [381, 274] on button "Add customer" at bounding box center [389, 277] width 54 height 16
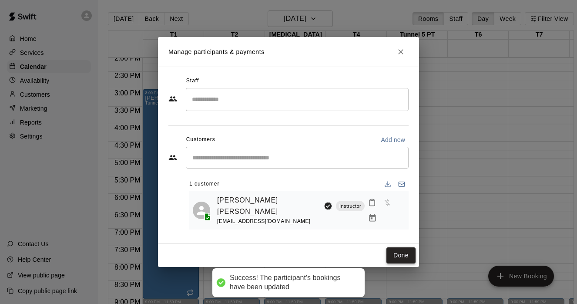
click at [405, 252] on button "Done" at bounding box center [401, 255] width 29 height 16
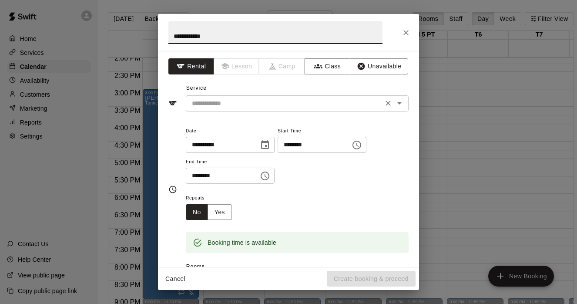
type input "**********"
click at [240, 104] on input "text" at bounding box center [285, 103] width 192 height 11
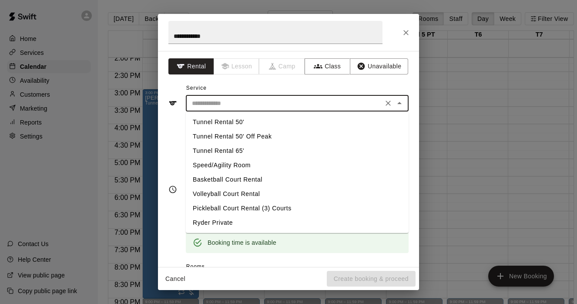
click at [236, 121] on li "Tunnel Rental 50'" at bounding box center [297, 122] width 223 height 14
type input "**********"
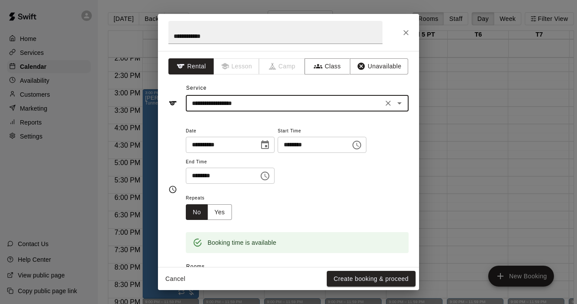
click at [266, 175] on icon "Choose time, selected time is 4:30 PM" at bounding box center [265, 176] width 10 height 10
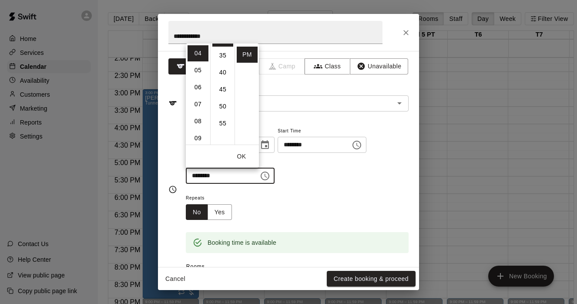
scroll to position [117, 0]
click at [199, 141] on li "09" at bounding box center [198, 138] width 21 height 16
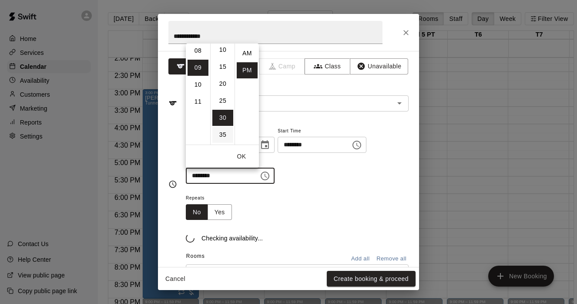
scroll to position [0, 0]
click at [218, 54] on li "00" at bounding box center [222, 53] width 21 height 16
type input "********"
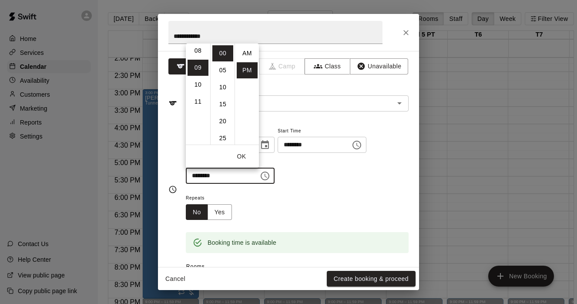
click at [245, 155] on button "OK" at bounding box center [242, 156] width 28 height 16
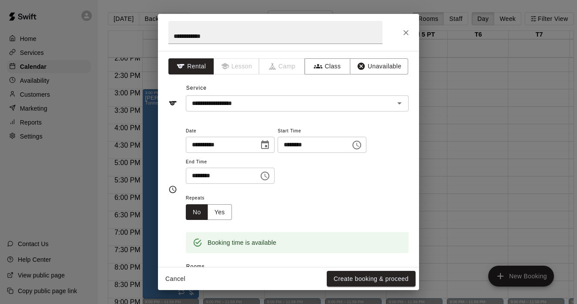
scroll to position [41, 0]
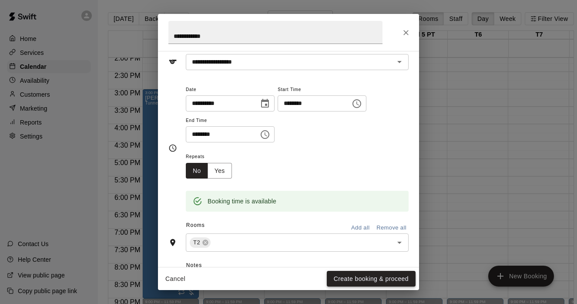
click at [363, 272] on button "Create booking & proceed" at bounding box center [371, 279] width 89 height 16
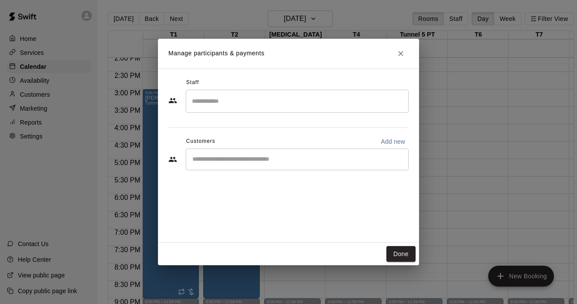
click at [343, 164] on div "​" at bounding box center [297, 159] width 223 height 22
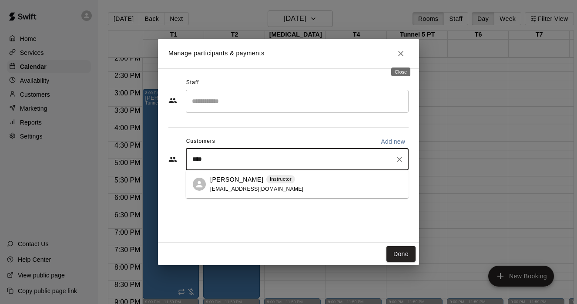
type input "****"
click at [402, 51] on icon "Close" at bounding box center [401, 53] width 9 height 9
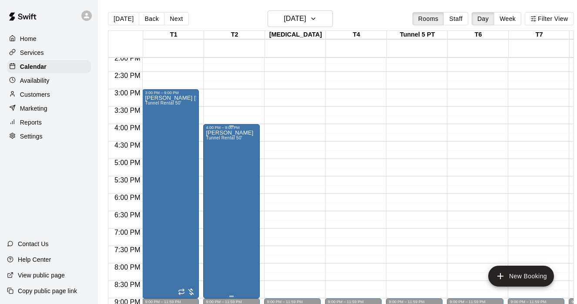
click at [239, 140] on span "Tunnel Rental 50'" at bounding box center [224, 137] width 36 height 5
click at [215, 185] on icon "delete" at bounding box center [215, 186] width 6 height 8
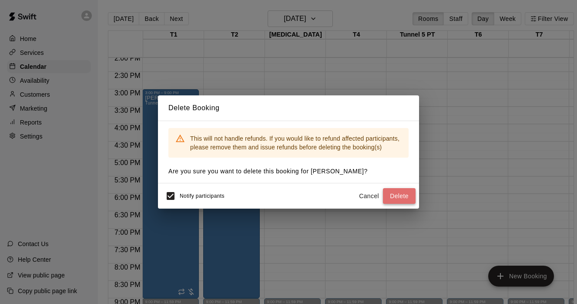
click at [384, 194] on button "Delete" at bounding box center [399, 196] width 33 height 16
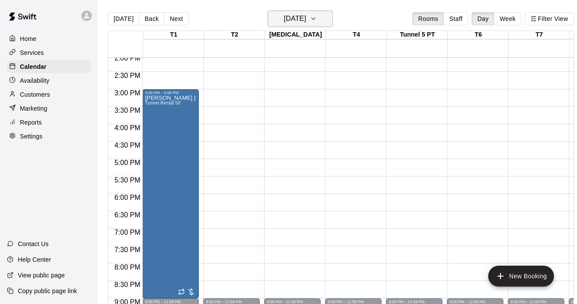
click at [317, 18] on icon "button" at bounding box center [313, 18] width 7 height 10
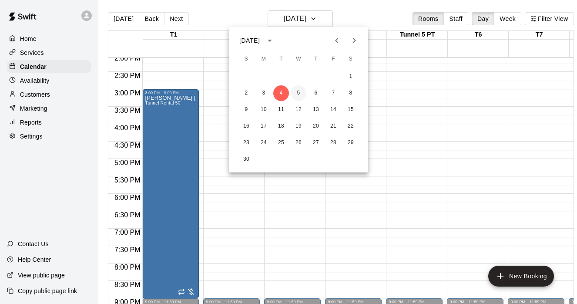
click at [298, 91] on button "5" at bounding box center [299, 93] width 16 height 16
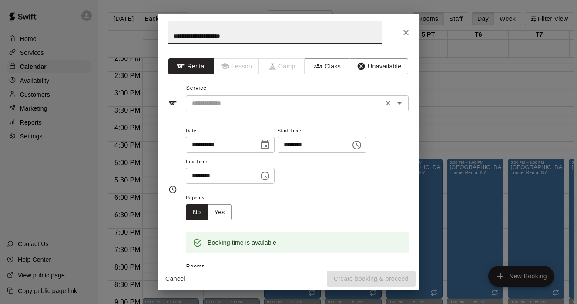
click at [219, 110] on div "​" at bounding box center [297, 103] width 223 height 16
type input "**********"
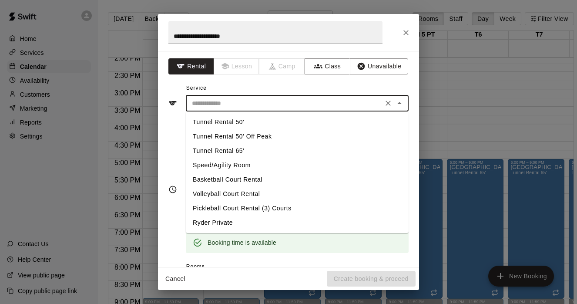
click at [222, 125] on li "Tunnel Rental 50'" at bounding box center [297, 122] width 223 height 14
type input "**********"
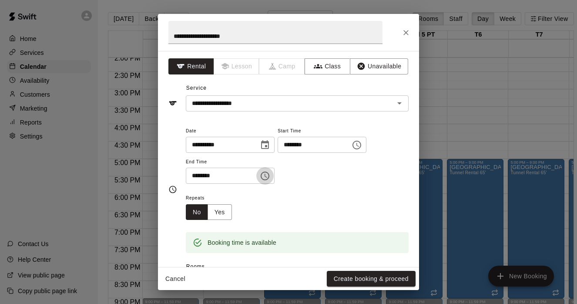
click at [270, 179] on icon "Choose time, selected time is 3:30 PM" at bounding box center [265, 176] width 10 height 10
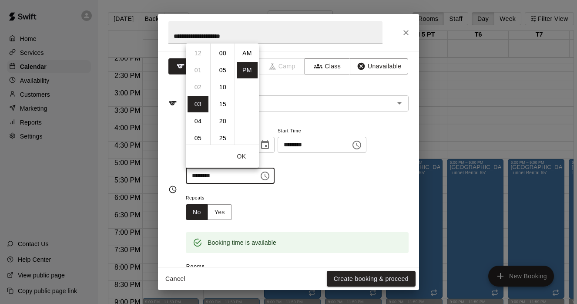
scroll to position [16, 0]
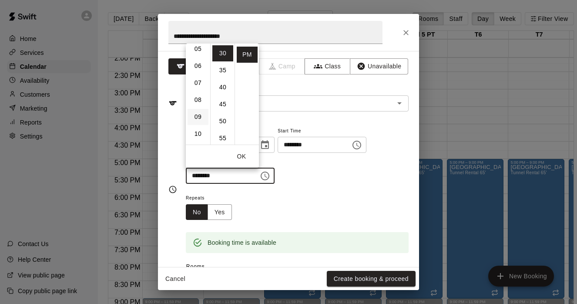
click at [198, 119] on li "09" at bounding box center [198, 117] width 21 height 16
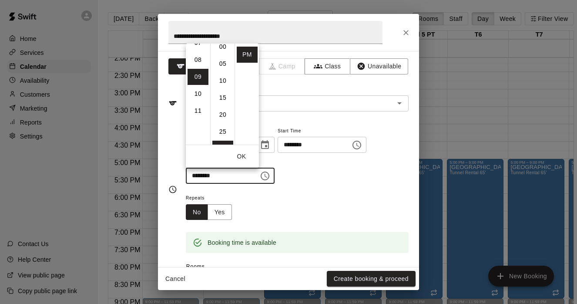
scroll to position [0, 0]
click at [225, 54] on li "00" at bounding box center [222, 53] width 21 height 16
type input "********"
click at [241, 152] on button "OK" at bounding box center [242, 156] width 28 height 16
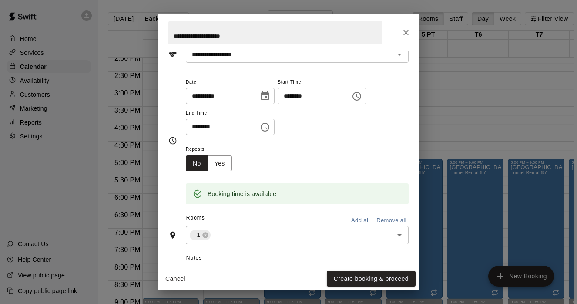
scroll to position [49, 0]
click at [224, 165] on button "Yes" at bounding box center [220, 163] width 24 height 16
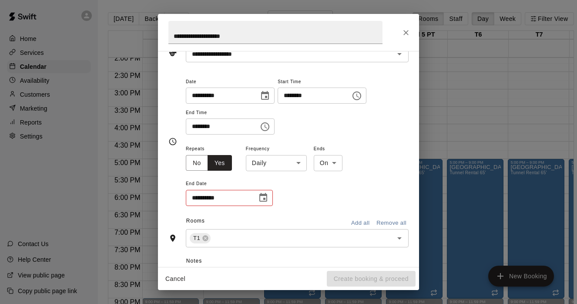
click at [302, 162] on body "Home Services Calendar Availability Customers Marketing Reports Settings Contac…" at bounding box center [288, 159] width 577 height 318
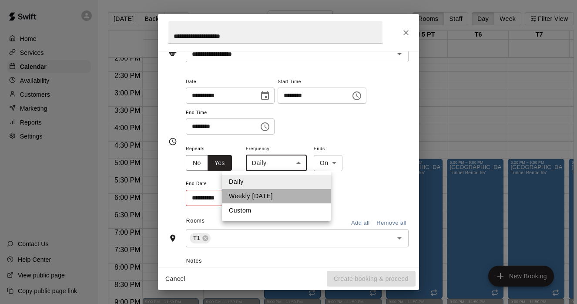
click at [287, 200] on li "Weekly on Wednesday" at bounding box center [276, 196] width 109 height 14
type input "******"
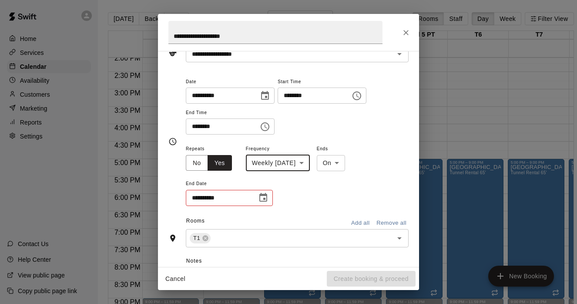
click at [262, 199] on icon "Choose date" at bounding box center [263, 197] width 10 height 10
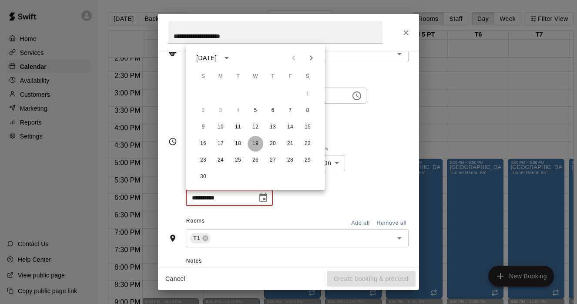
click at [257, 142] on button "19" at bounding box center [256, 144] width 16 height 16
type input "**********"
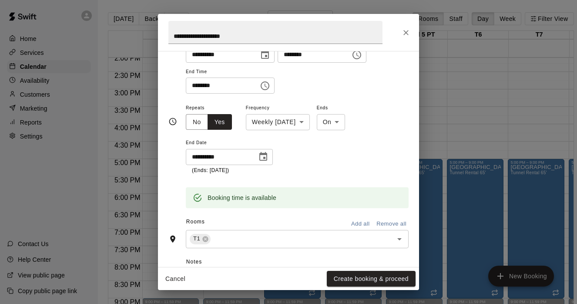
scroll to position [98, 0]
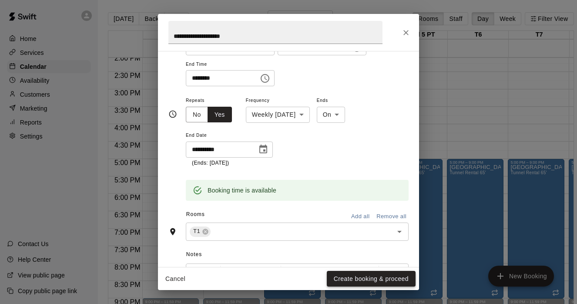
click at [356, 280] on button "Create booking & proceed" at bounding box center [371, 279] width 89 height 16
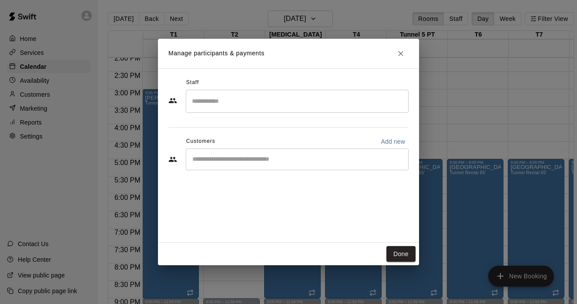
click at [255, 155] on input "Start typing to search customers..." at bounding box center [297, 159] width 215 height 9
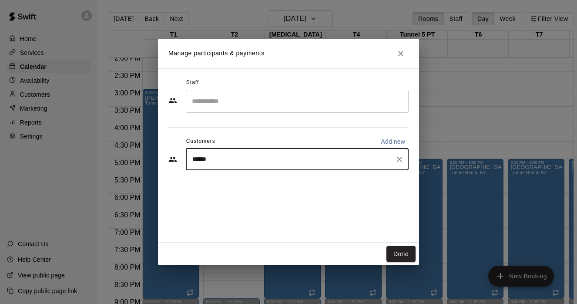
type input "*******"
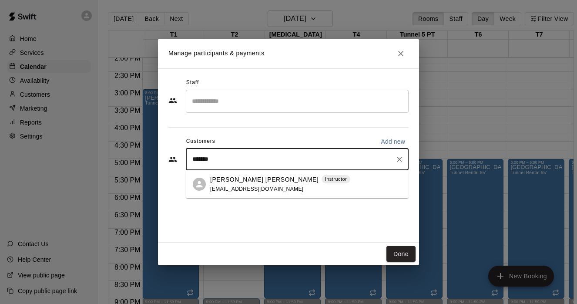
click at [230, 181] on p "Kendall Ryndak Samuel" at bounding box center [264, 179] width 108 height 9
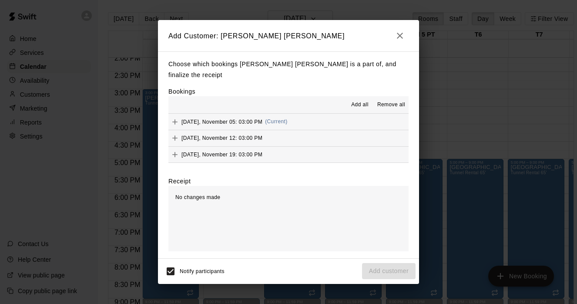
click at [357, 103] on span "Add all" at bounding box center [359, 105] width 17 height 9
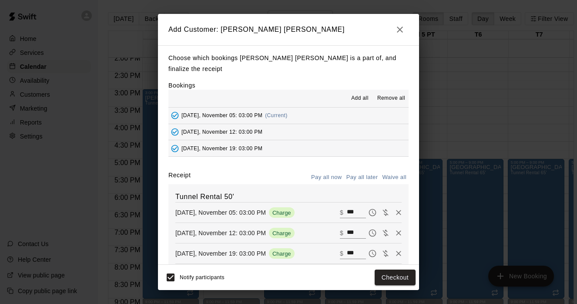
click at [365, 176] on button "Pay all later" at bounding box center [362, 177] width 36 height 13
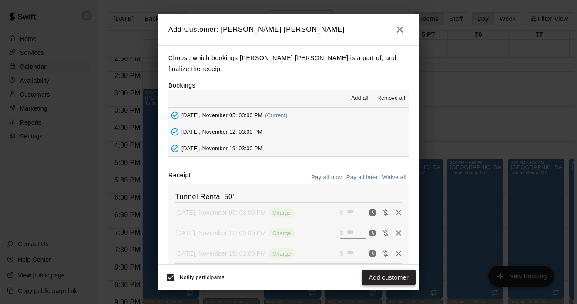
click at [393, 283] on button "Add customer" at bounding box center [389, 277] width 54 height 16
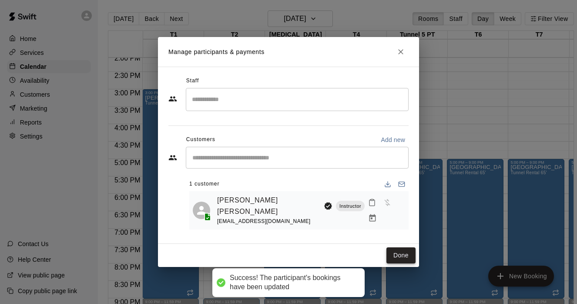
click at [400, 252] on button "Done" at bounding box center [401, 255] width 29 height 16
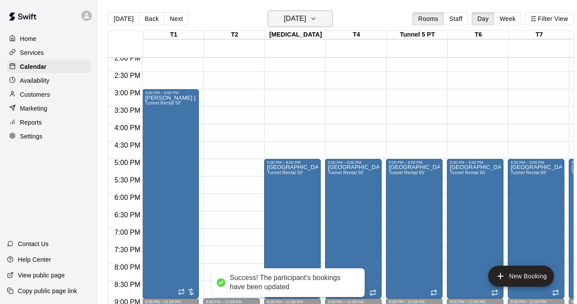
click at [315, 18] on icon "button" at bounding box center [313, 19] width 3 height 2
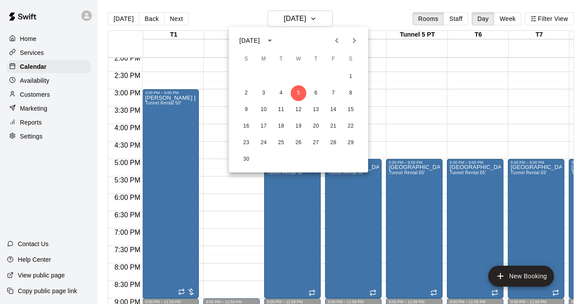
click at [214, 100] on div at bounding box center [288, 152] width 577 height 304
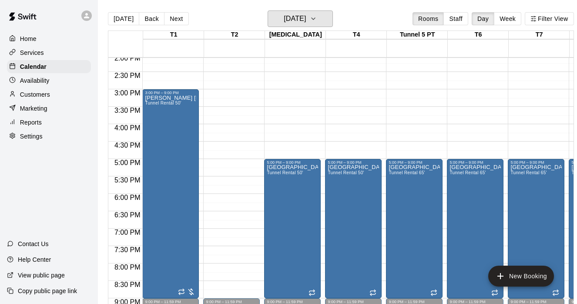
scroll to position [506, 0]
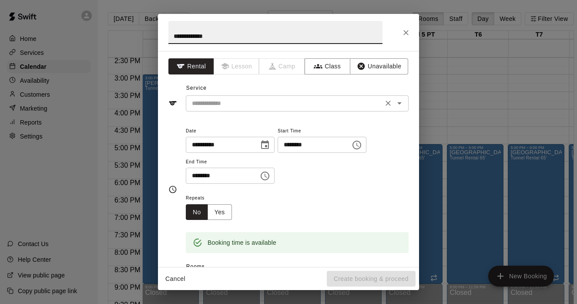
type input "**********"
click at [282, 103] on input "text" at bounding box center [285, 103] width 192 height 11
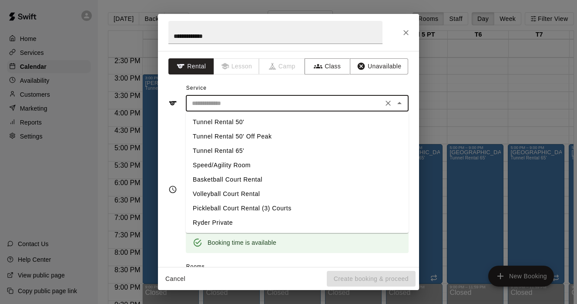
click at [248, 120] on li "Tunnel Rental 50'" at bounding box center [297, 122] width 223 height 14
type input "**********"
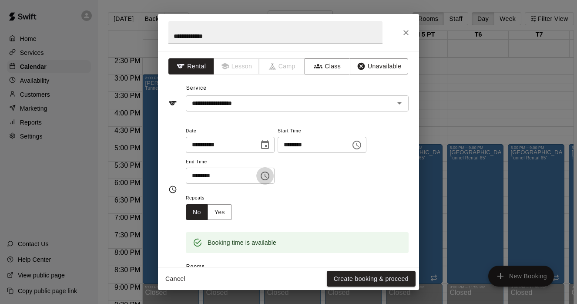
click at [270, 176] on icon "Choose time, selected time is 6:30 PM" at bounding box center [265, 176] width 10 height 10
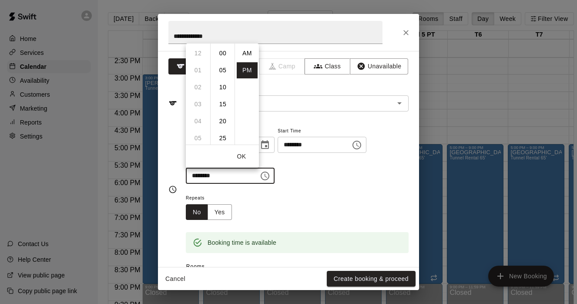
scroll to position [16, 0]
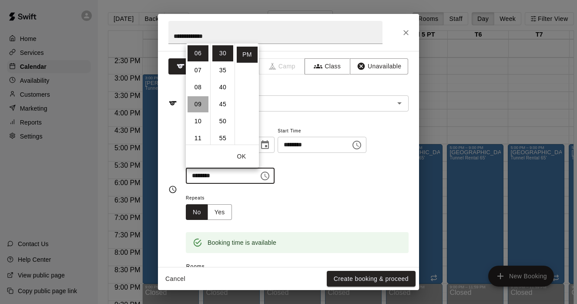
click at [202, 105] on li "09" at bounding box center [198, 104] width 21 height 16
click at [222, 47] on li "00" at bounding box center [222, 53] width 21 height 16
type input "********"
click at [244, 155] on button "OK" at bounding box center [242, 156] width 28 height 16
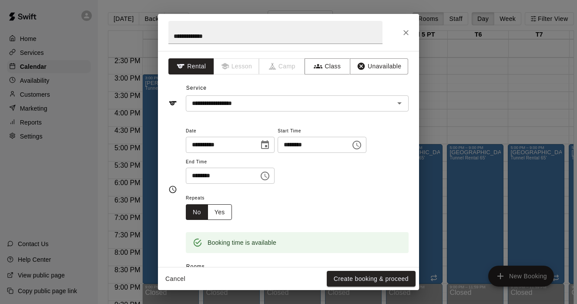
click at [218, 215] on button "Yes" at bounding box center [220, 212] width 24 height 16
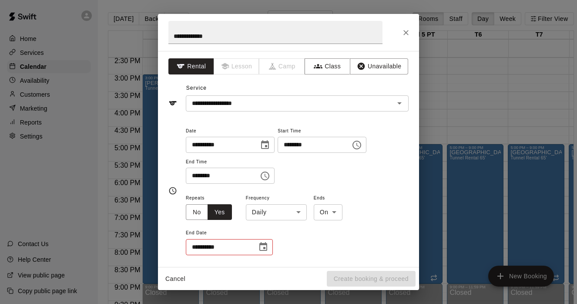
click at [302, 212] on body "Home Services Calendar Availability Customers Marketing Reports Settings Contac…" at bounding box center [288, 159] width 577 height 318
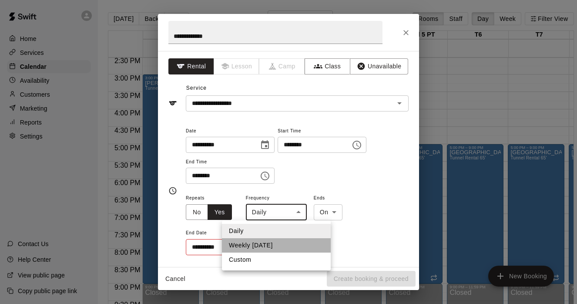
click at [284, 246] on li "Weekly on Wednesday" at bounding box center [276, 245] width 109 height 14
type input "******"
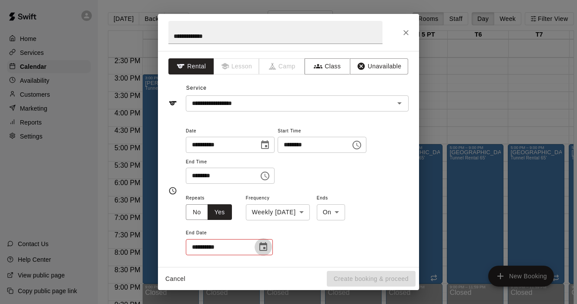
click at [260, 243] on icon "Choose date" at bounding box center [263, 247] width 10 height 10
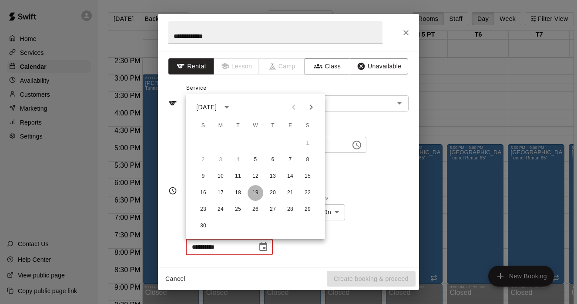
click at [256, 194] on button "19" at bounding box center [256, 193] width 16 height 16
type input "**********"
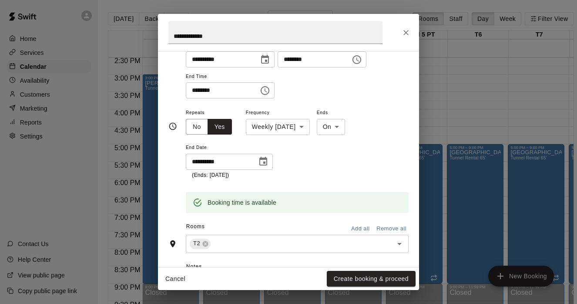
scroll to position [94, 0]
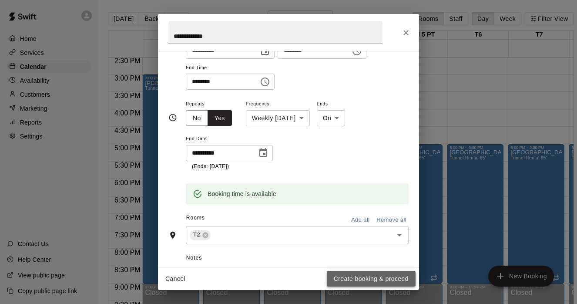
click at [369, 276] on button "Create booking & proceed" at bounding box center [371, 279] width 89 height 16
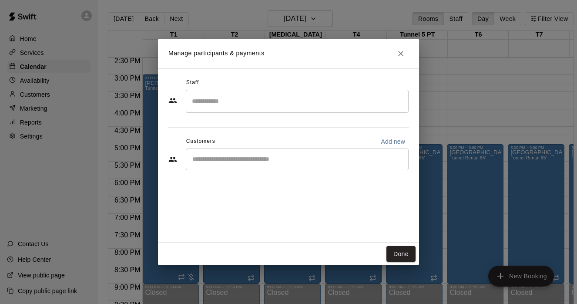
click at [257, 165] on div "​" at bounding box center [297, 159] width 223 height 22
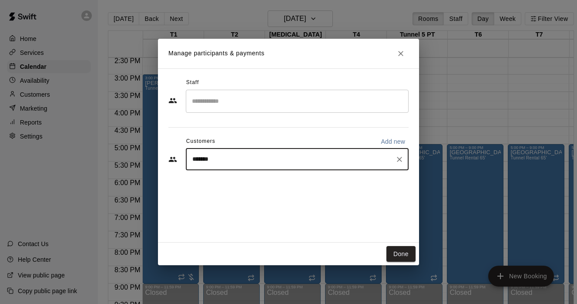
type input "********"
click at [242, 186] on span "pcatizone@chisox.com" at bounding box center [257, 189] width 94 height 6
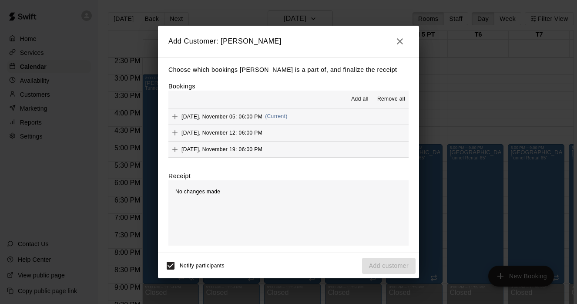
click at [364, 99] on span "Add all" at bounding box center [359, 99] width 17 height 9
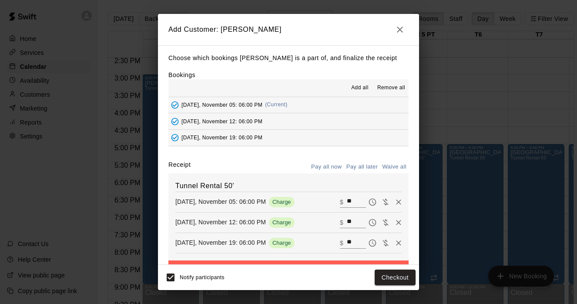
click at [364, 168] on button "Pay all later" at bounding box center [362, 166] width 36 height 13
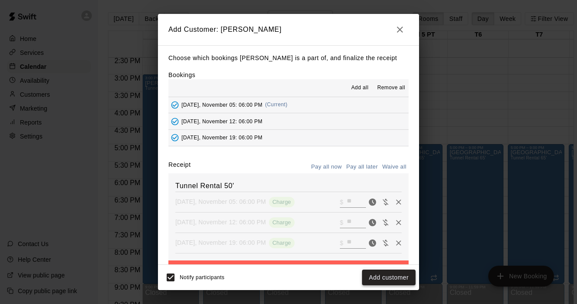
click at [394, 276] on button "Add customer" at bounding box center [389, 277] width 54 height 16
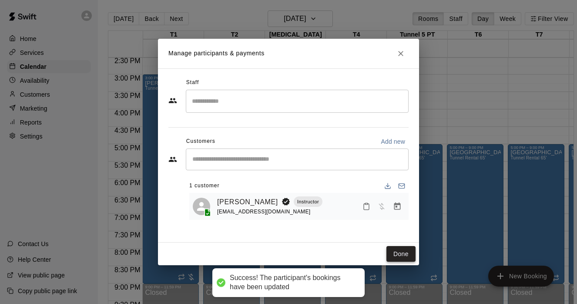
click at [399, 254] on button "Done" at bounding box center [401, 254] width 29 height 16
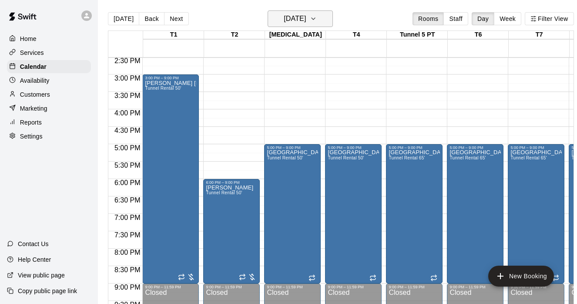
click at [333, 18] on button "Wednesday Nov 05" at bounding box center [300, 18] width 65 height 17
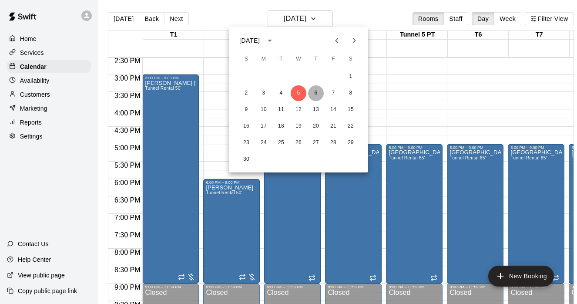
click at [317, 92] on button "6" at bounding box center [316, 93] width 16 height 16
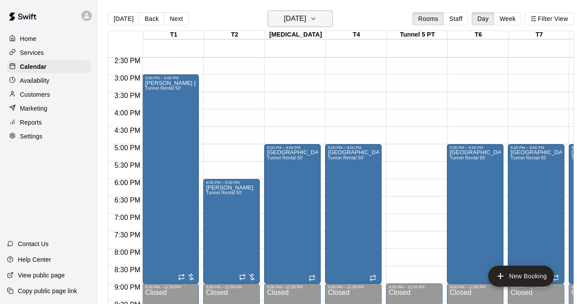
click at [317, 19] on icon "button" at bounding box center [313, 18] width 7 height 10
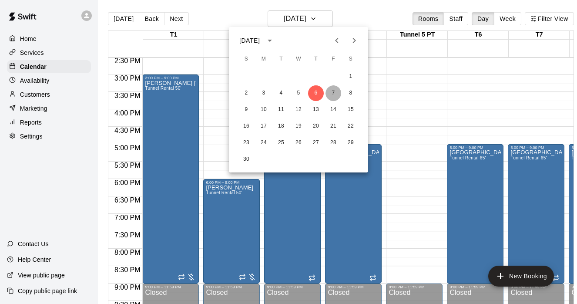
click at [331, 88] on button "7" at bounding box center [334, 93] width 16 height 16
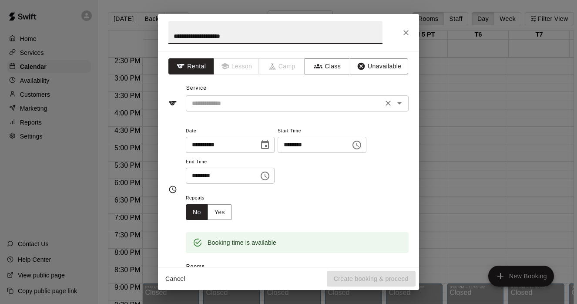
type input "**********"
click at [234, 100] on input "text" at bounding box center [285, 103] width 192 height 11
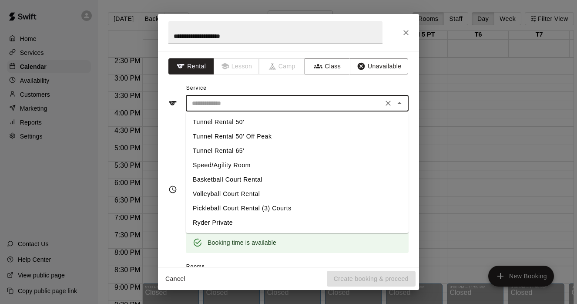
click at [232, 122] on li "Tunnel Rental 50'" at bounding box center [297, 122] width 223 height 14
type input "**********"
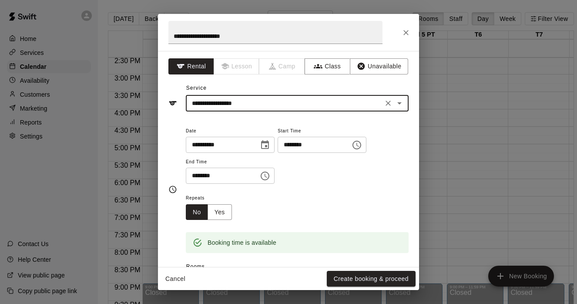
click at [269, 178] on icon "Choose time, selected time is 3:30 PM" at bounding box center [265, 176] width 10 height 10
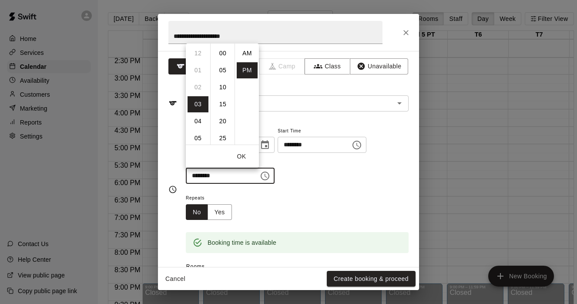
scroll to position [16, 0]
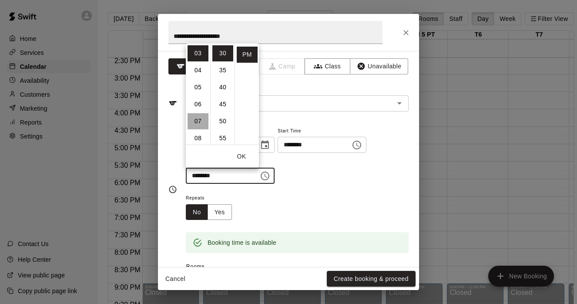
click at [198, 117] on li "07" at bounding box center [198, 121] width 21 height 16
click at [221, 54] on li "00" at bounding box center [222, 53] width 21 height 16
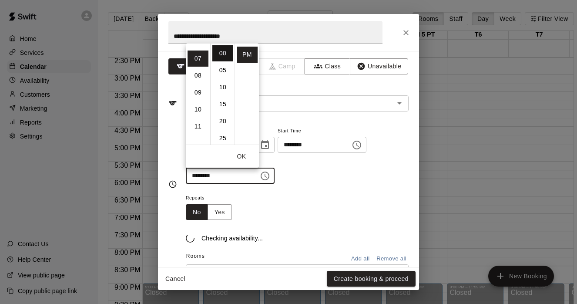
type input "********"
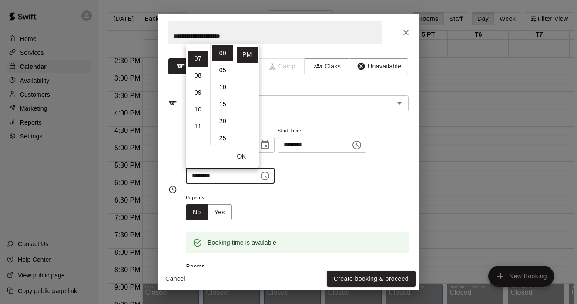
click at [245, 158] on button "OK" at bounding box center [242, 156] width 28 height 16
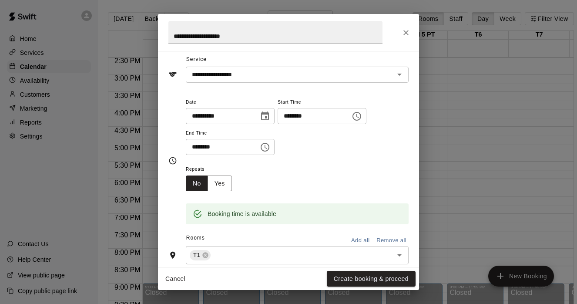
scroll to position [38, 0]
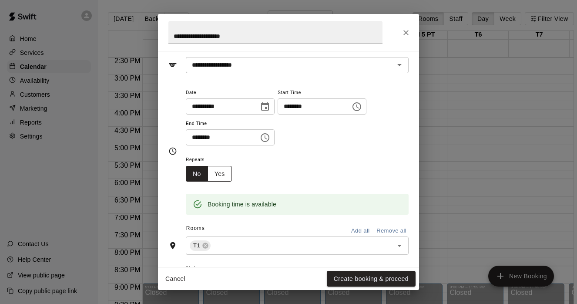
click at [222, 173] on button "Yes" at bounding box center [220, 174] width 24 height 16
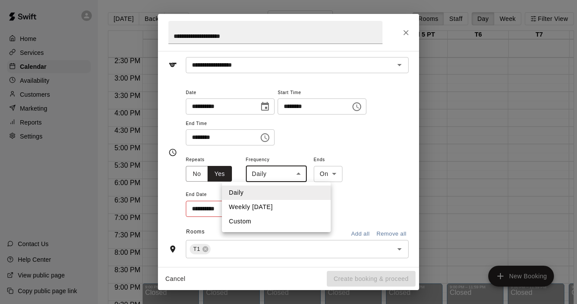
click at [297, 177] on body "Home Services Calendar Availability Customers Marketing Reports Settings Contac…" at bounding box center [288, 159] width 577 height 318
click at [282, 207] on li "Weekly on Friday" at bounding box center [276, 207] width 109 height 14
type input "******"
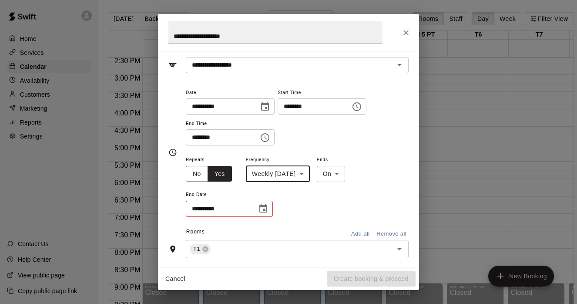
click at [264, 209] on icon "Choose date" at bounding box center [263, 208] width 8 height 9
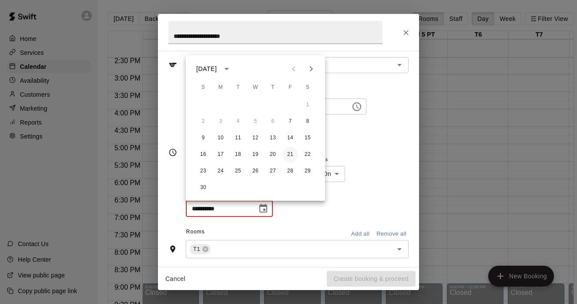
click at [290, 152] on button "21" at bounding box center [291, 155] width 16 height 16
type input "**********"
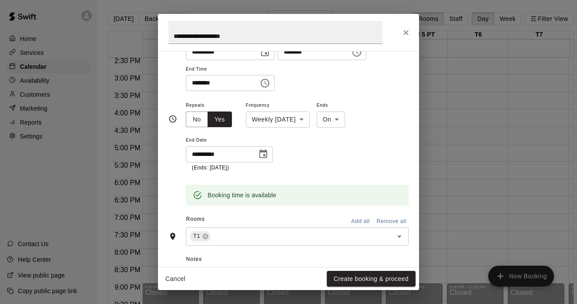
scroll to position [97, 0]
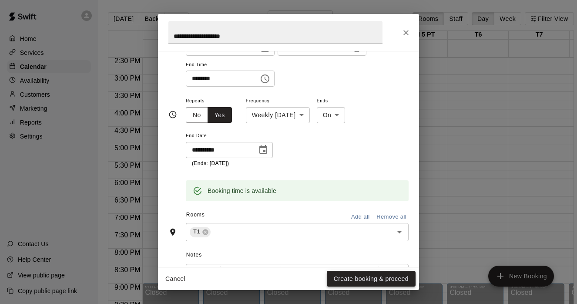
click at [351, 277] on button "Create booking & proceed" at bounding box center [371, 279] width 89 height 16
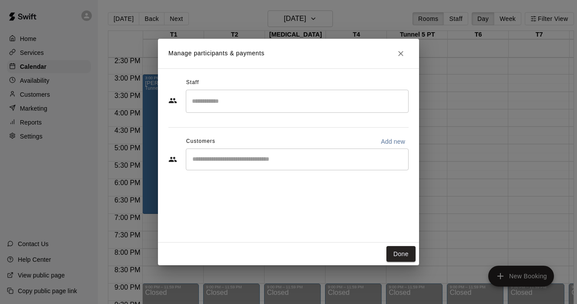
click at [241, 153] on div "​" at bounding box center [297, 159] width 223 height 22
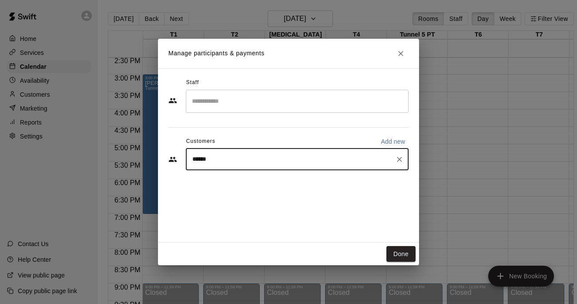
type input "*******"
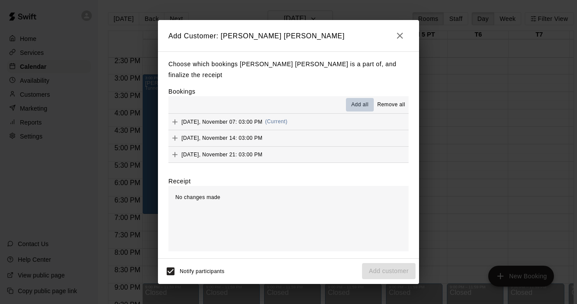
click at [362, 103] on span "Add all" at bounding box center [359, 105] width 17 height 9
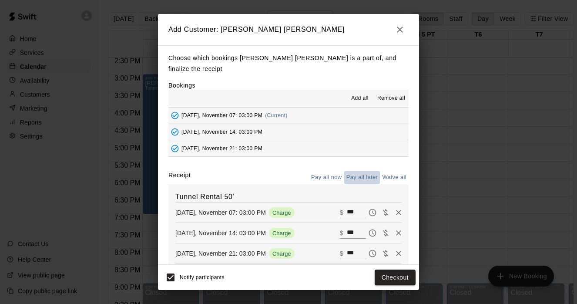
click at [374, 179] on button "Pay all later" at bounding box center [362, 177] width 36 height 13
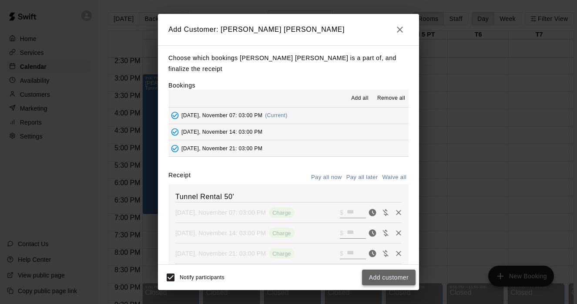
click at [401, 275] on button "Add customer" at bounding box center [389, 277] width 54 height 16
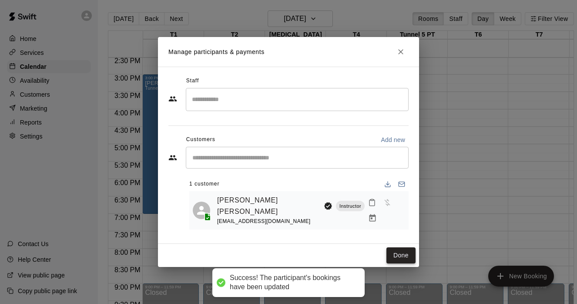
click at [397, 248] on button "Done" at bounding box center [401, 255] width 29 height 16
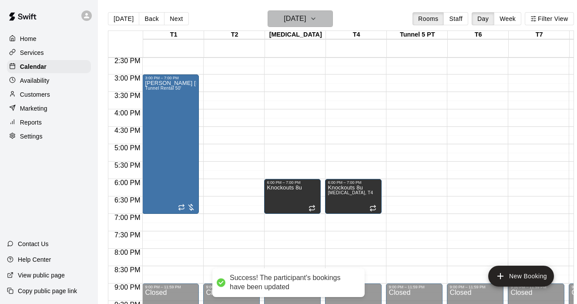
click at [317, 21] on icon "button" at bounding box center [313, 18] width 7 height 10
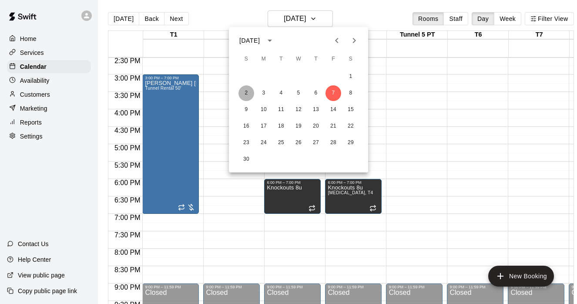
click at [245, 93] on button "2" at bounding box center [247, 93] width 16 height 16
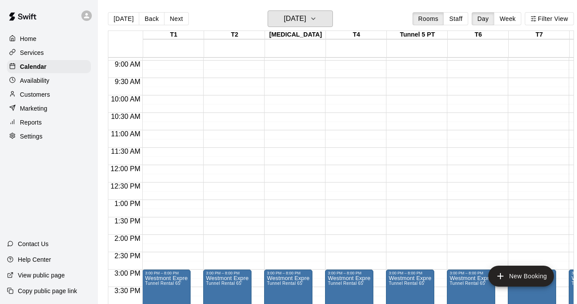
scroll to position [294, 0]
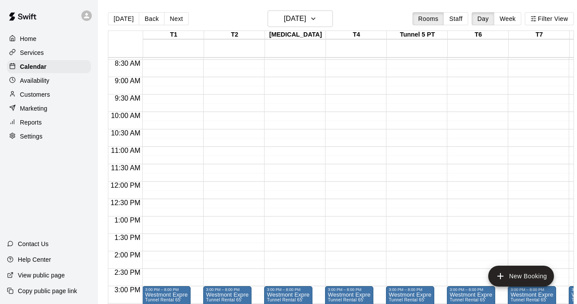
click at [173, 79] on div "12:00 AM – 8:00 AM Closed 3:00 PM – 8:00 PM Westmont Express Tunnel Rental 65' …" at bounding box center [170, 199] width 57 height 871
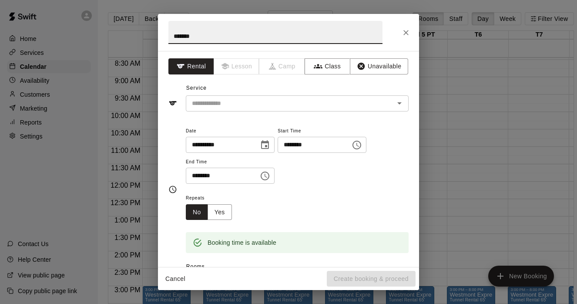
type input "*******"
click at [269, 178] on icon "Choose time, selected time is 9:30 AM" at bounding box center [265, 176] width 10 height 10
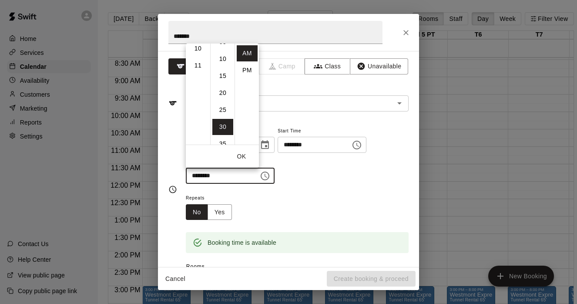
scroll to position [0, 0]
click at [249, 66] on li "PM" at bounding box center [247, 70] width 21 height 16
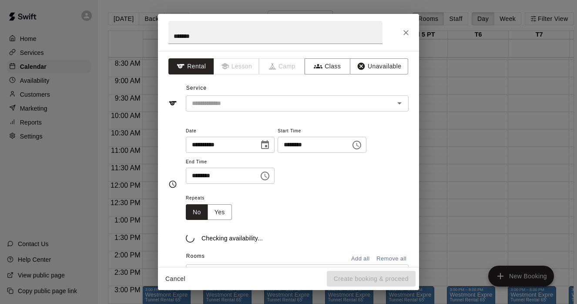
scroll to position [16, 0]
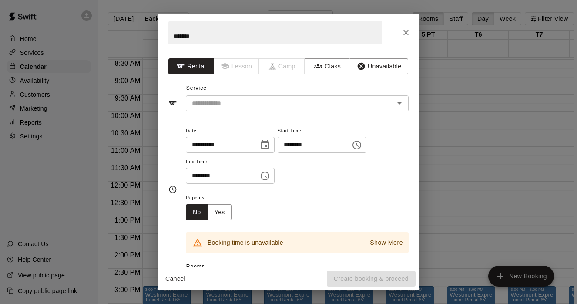
click at [228, 175] on input "********" at bounding box center [219, 176] width 67 height 16
click at [269, 178] on icon "Choose time, selected time is 9:30 PM" at bounding box center [265, 176] width 9 height 9
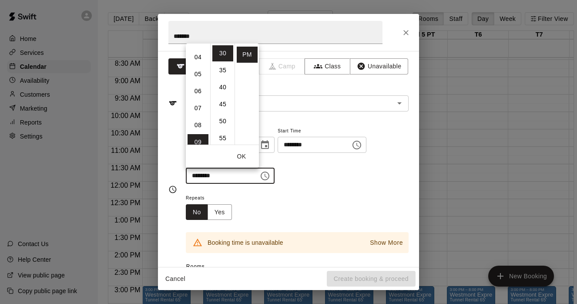
scroll to position [59, 0]
click at [199, 47] on li "03" at bounding box center [198, 45] width 21 height 16
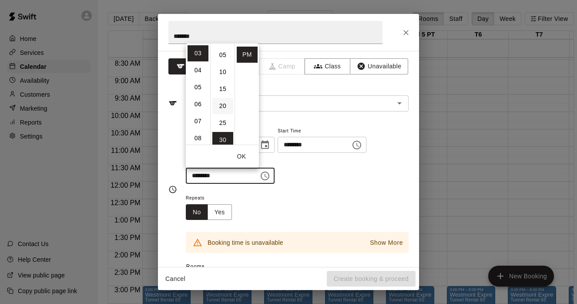
scroll to position [6, 0]
click at [224, 47] on li "00" at bounding box center [222, 47] width 21 height 16
type input "********"
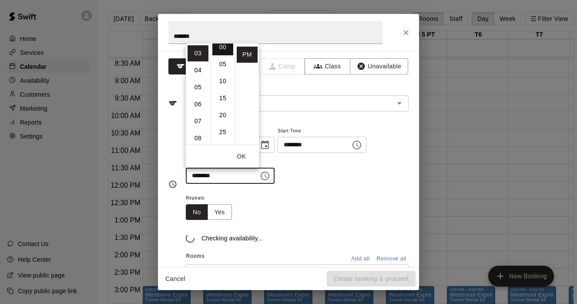
scroll to position [0, 0]
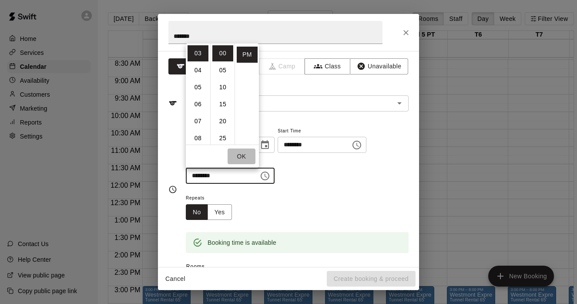
click at [242, 157] on button "OK" at bounding box center [242, 156] width 28 height 16
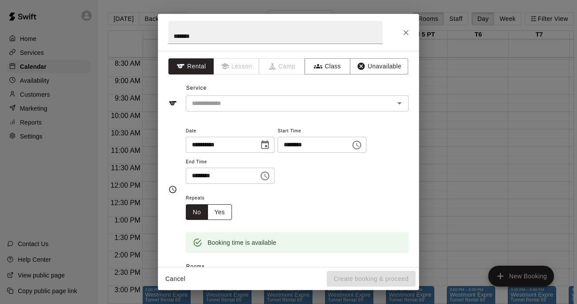
click at [219, 211] on button "Yes" at bounding box center [220, 212] width 24 height 16
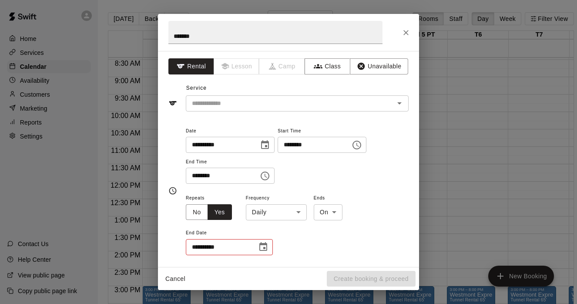
click at [296, 215] on body "Home Services Calendar Availability Customers Marketing Reports Settings Contac…" at bounding box center [288, 159] width 577 height 318
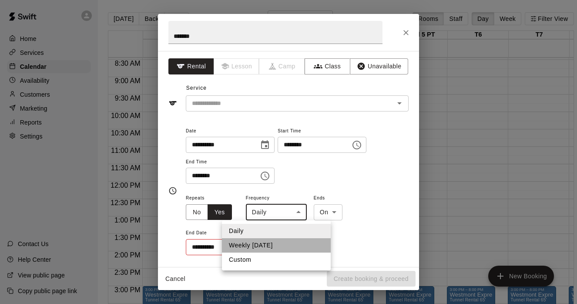
click at [265, 246] on li "Weekly on Sunday" at bounding box center [276, 245] width 109 height 14
type input "******"
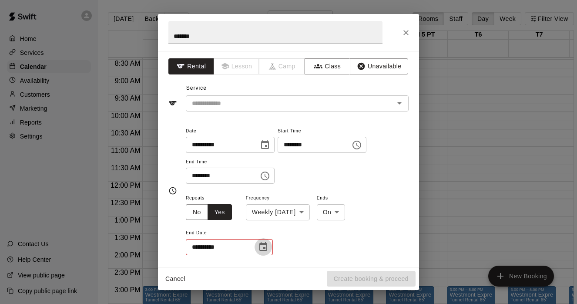
click at [261, 243] on icon "Choose date" at bounding box center [263, 246] width 8 height 9
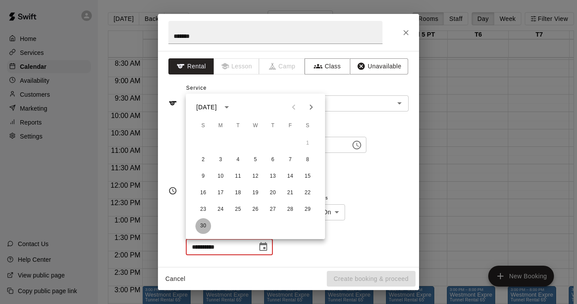
click at [201, 223] on button "30" at bounding box center [203, 226] width 16 height 16
type input "**********"
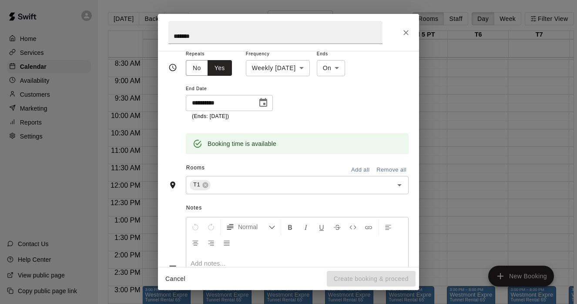
scroll to position [148, 0]
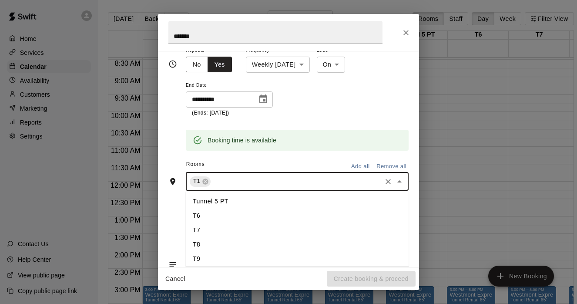
click at [254, 179] on input "text" at bounding box center [296, 181] width 168 height 11
click at [266, 180] on input "text" at bounding box center [296, 181] width 168 height 11
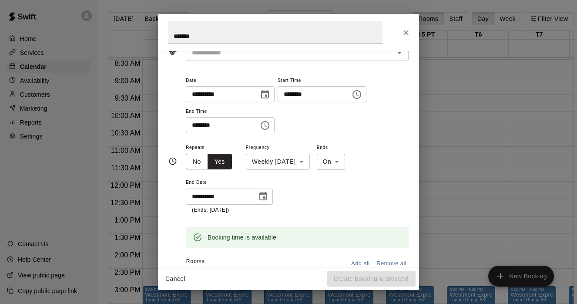
scroll to position [0, 0]
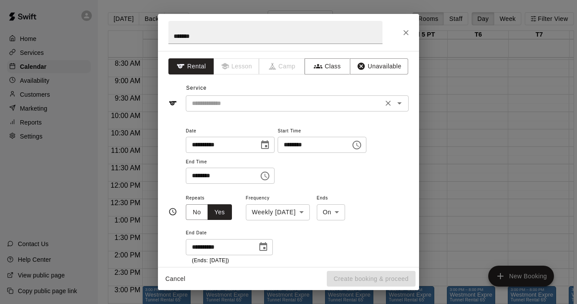
click at [273, 107] on input "text" at bounding box center [285, 103] width 192 height 11
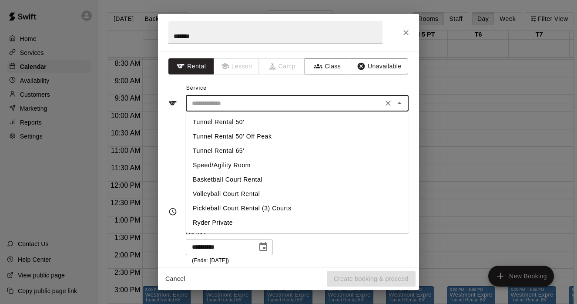
click at [261, 125] on li "Tunnel Rental 50'" at bounding box center [297, 122] width 223 height 14
type input "**********"
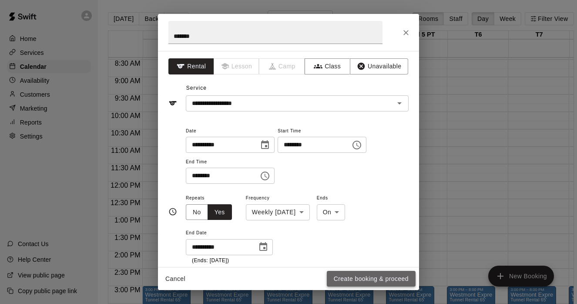
click at [362, 275] on button "Create booking & proceed" at bounding box center [371, 279] width 89 height 16
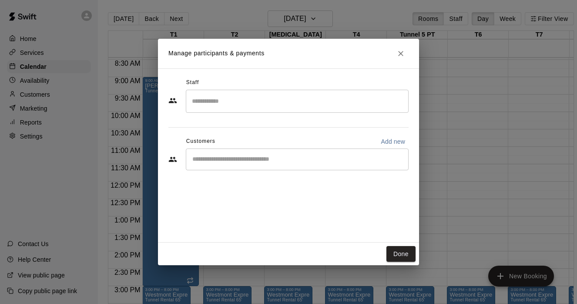
click at [254, 160] on input "Start typing to search customers..." at bounding box center [297, 159] width 215 height 9
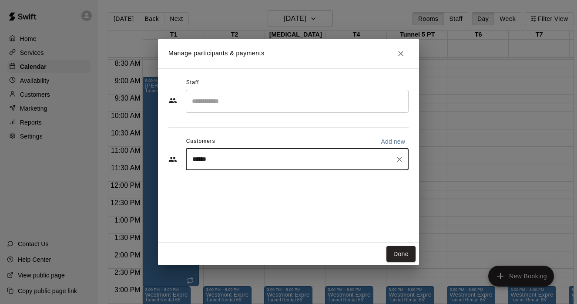
type input "*******"
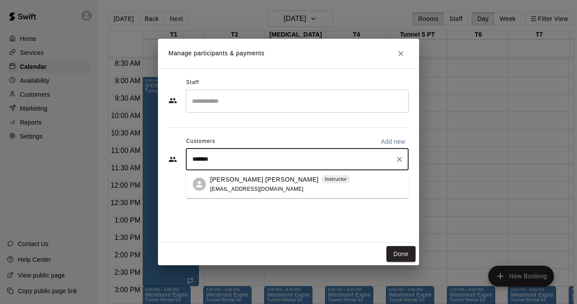
click at [228, 185] on div "Kendall Ryndak Samuel Instructor thebehaviorinfluencer@gmail.com" at bounding box center [280, 184] width 140 height 19
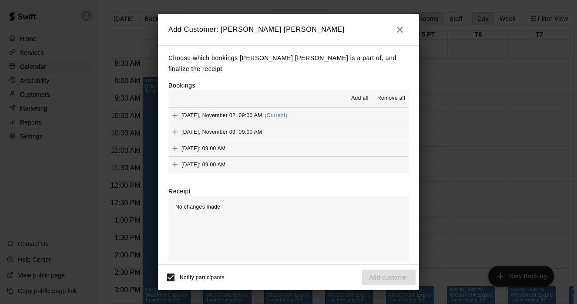
click at [360, 96] on span "Add all" at bounding box center [359, 98] width 17 height 9
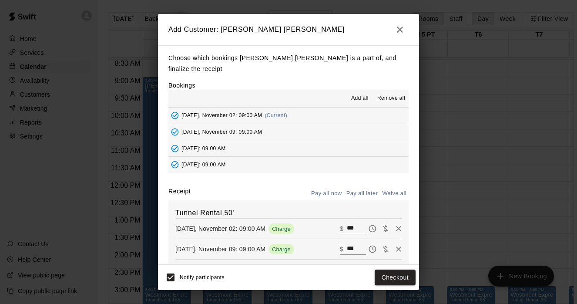
click at [366, 194] on button "Pay all later" at bounding box center [362, 193] width 36 height 13
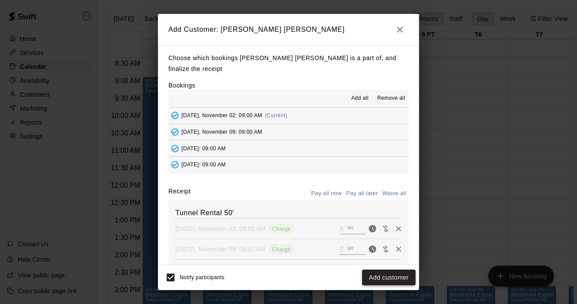
click at [397, 280] on button "Add customer" at bounding box center [389, 277] width 54 height 16
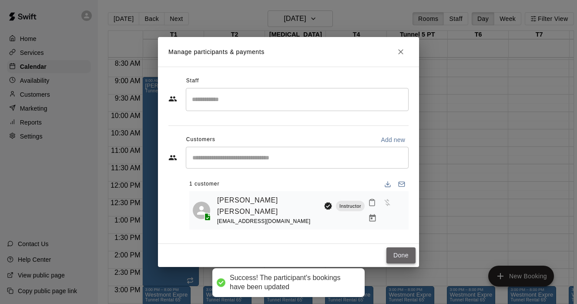
click at [405, 256] on button "Done" at bounding box center [401, 255] width 29 height 16
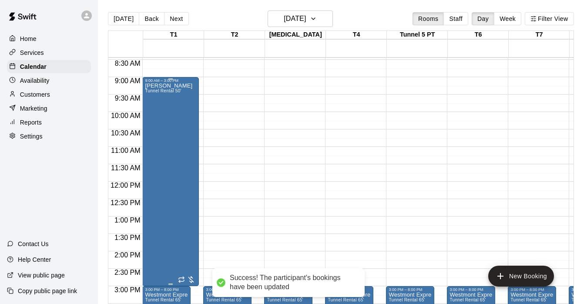
click at [167, 86] on div "Kendall Tunnel Rental 50'" at bounding box center [168, 235] width 47 height 304
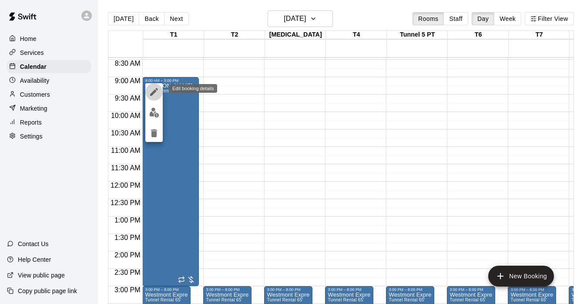
click at [155, 91] on icon "edit" at bounding box center [154, 92] width 8 height 8
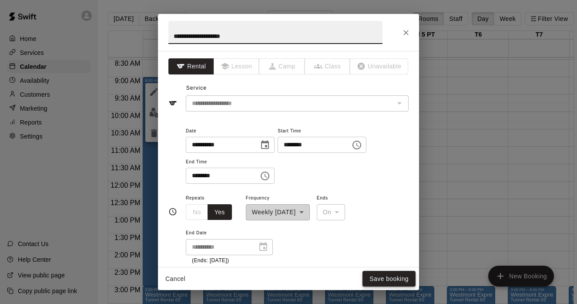
type input "**********"
click at [390, 277] on button "Save booking" at bounding box center [389, 279] width 53 height 16
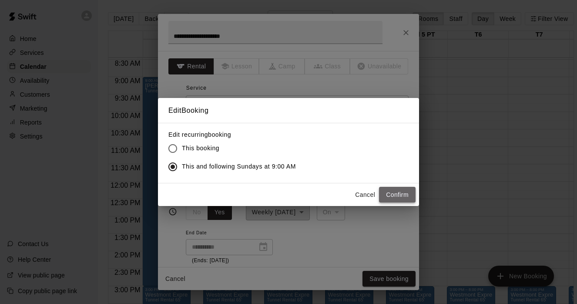
click at [408, 195] on button "Confirm" at bounding box center [397, 195] width 37 height 16
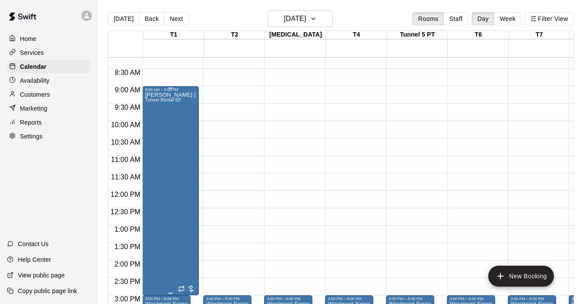
scroll to position [281, 0]
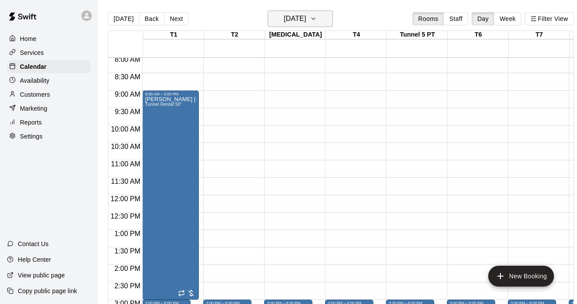
click at [330, 18] on button "Sunday Nov 02" at bounding box center [300, 18] width 65 height 17
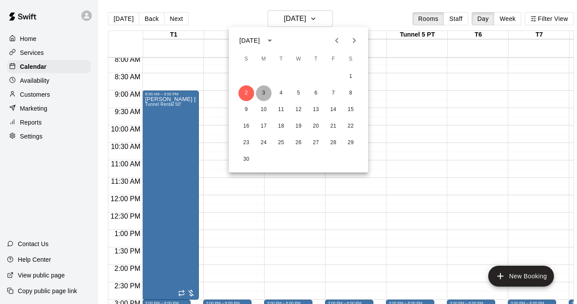
click at [266, 95] on button "3" at bounding box center [264, 93] width 16 height 16
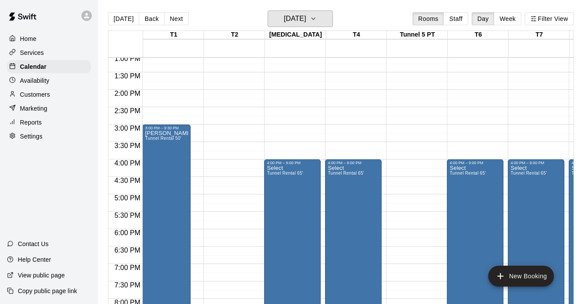
scroll to position [478, 0]
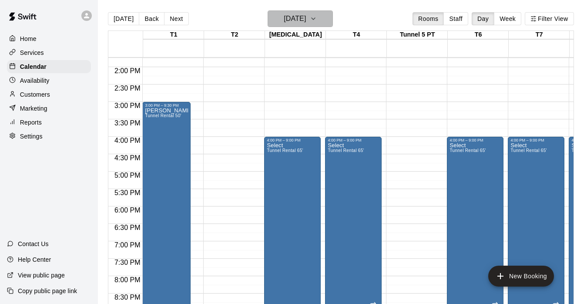
click at [317, 20] on icon "button" at bounding box center [313, 18] width 7 height 10
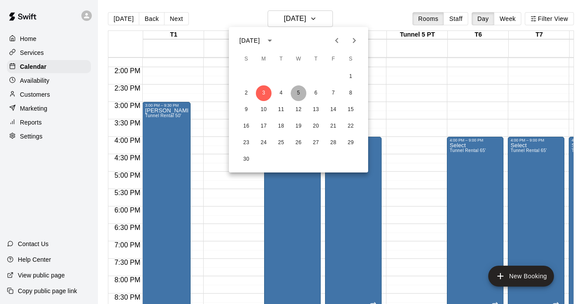
click at [300, 94] on button "5" at bounding box center [299, 93] width 16 height 16
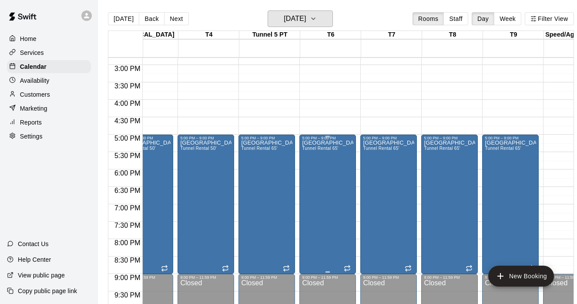
scroll to position [0, 147]
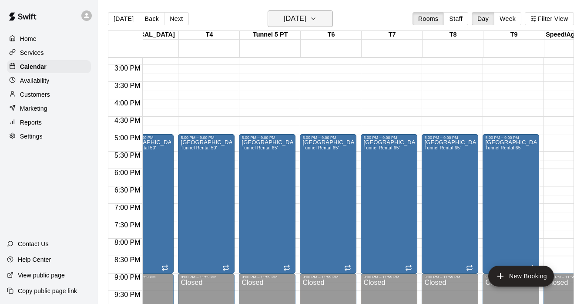
click at [315, 18] on icon "button" at bounding box center [313, 19] width 3 height 2
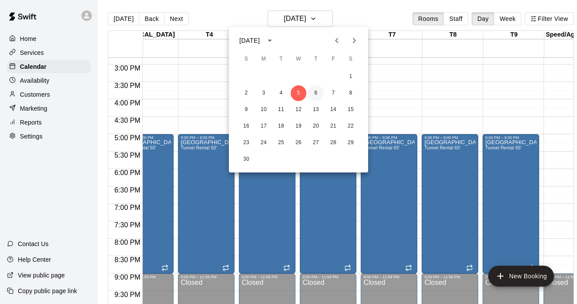
click at [314, 94] on button "6" at bounding box center [316, 93] width 16 height 16
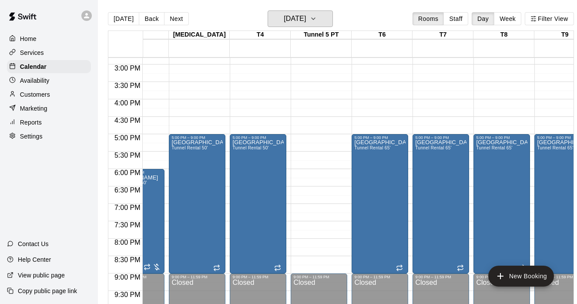
scroll to position [0, 95]
click at [317, 20] on icon "button" at bounding box center [313, 18] width 7 height 10
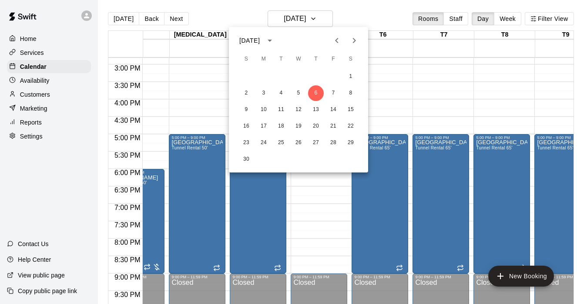
click at [333, 207] on div at bounding box center [288, 152] width 577 height 304
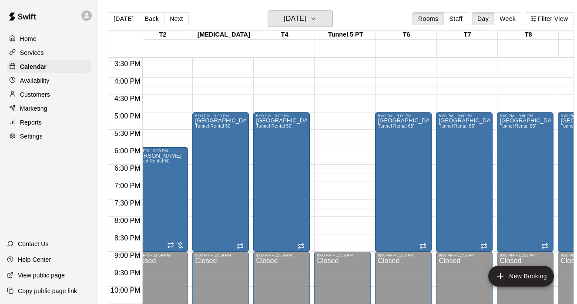
scroll to position [538, 47]
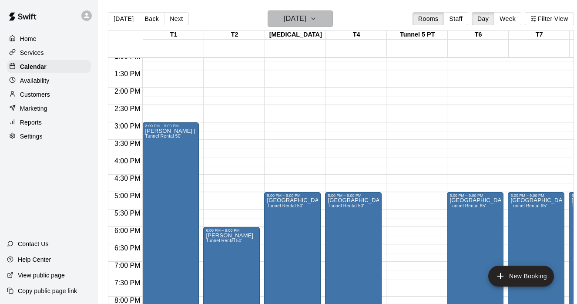
click at [332, 23] on button "Thursday Nov 06" at bounding box center [300, 18] width 65 height 17
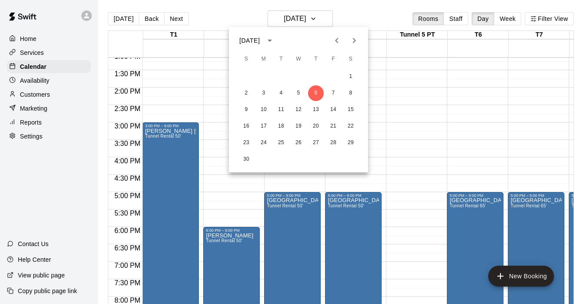
click at [338, 35] on icon "Previous month" at bounding box center [337, 40] width 10 height 10
click at [263, 108] on button "13" at bounding box center [264, 110] width 16 height 16
